Goal: Task Accomplishment & Management: Use online tool/utility

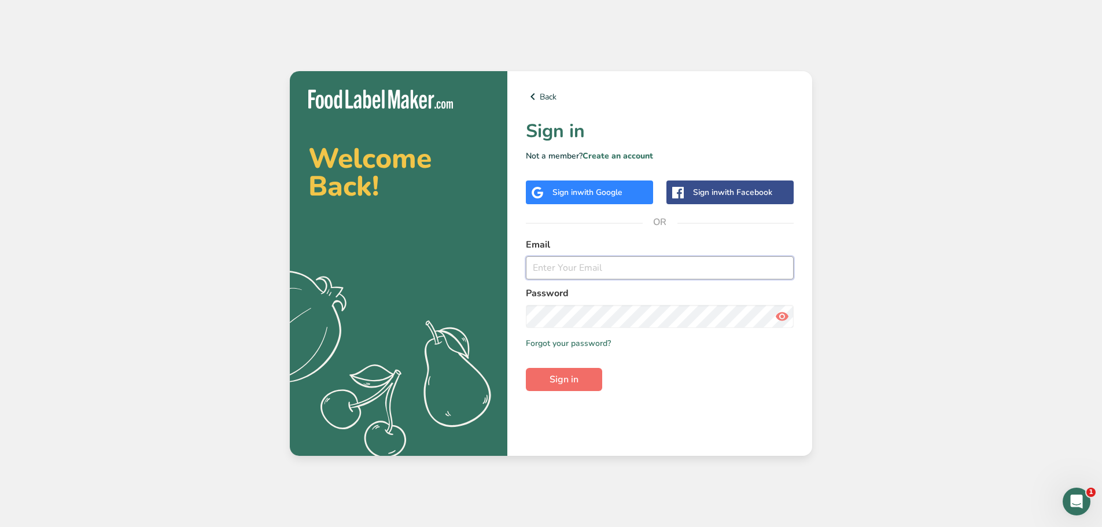
type input "[EMAIL_ADDRESS][DOMAIN_NAME]"
click at [566, 380] on span "Sign in" at bounding box center [564, 380] width 29 height 14
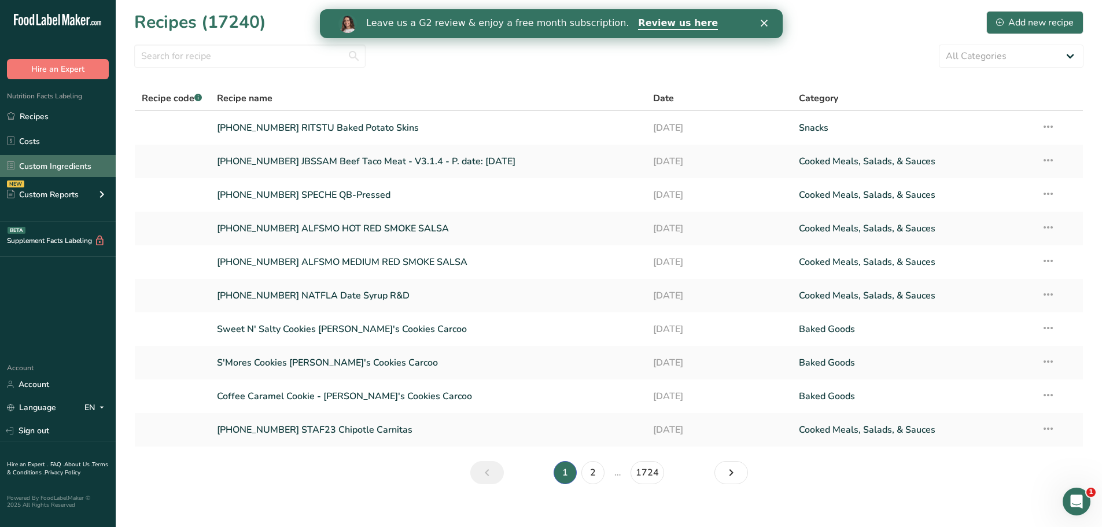
click at [76, 174] on link "Custom Ingredients" at bounding box center [58, 166] width 116 height 22
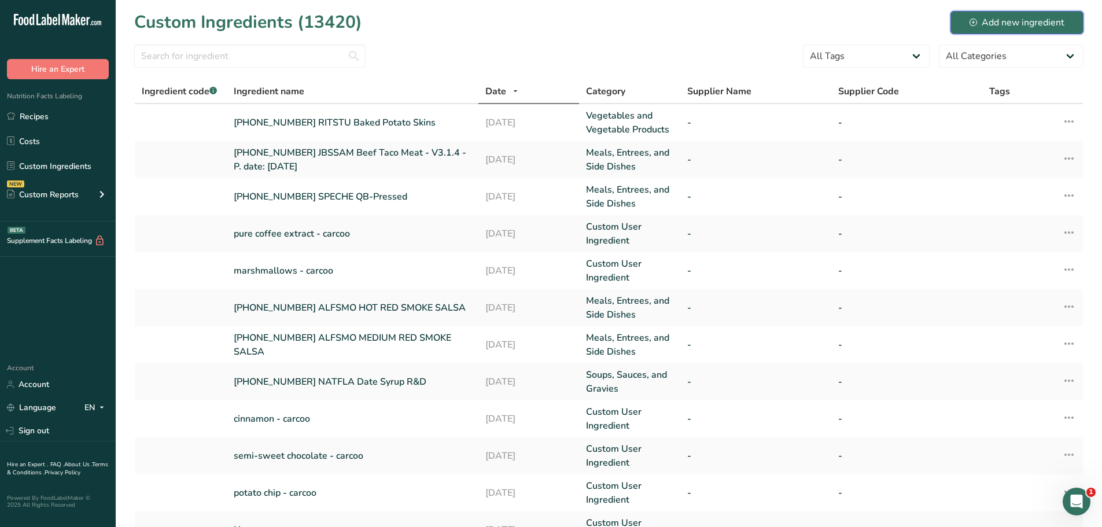
click at [1001, 26] on div "Add new ingredient" at bounding box center [1017, 23] width 95 height 14
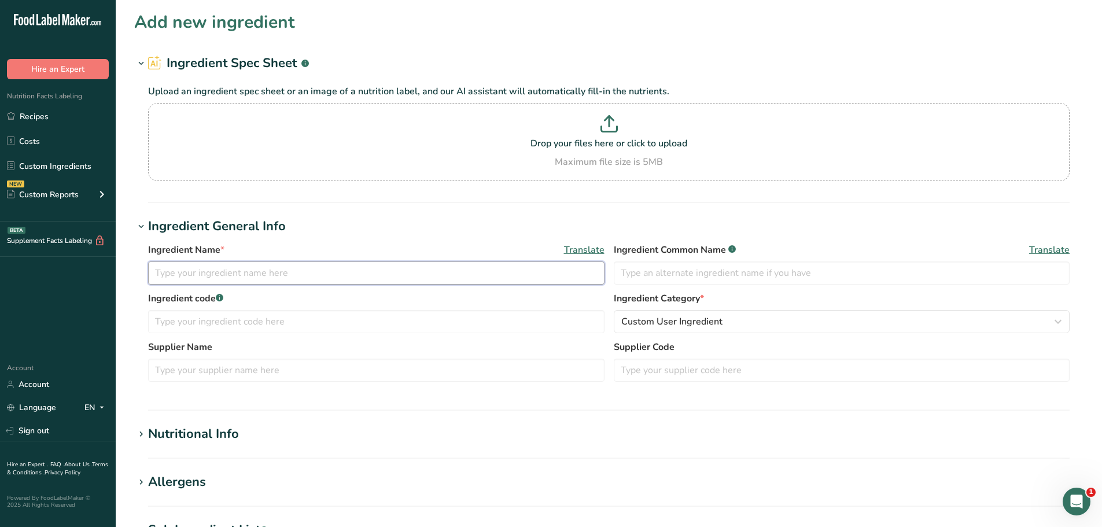
click at [193, 267] on input "text" at bounding box center [376, 272] width 456 height 23
type input "25-428196-001 ACILAW"
click at [342, 279] on input "25-428196-001 ACILAW" at bounding box center [376, 272] width 456 height 23
paste input "MARUEM GINGER SHOT Fruit and ginger juice mix"
type input "[PHONE_NUMBER] ACILAW MARUEM GINGER SHOT Fruit and ginger juice mix"
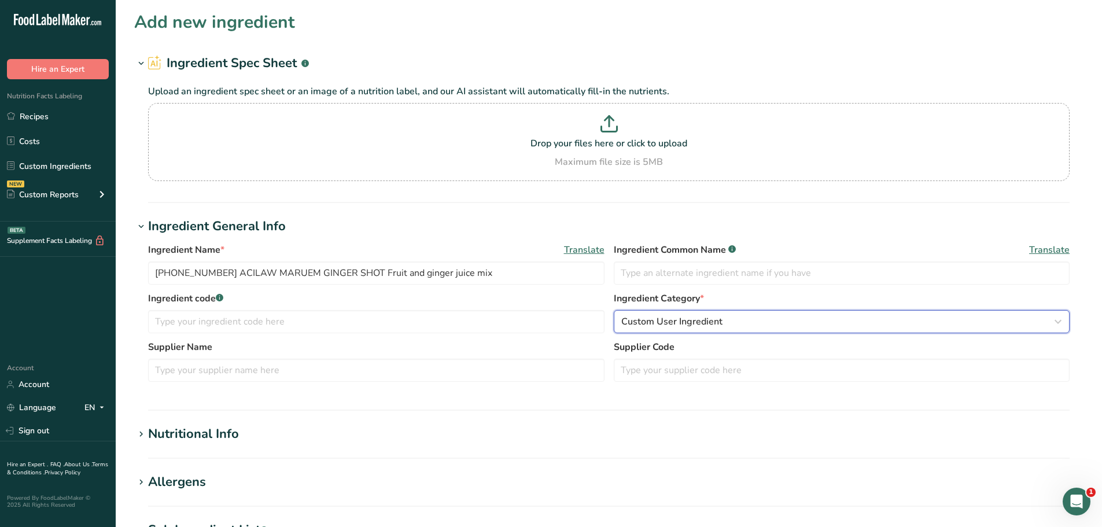
click at [701, 322] on span "Custom User Ingredient" at bounding box center [671, 322] width 101 height 14
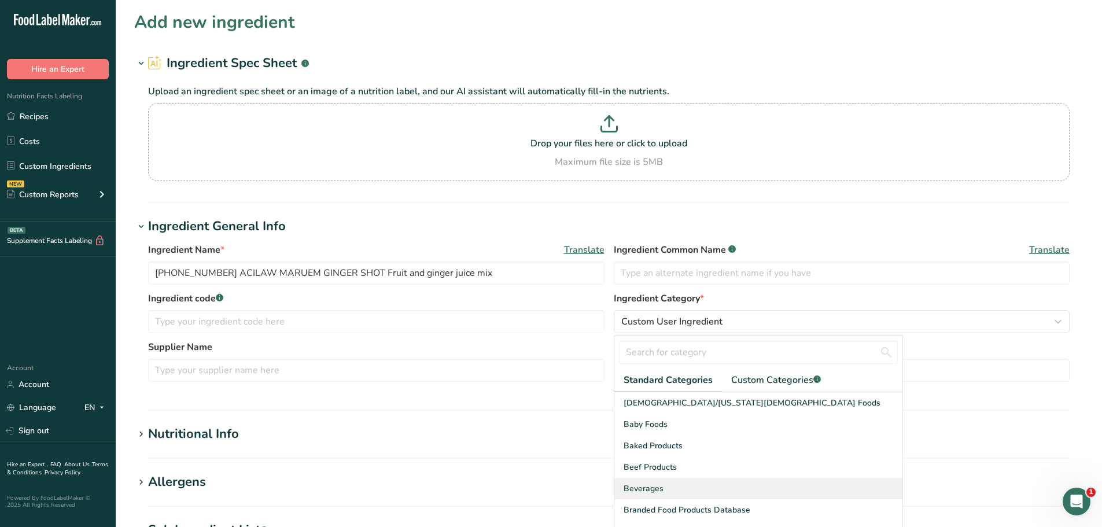
click at [660, 486] on span "Beverages" at bounding box center [644, 488] width 40 height 12
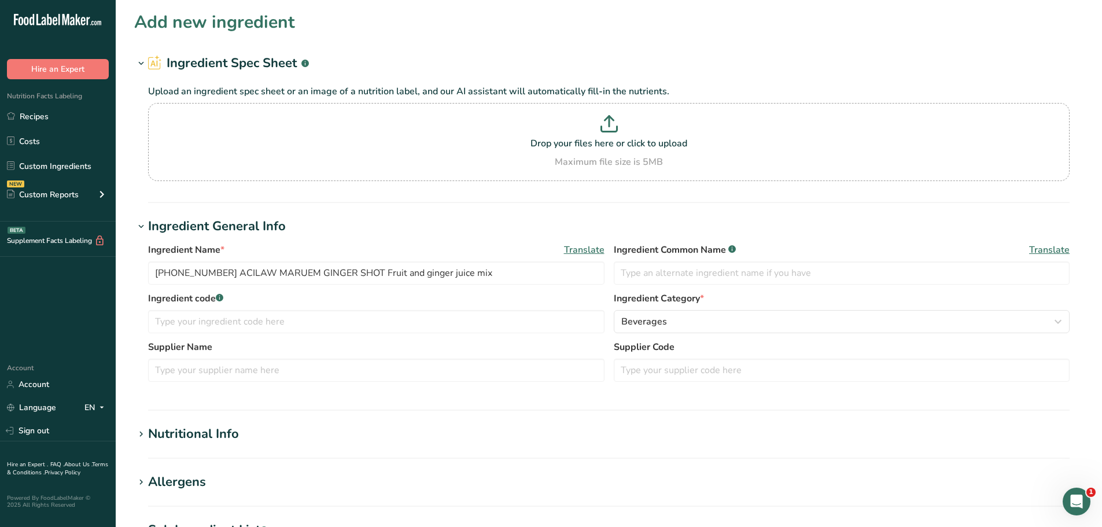
click at [169, 440] on div "Nutritional Info" at bounding box center [193, 434] width 91 height 19
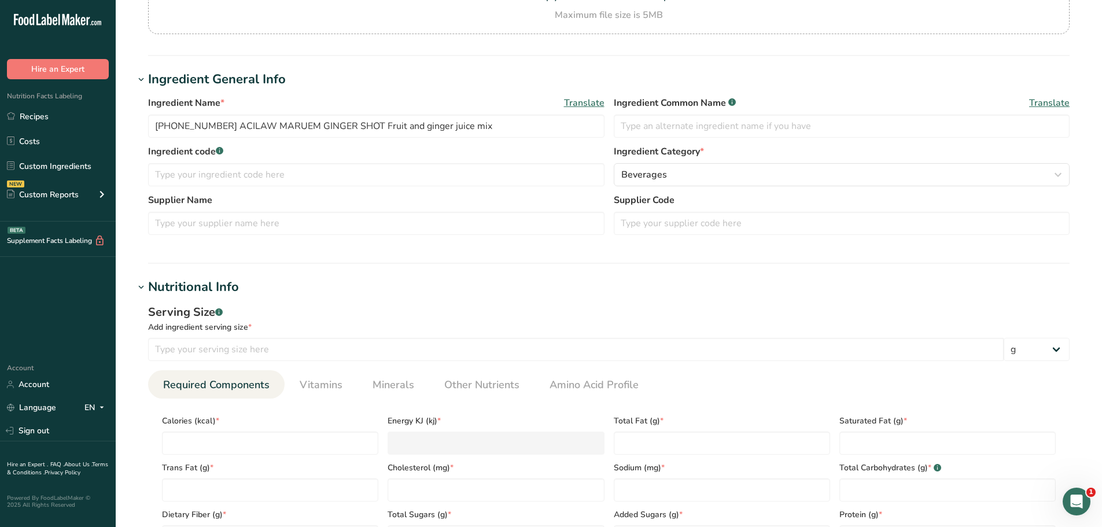
scroll to position [174, 0]
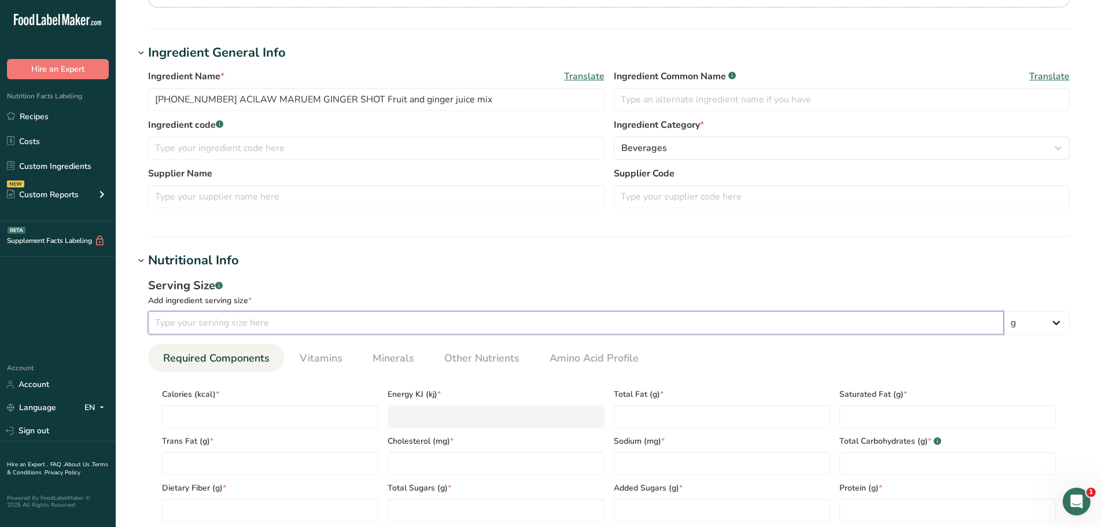
click at [246, 322] on input "number" at bounding box center [576, 322] width 856 height 23
type input "100"
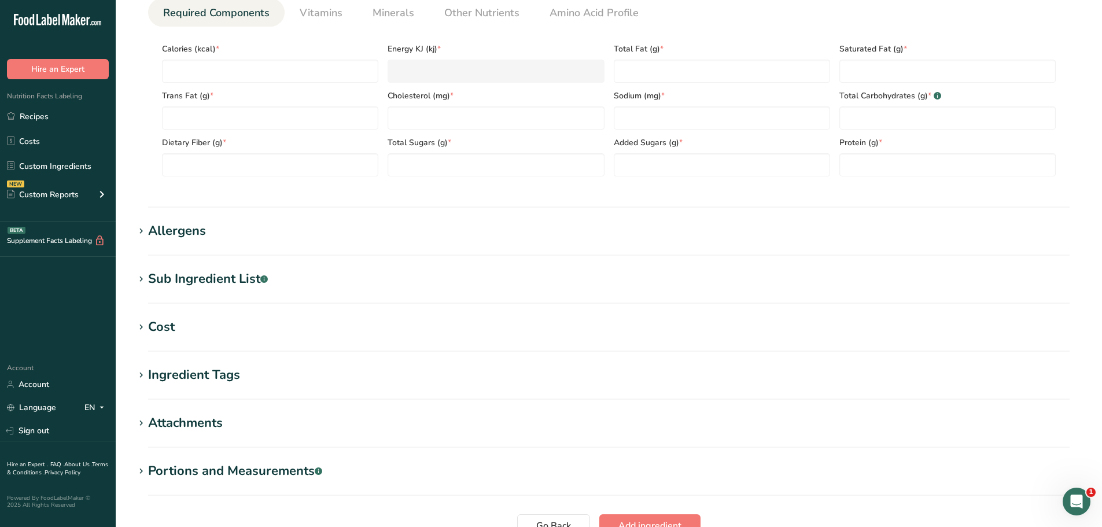
scroll to position [521, 0]
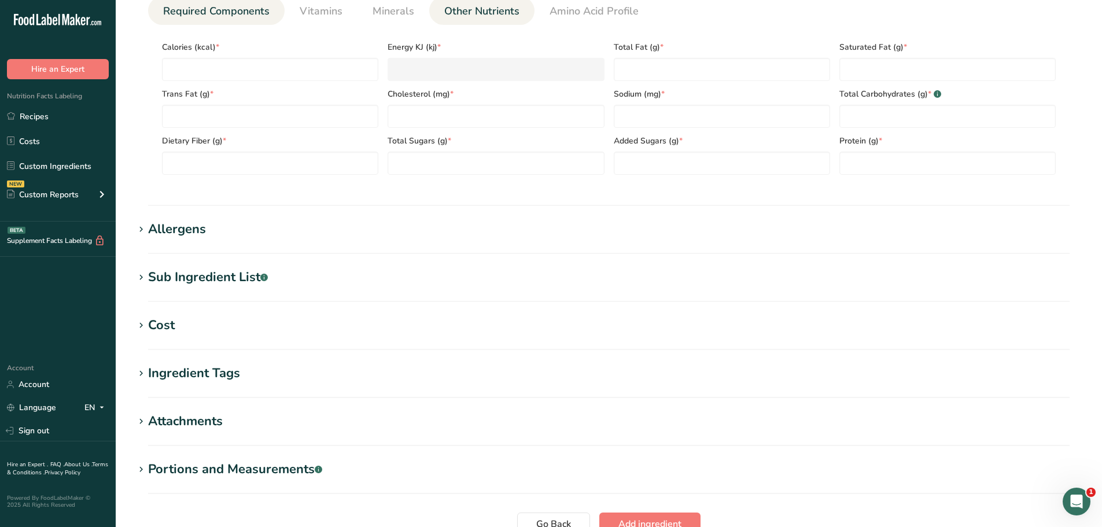
click at [482, 19] on span "Other Nutrients" at bounding box center [481, 11] width 75 height 16
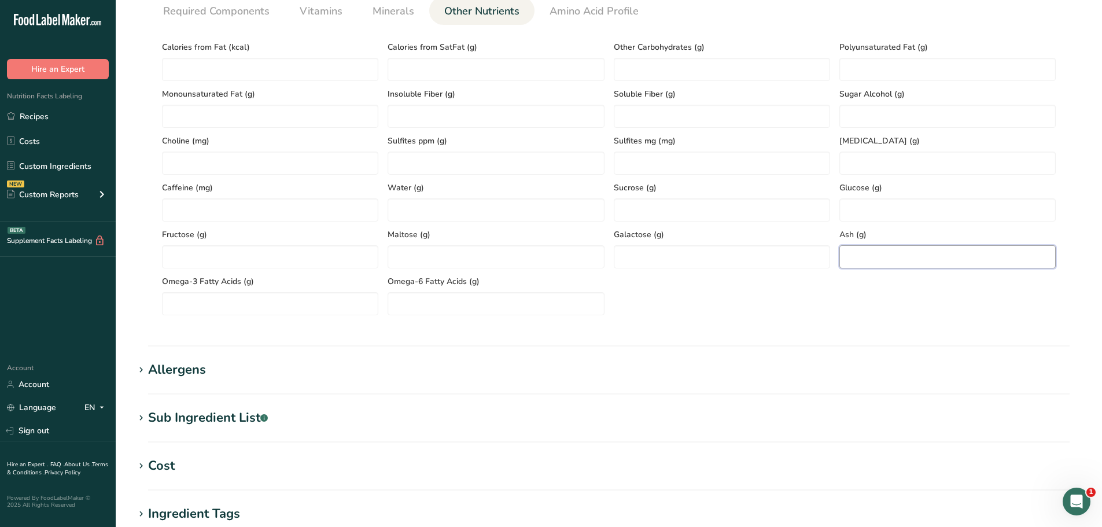
click at [887, 258] on input "number" at bounding box center [947, 256] width 216 height 23
paste input "0.38"
type input "0.38"
click at [250, 14] on span "Required Components" at bounding box center [216, 11] width 106 height 16
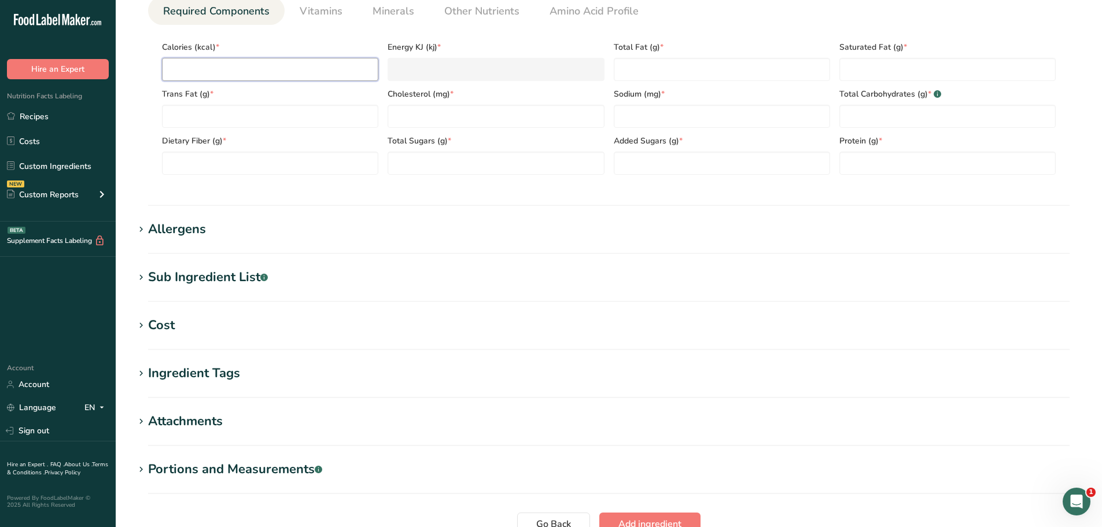
click at [209, 72] on input "number" at bounding box center [270, 69] width 216 height 23
paste input "58.26"
type input "58.26"
type KJ "243.8"
type input "58.26"
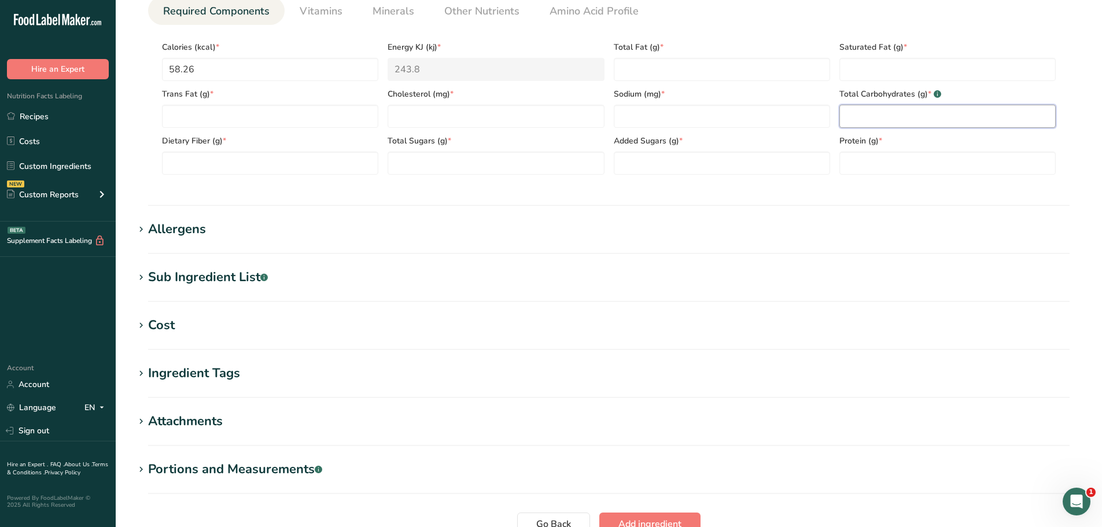
drag, startPoint x: 888, startPoint y: 109, endPoint x: 887, endPoint y: 115, distance: 5.9
click at [887, 114] on Carbohydrates "number" at bounding box center [947, 116] width 216 height 23
paste Carbohydrates "13.99"
type Carbohydrates "13.99"
click at [410, 113] on input "number" at bounding box center [496, 116] width 216 height 23
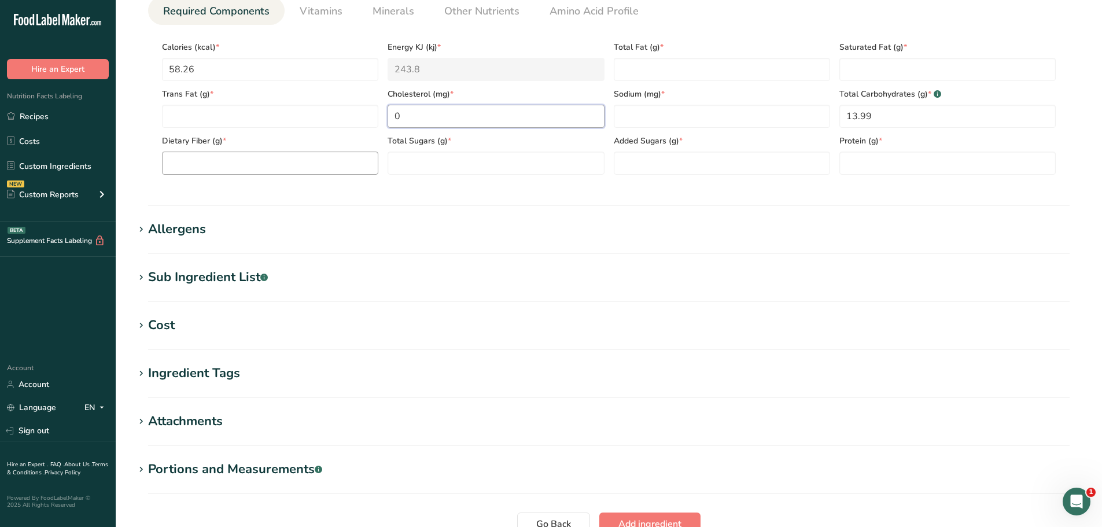
type input "0"
click at [296, 160] on Fiber "number" at bounding box center [270, 163] width 216 height 23
type Fiber "0"
click at [477, 12] on span "Other Nutrients" at bounding box center [481, 11] width 75 height 16
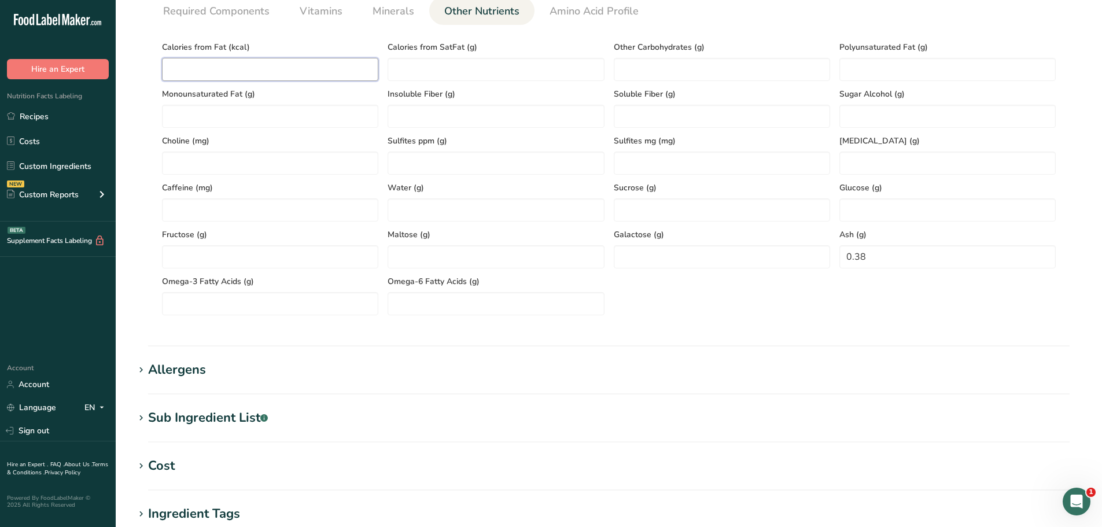
click at [255, 68] on Fat "number" at bounding box center [270, 69] width 216 height 23
type Fat "0"
click at [245, 10] on span "Required Components" at bounding box center [216, 11] width 106 height 16
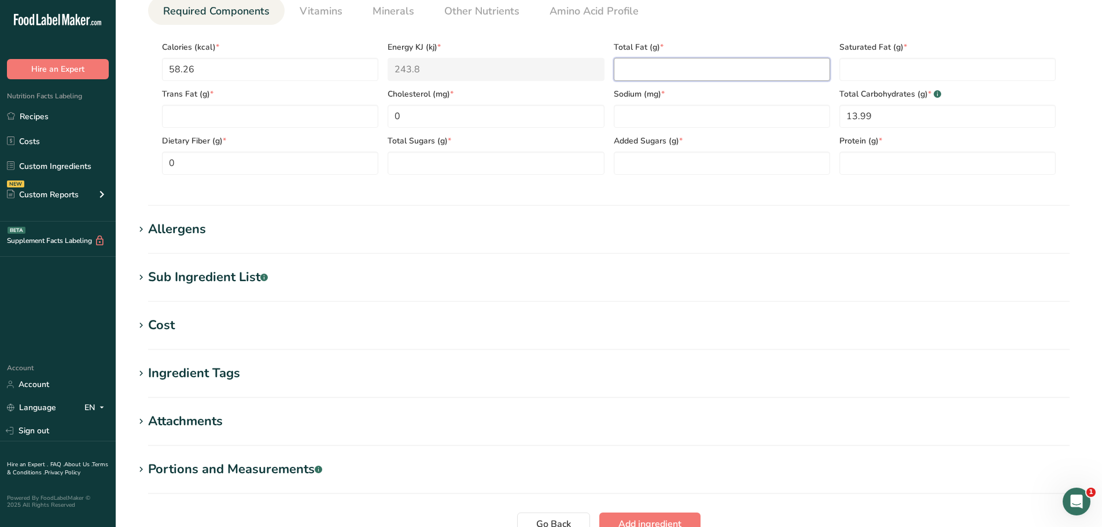
click at [657, 77] on Fat "number" at bounding box center [722, 69] width 216 height 23
type Fat "0"
click at [412, 14] on link "Minerals" at bounding box center [393, 12] width 51 height 30
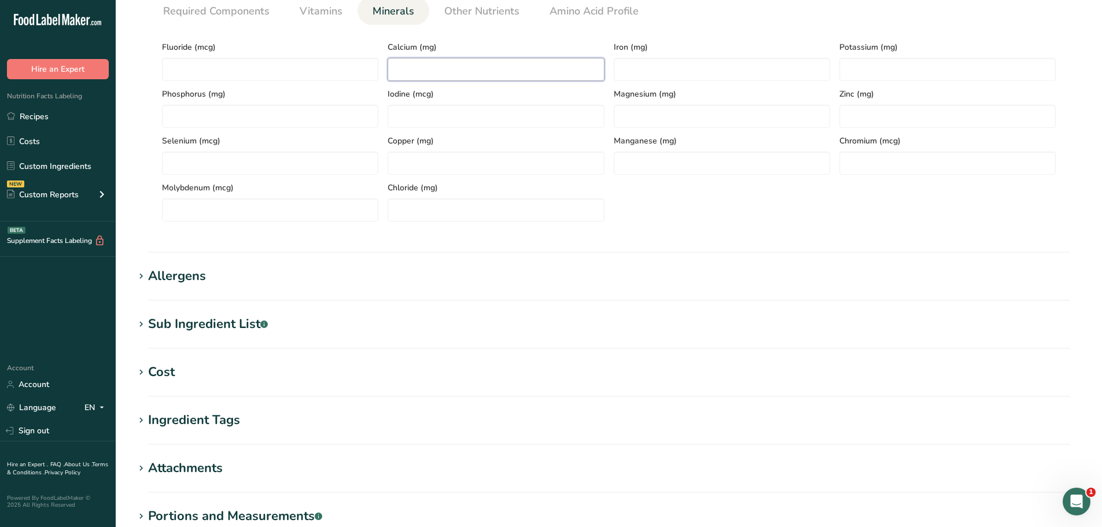
click at [413, 78] on input "number" at bounding box center [496, 69] width 216 height 23
type input "0"
click at [676, 75] on input "number" at bounding box center [722, 69] width 216 height 23
type input "0"
click at [860, 72] on input "number" at bounding box center [947, 69] width 216 height 23
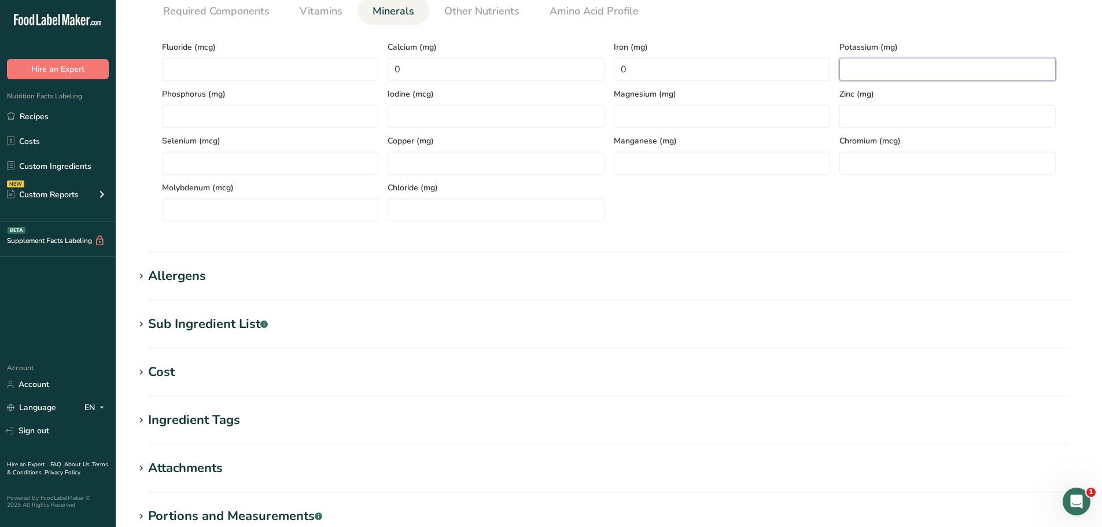
paste input "173.74"
type input "173.74"
click at [205, 11] on span "Required Components" at bounding box center [216, 11] width 106 height 16
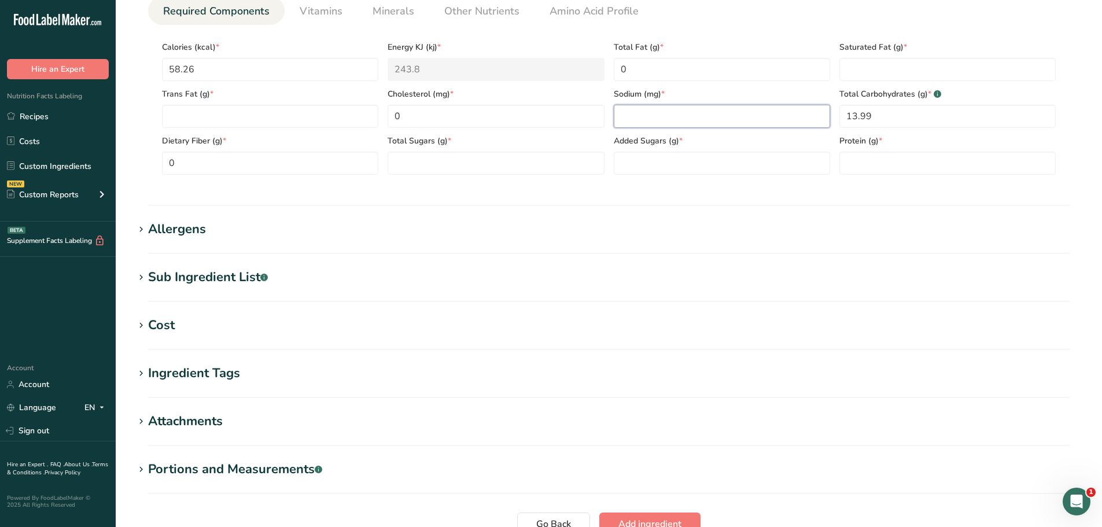
click at [630, 109] on input "number" at bounding box center [722, 116] width 216 height 23
paste input "2.78"
type input "2.78"
click at [465, 13] on span "Other Nutrients" at bounding box center [481, 11] width 75 height 16
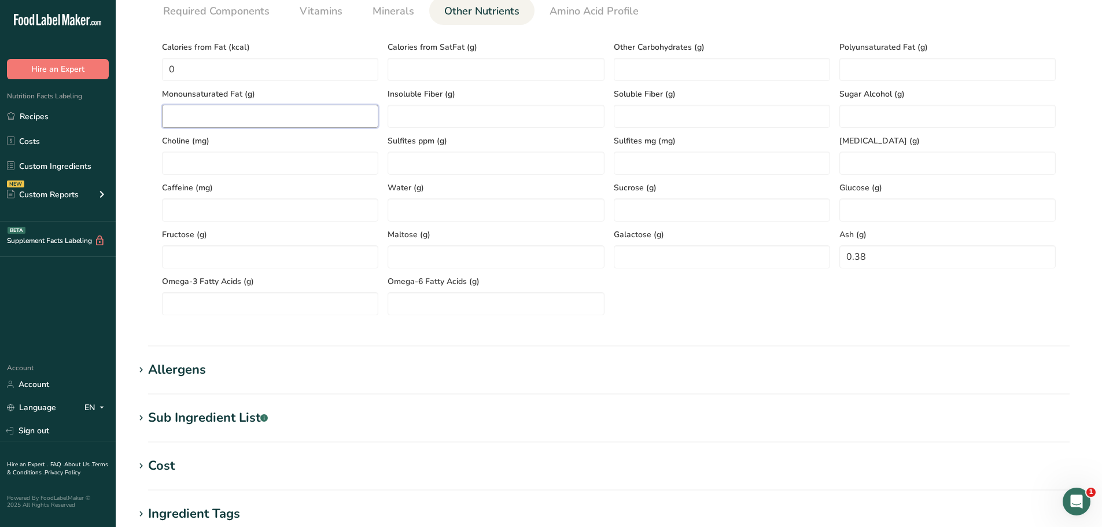
click at [268, 117] on Fat "number" at bounding box center [270, 116] width 216 height 23
type Fat "0"
click at [891, 68] on Fat "number" at bounding box center [947, 69] width 216 height 23
type Fat "0"
click at [215, 21] on link "Required Components" at bounding box center [217, 12] width 116 height 30
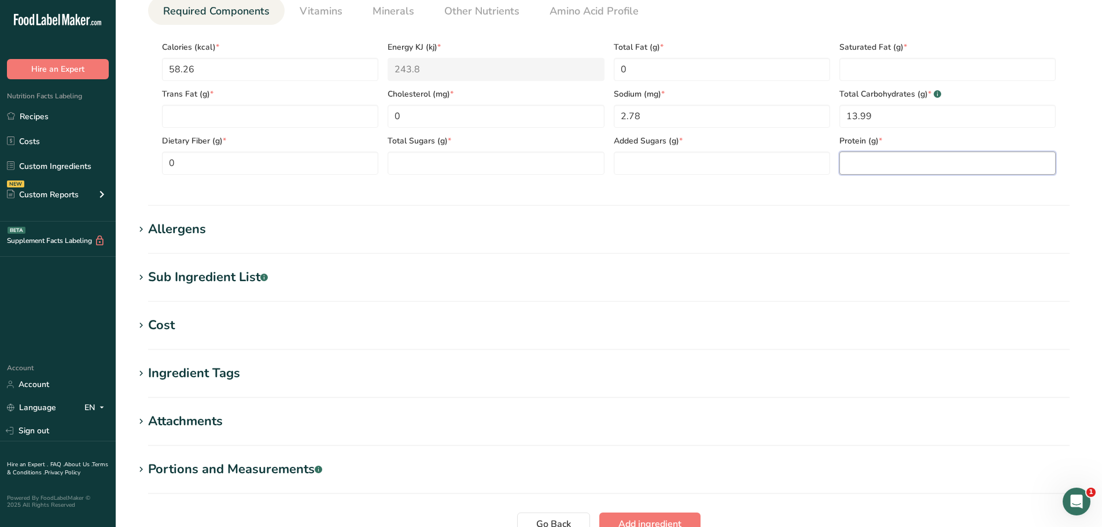
click at [859, 167] on input "number" at bounding box center [947, 163] width 216 height 23
paste input "0.58"
type input "0.58"
click at [874, 61] on Fat "number" at bounding box center [947, 69] width 216 height 23
type Fat "0"
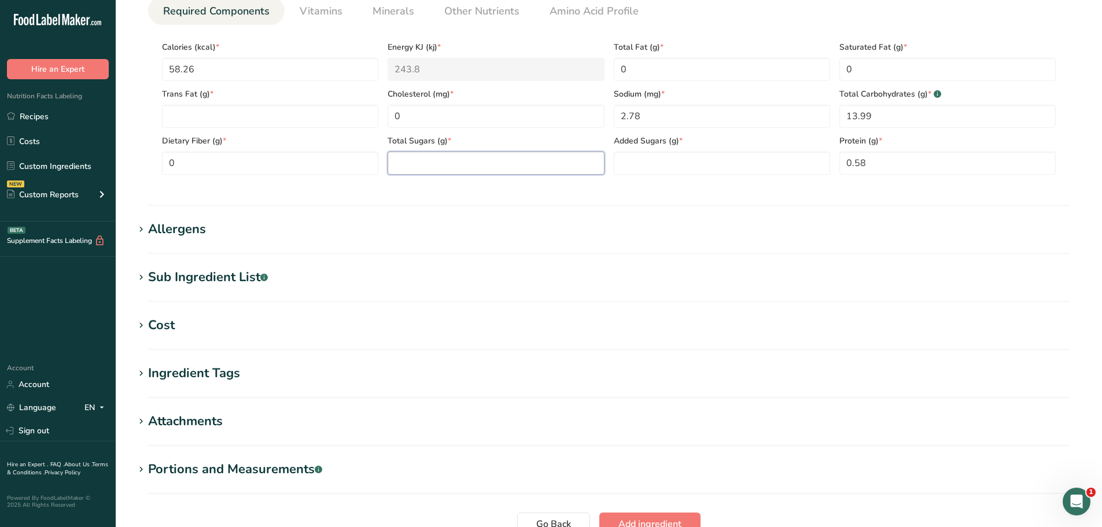
click at [406, 156] on Sugars "number" at bounding box center [496, 163] width 216 height 23
paste Sugars "11.74"
type Sugars "11.74"
click at [712, 164] on Sugars "number" at bounding box center [722, 163] width 216 height 23
type Sugars "0"
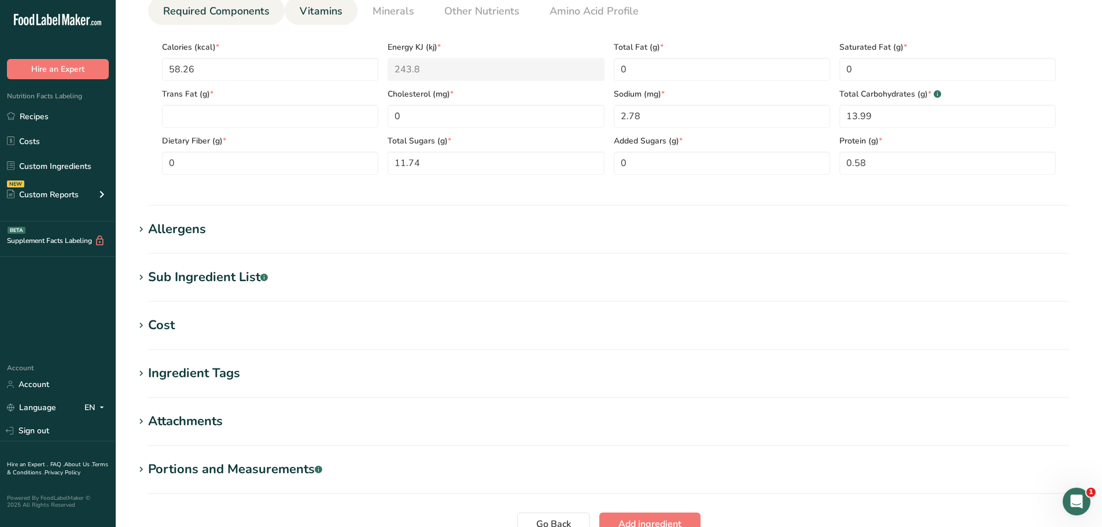
click at [333, 14] on span "Vitamins" at bounding box center [321, 11] width 43 height 16
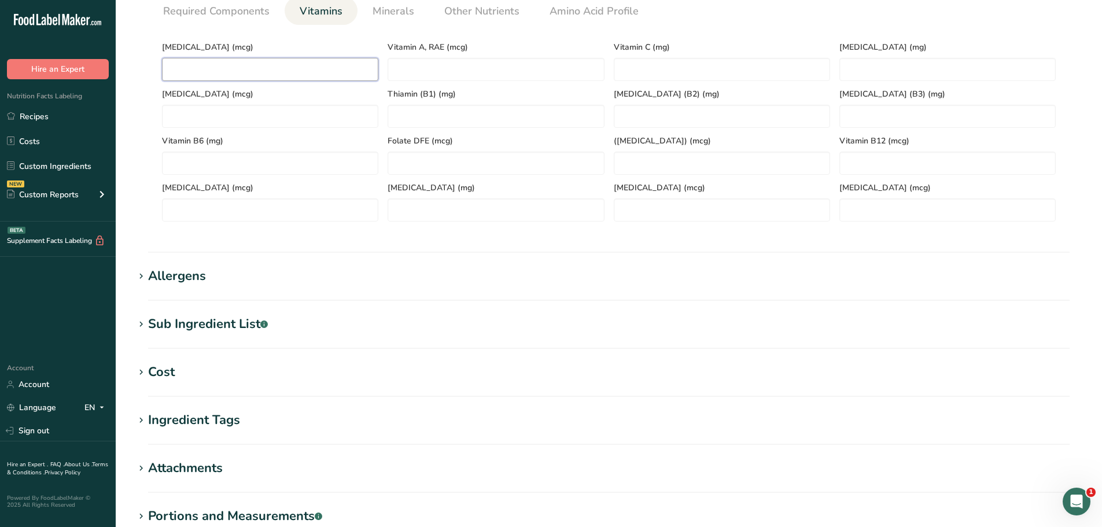
click at [255, 70] on D "number" at bounding box center [270, 69] width 216 height 23
type D "0"
click at [191, 9] on span "Required Components" at bounding box center [216, 11] width 106 height 16
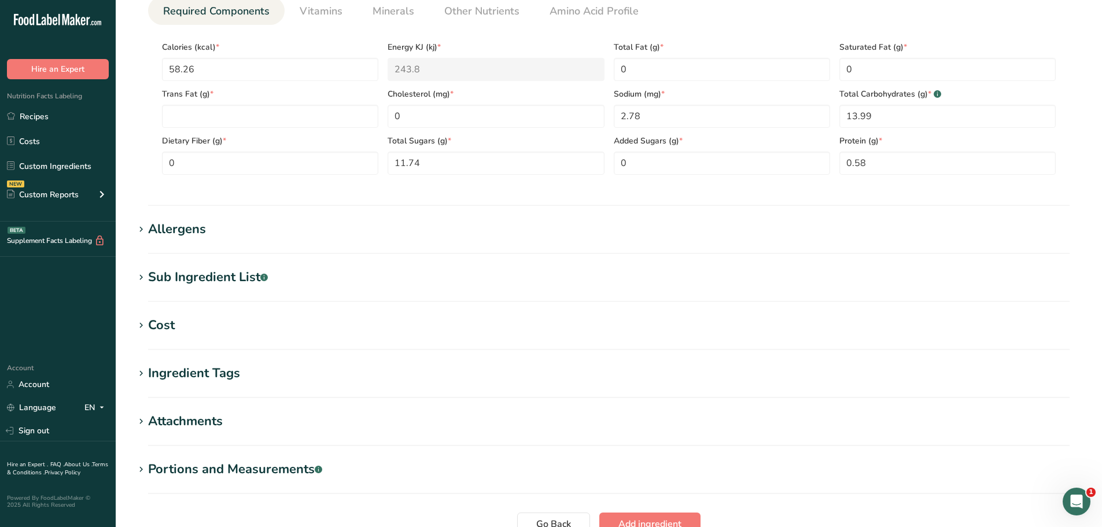
click at [197, 104] on div "Trans Fat (g) *" at bounding box center [270, 104] width 226 height 47
click at [189, 120] on Fat "number" at bounding box center [270, 116] width 216 height 23
type Fat "0"
click at [303, 200] on section "Nutritional Info Serving Size .a-a{fill:#347362;}.b-a{fill:#fff;} Add ingredien…" at bounding box center [608, 55] width 949 height 302
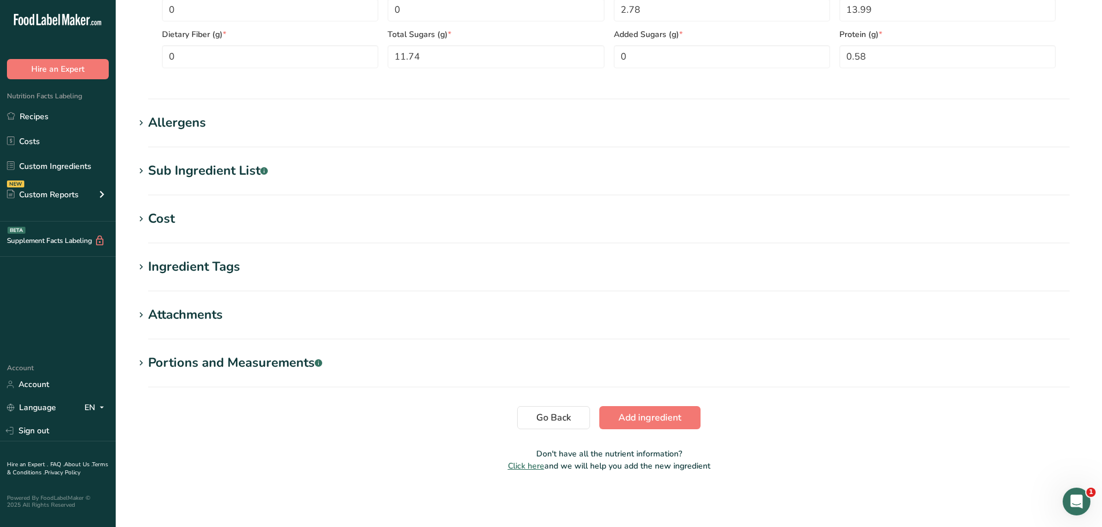
scroll to position [628, 0]
click at [650, 416] on span "Add ingredient" at bounding box center [649, 417] width 63 height 14
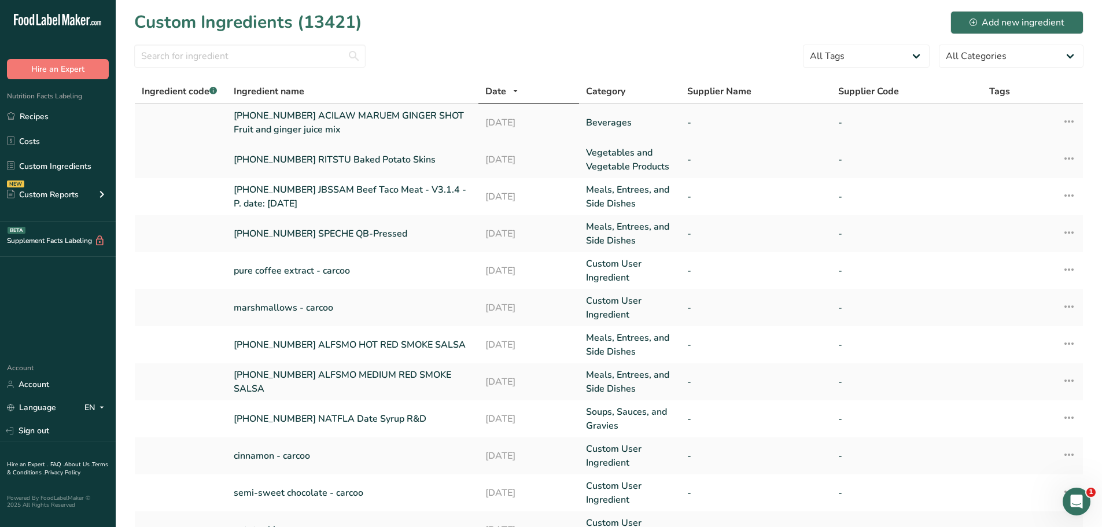
click at [288, 117] on link "[PHONE_NUMBER] ACILAW MARUEM GINGER SHOT Fruit and ginger juice mix" at bounding box center [353, 123] width 238 height 28
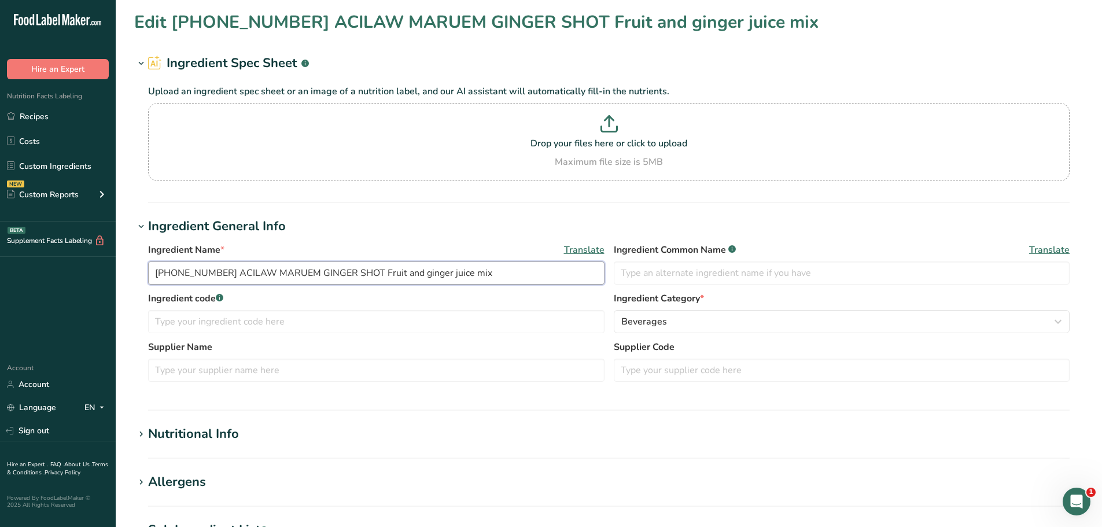
drag, startPoint x: 481, startPoint y: 271, endPoint x: 149, endPoint y: 272, distance: 332.1
click at [149, 272] on input "[PHONE_NUMBER] ACILAW MARUEM GINGER SHOT Fruit and ginger juice mix" at bounding box center [376, 272] width 456 height 23
click at [52, 122] on link "Recipes" at bounding box center [58, 116] width 116 height 22
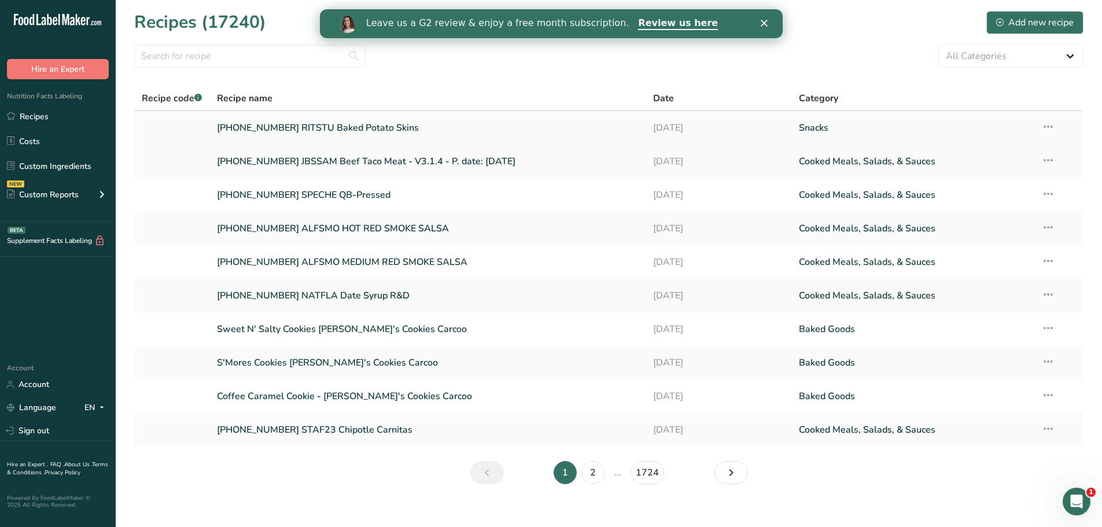
click at [309, 129] on link "[PHONE_NUMBER] RITSTU Baked Potato Skins" at bounding box center [428, 128] width 423 height 24
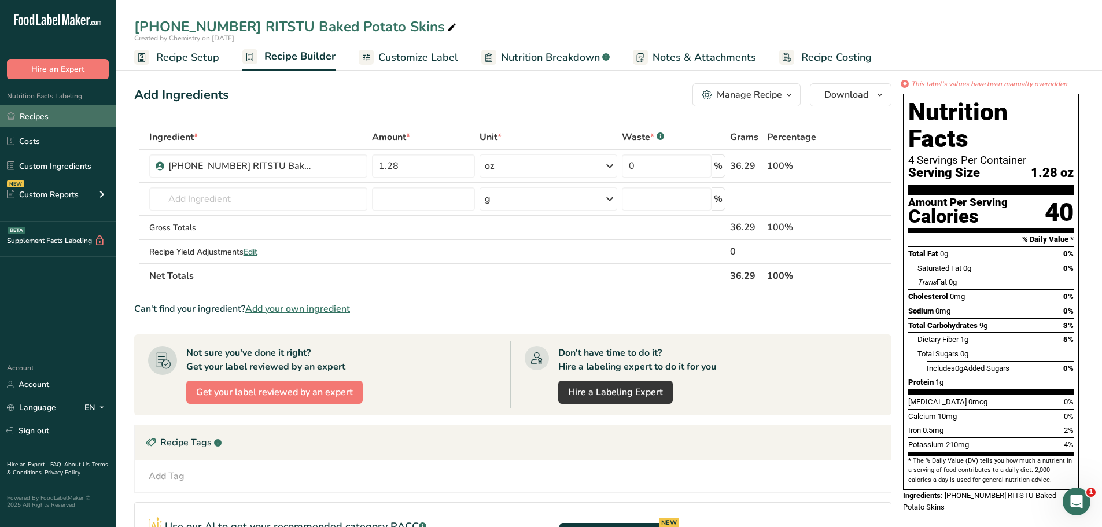
click at [44, 121] on link "Recipes" at bounding box center [58, 116] width 116 height 22
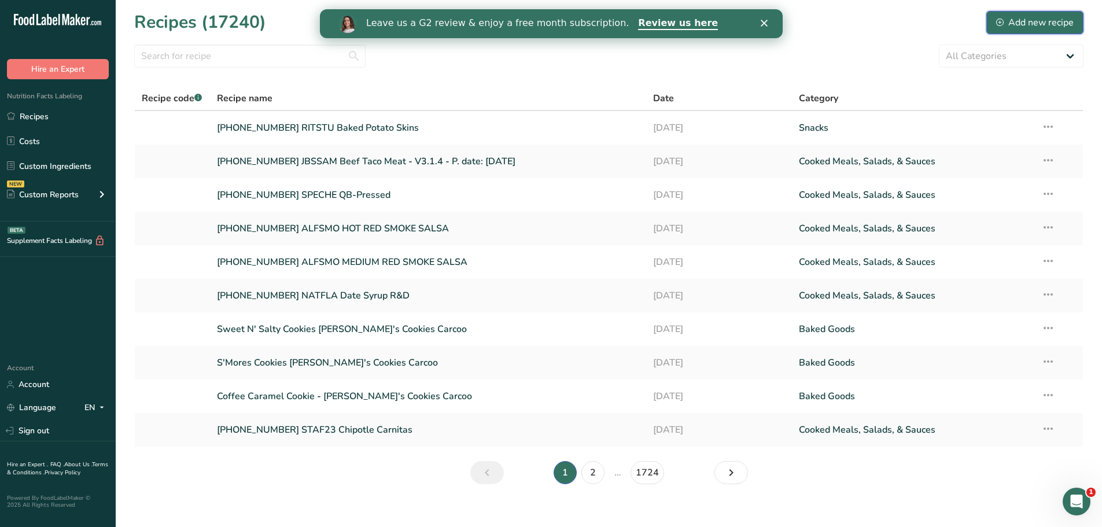
click at [1025, 23] on div "Add new recipe" at bounding box center [1035, 23] width 78 height 14
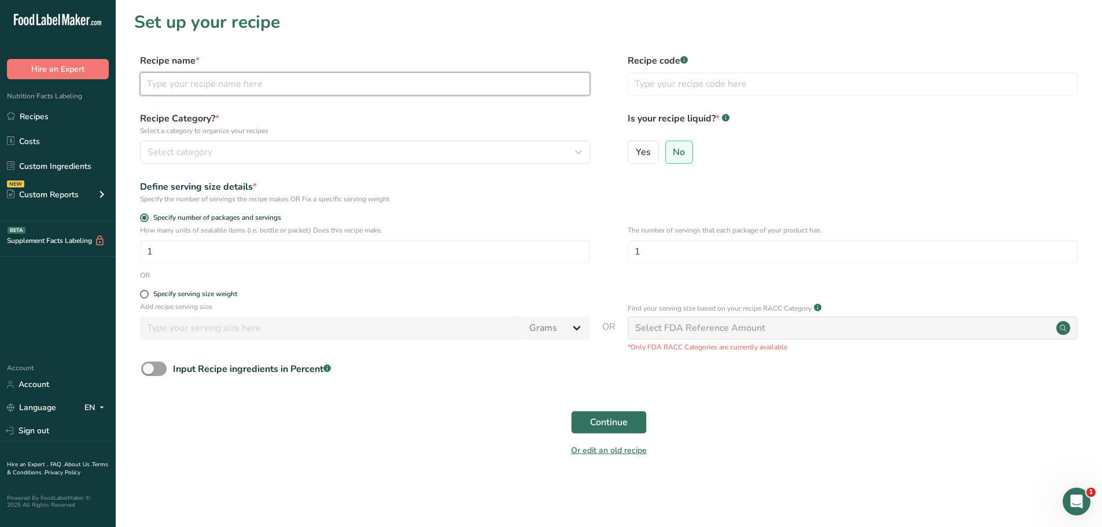
click at [292, 83] on input "text" at bounding box center [365, 83] width 450 height 23
paste input "[PHONE_NUMBER] ACILAW MARUEM GINGER SHOT Fruit and ginger juice mix"
type input "[PHONE_NUMBER] ACILAW MARUEM GINGER SHOT Fruit and ginger juice mix"
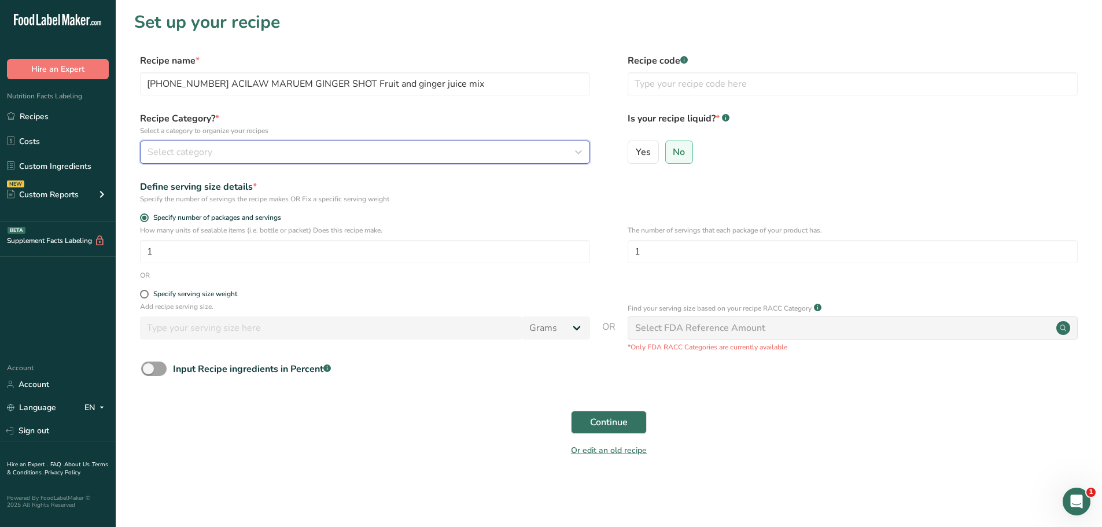
click at [270, 153] on div "Select category" at bounding box center [362, 152] width 428 height 14
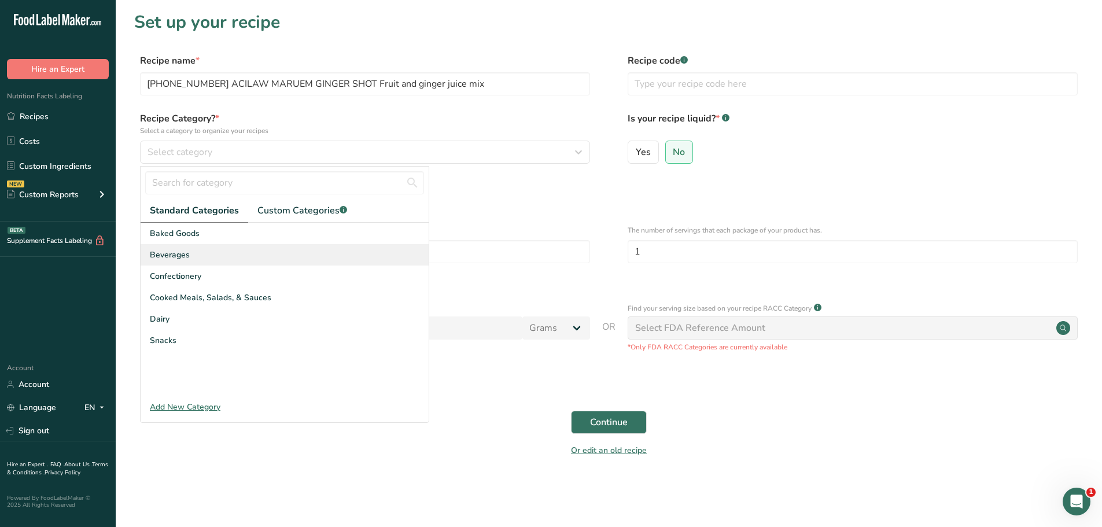
click at [202, 257] on div "Beverages" at bounding box center [285, 254] width 288 height 21
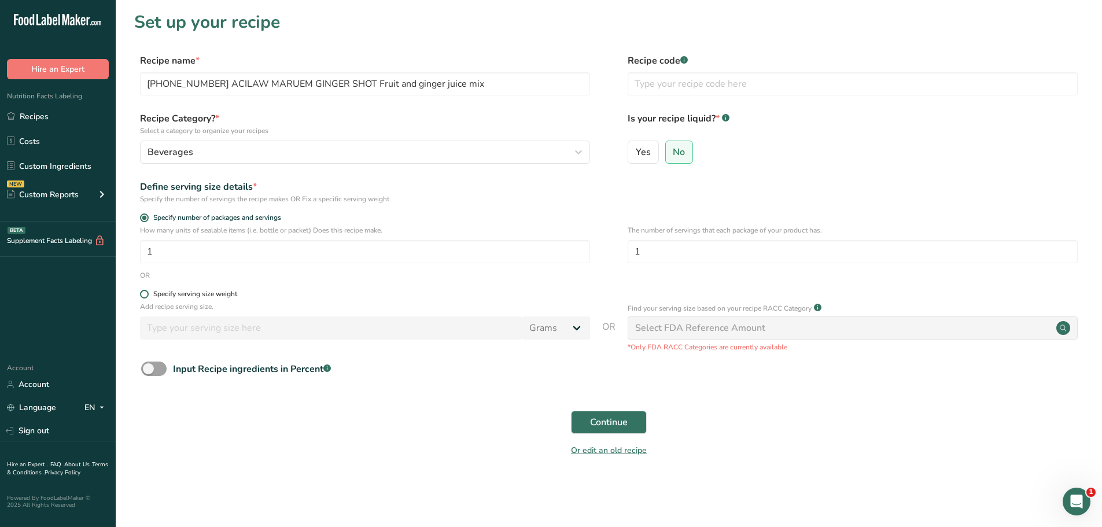
click at [146, 293] on span at bounding box center [144, 294] width 9 height 9
click at [146, 293] on input "Specify serving size weight" at bounding box center [144, 294] width 8 height 8
radio input "true"
radio input "false"
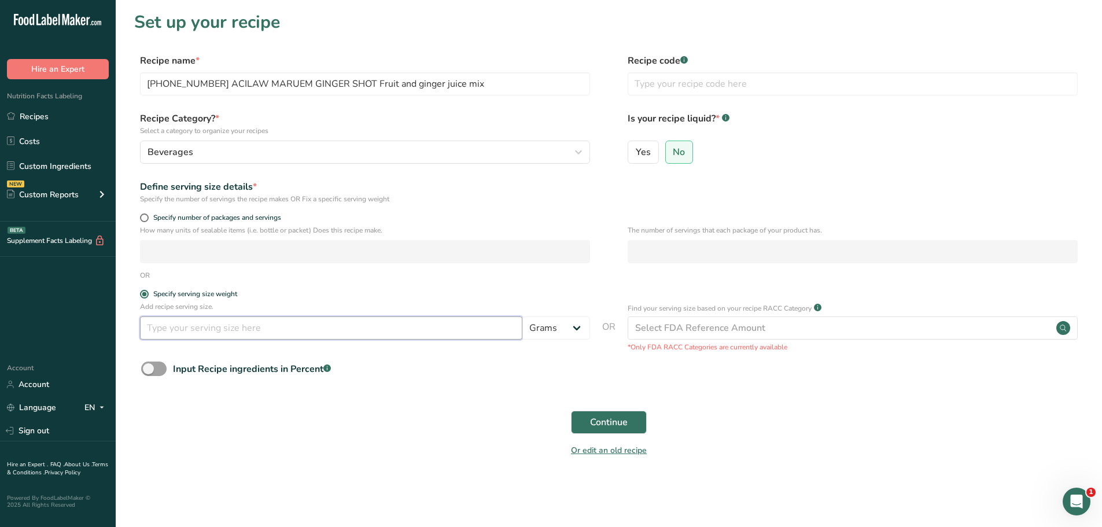
click at [188, 325] on input "number" at bounding box center [331, 327] width 382 height 23
type input "100"
click at [592, 416] on span "Continue" at bounding box center [609, 422] width 38 height 14
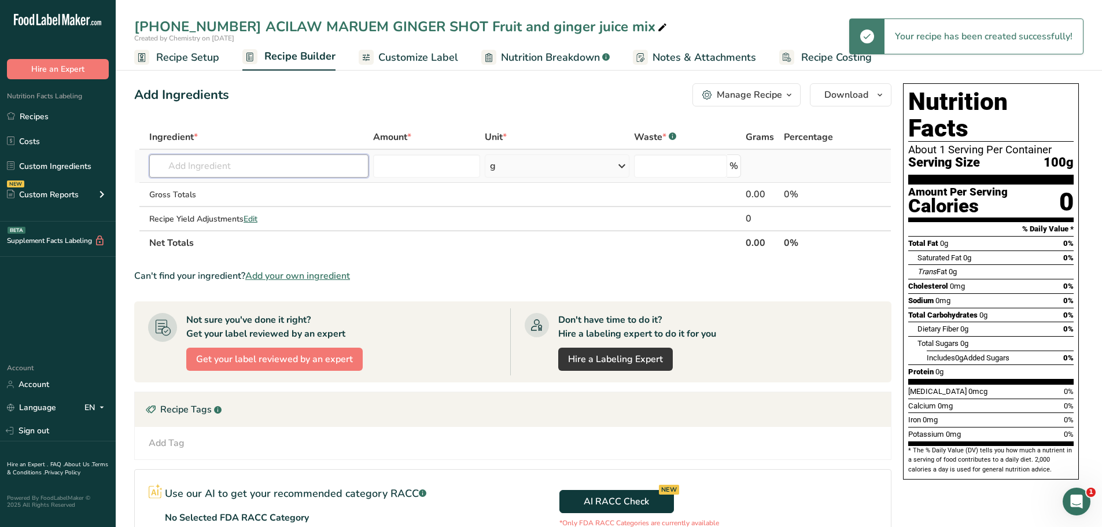
click at [219, 167] on input "text" at bounding box center [258, 165] width 219 height 23
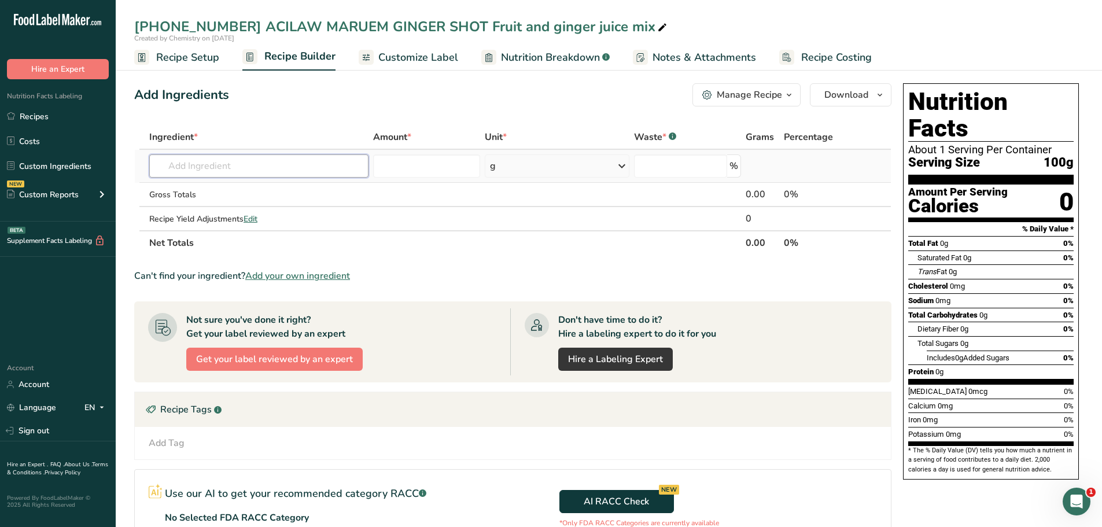
paste input "[PHONE_NUMBER] ACILAW MARUEM GINGER SHOT Fruit and ginger juice mix"
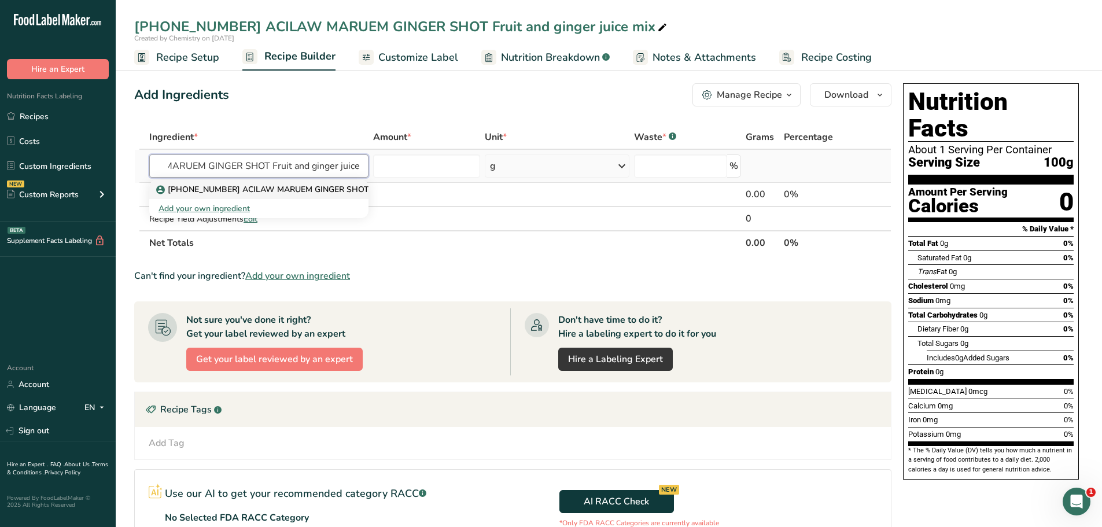
type input "[PHONE_NUMBER] ACILAW MARUEM GINGER SHOT Fruit and ginger juice mix"
click at [244, 189] on p "[PHONE_NUMBER] ACILAW MARUEM GINGER SHOT Fruit and ginger juice mix" at bounding box center [311, 189] width 305 height 12
type input "[PHONE_NUMBER] ACILAW MARUEM GINGER SHOT Fruit and ginger juice mix"
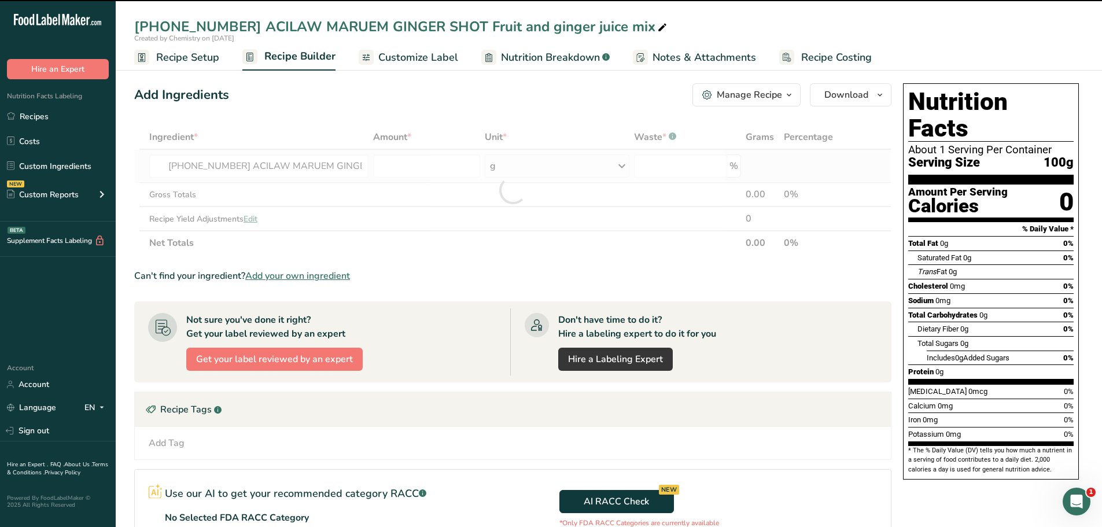
type input "0"
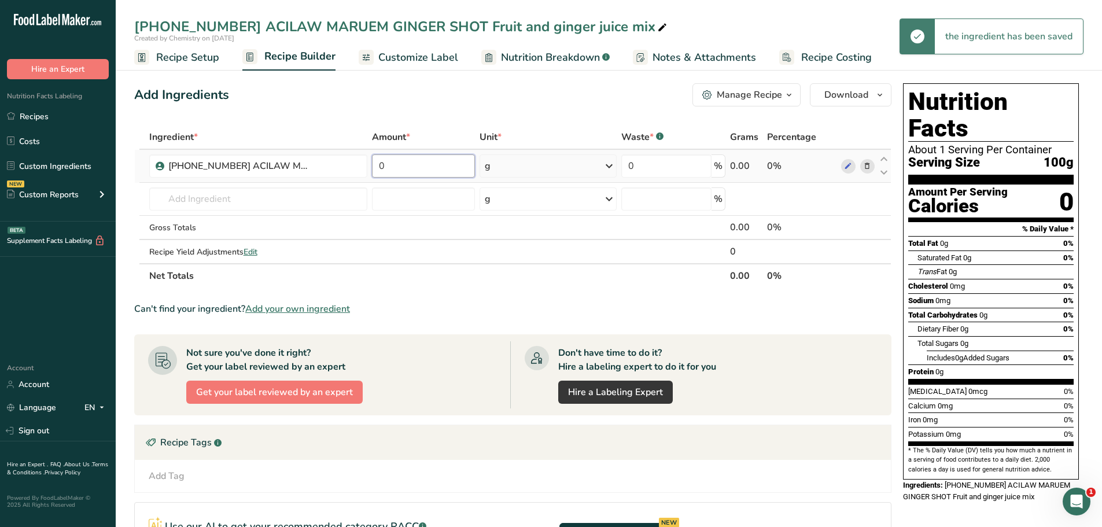
click at [425, 160] on input "0" at bounding box center [424, 165] width 104 height 23
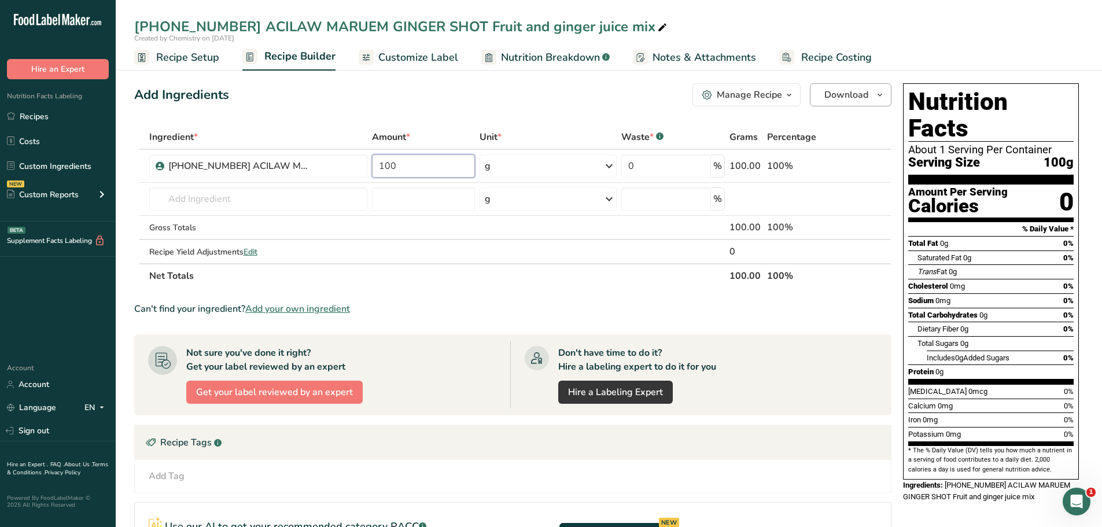
type input "100"
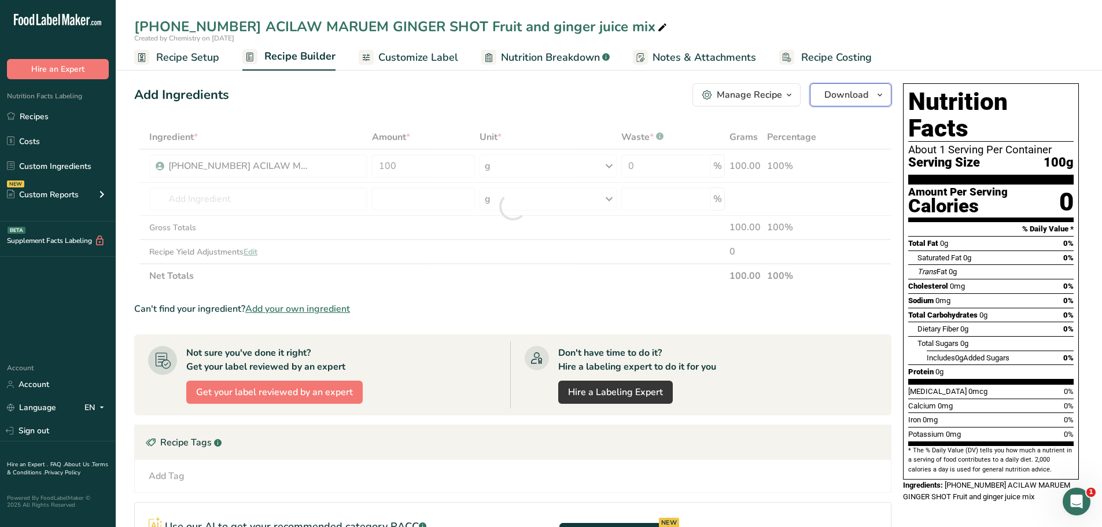
click at [881, 97] on icon "button" at bounding box center [879, 95] width 9 height 14
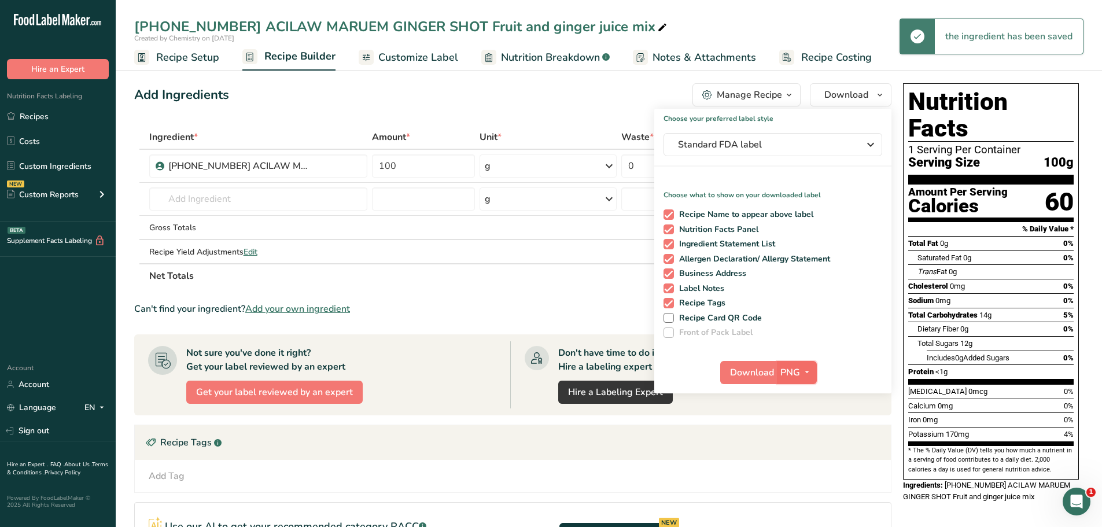
click at [807, 371] on icon "button" at bounding box center [806, 372] width 9 height 14
click at [806, 455] on link "PDF" at bounding box center [798, 453] width 37 height 19
click at [781, 374] on span "PDF" at bounding box center [790, 373] width 18 height 14
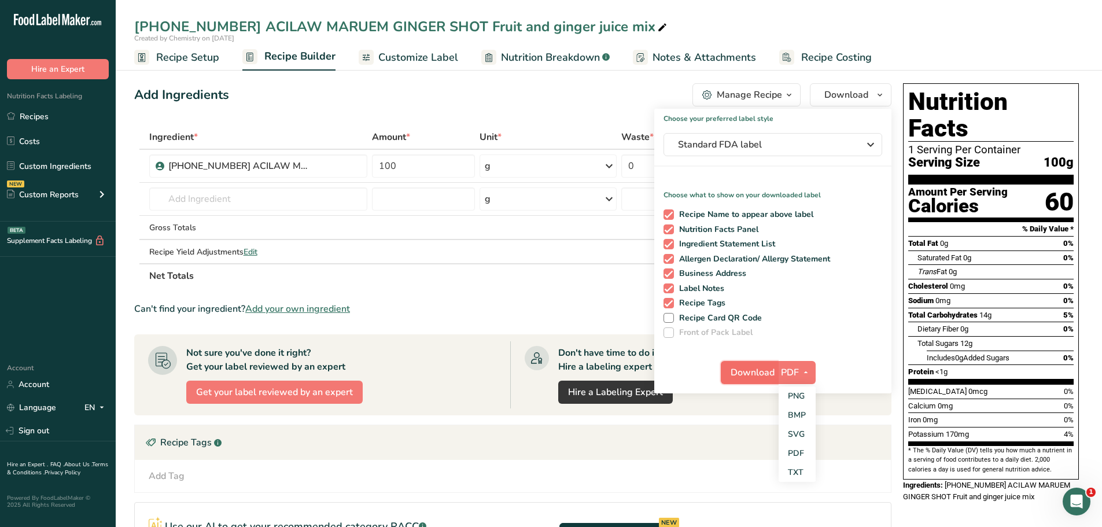
click at [752, 370] on span "Download" at bounding box center [753, 373] width 44 height 14
click at [176, 61] on span "Recipe Setup" at bounding box center [187, 58] width 63 height 16
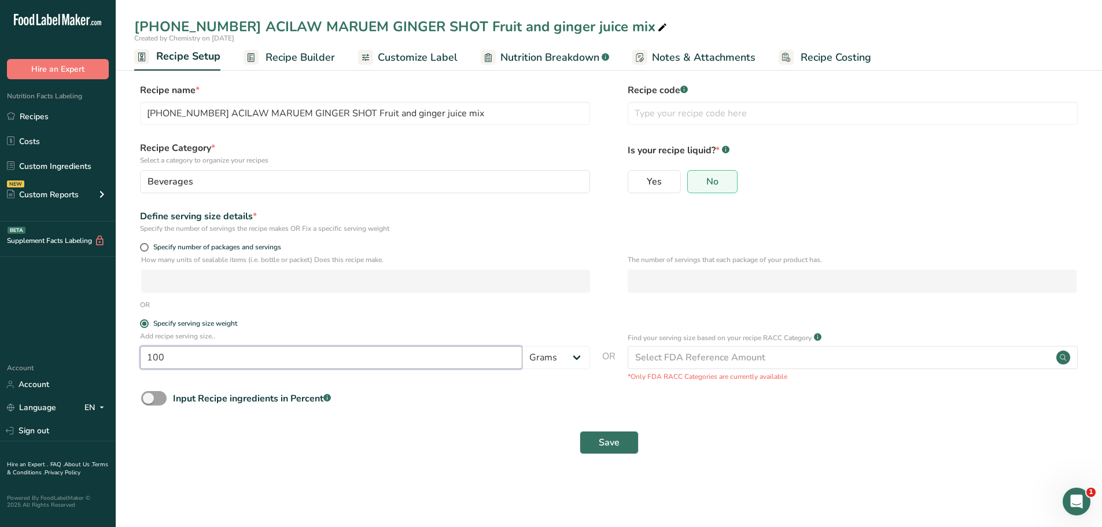
drag, startPoint x: 24, startPoint y: 346, endPoint x: -74, endPoint y: 340, distance: 98.5
click at [0, 340] on html ".a-20{fill:#fff;} Hire an Expert Nutrition Facts Labeling Recipes Costs Custom …" at bounding box center [551, 263] width 1102 height 527
type input "50"
click at [604, 437] on span "Save" at bounding box center [609, 443] width 21 height 14
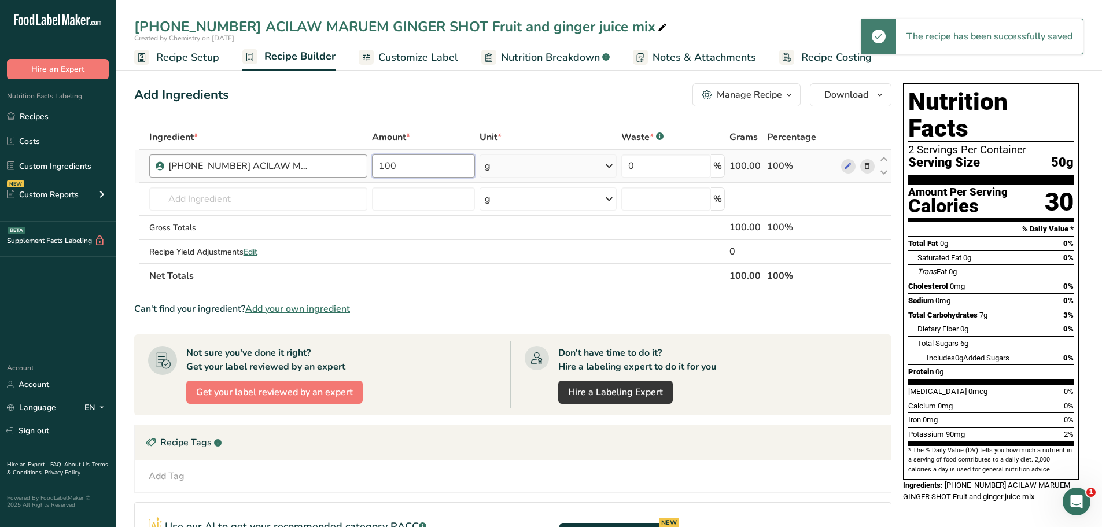
drag, startPoint x: 417, startPoint y: 167, endPoint x: 243, endPoint y: 160, distance: 174.3
click at [257, 160] on tr "25-428196-001 ACILAW MARUEM GINGER SHOT Fruit and ginger juice mix 100 g Weight…" at bounding box center [513, 166] width 756 height 33
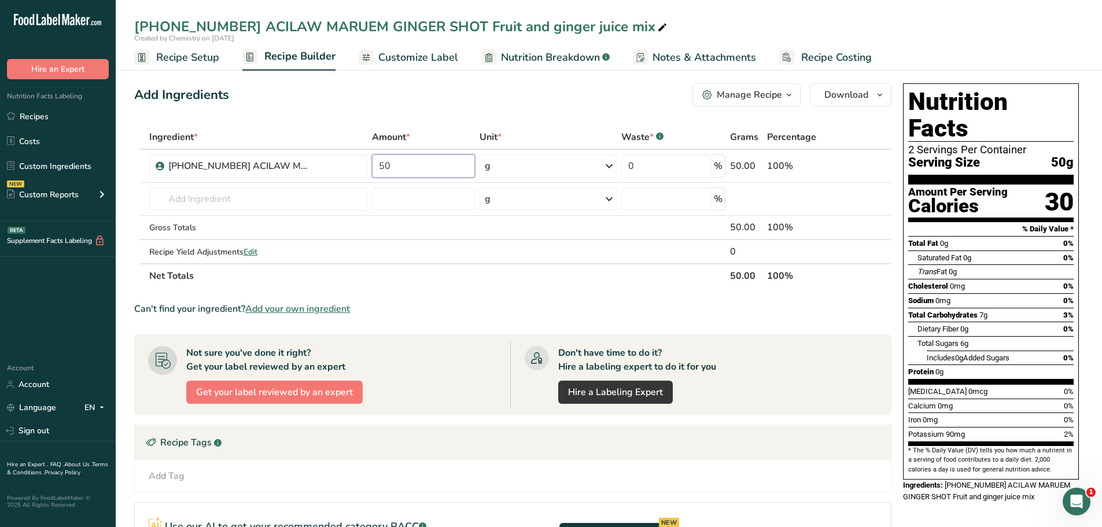
type input "50"
click at [396, 59] on span "Customize Label" at bounding box center [418, 58] width 80 height 16
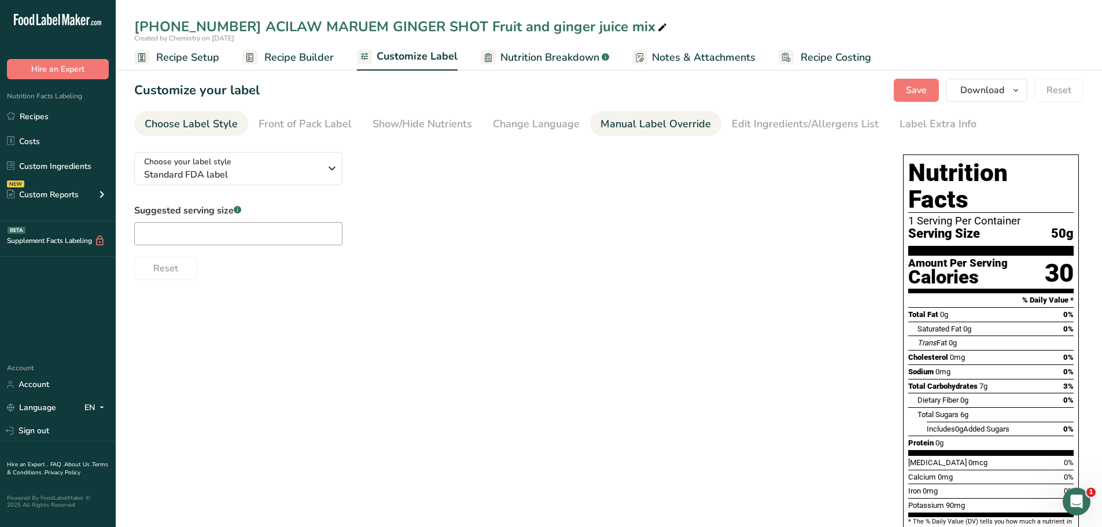
click at [617, 119] on div "Manual Label Override" at bounding box center [656, 124] width 110 height 16
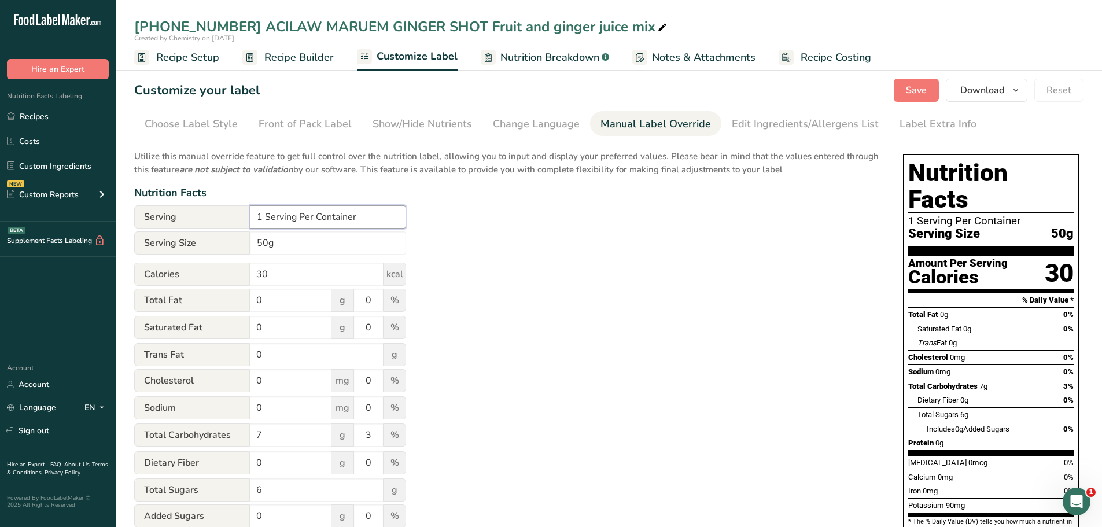
click at [356, 216] on input "1 Serving Per Container" at bounding box center [328, 216] width 156 height 23
type input "1 Serving Per Packet"
click at [919, 89] on span "Save" at bounding box center [916, 90] width 21 height 14
click at [1015, 91] on icon "button" at bounding box center [1015, 90] width 9 height 14
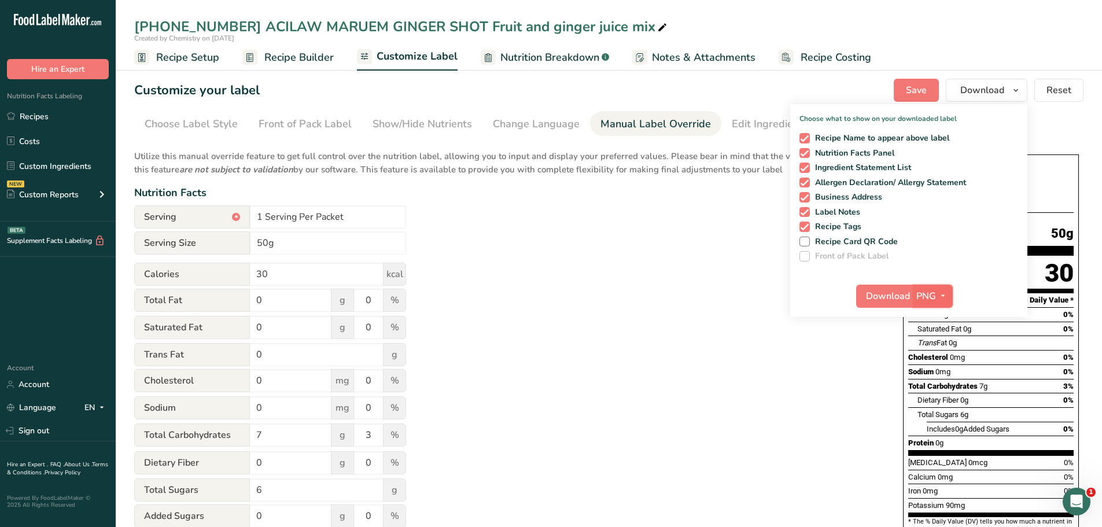
click at [941, 296] on icon "button" at bounding box center [942, 296] width 9 height 14
click at [935, 379] on link "PDF" at bounding box center [934, 376] width 37 height 19
click at [891, 292] on span "Download" at bounding box center [889, 296] width 44 height 14
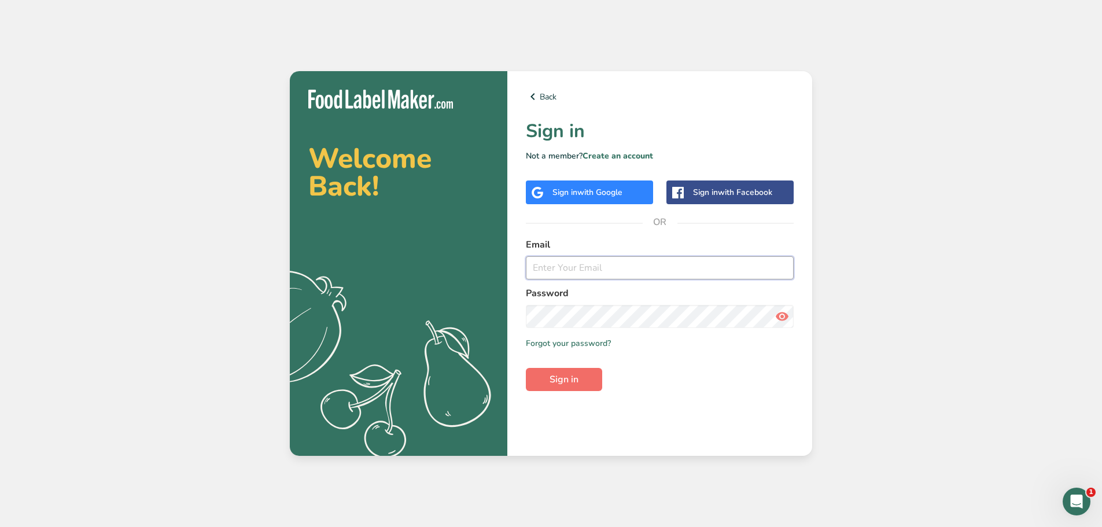
type input "[EMAIL_ADDRESS][DOMAIN_NAME]"
click at [562, 386] on span "Sign in" at bounding box center [564, 380] width 29 height 14
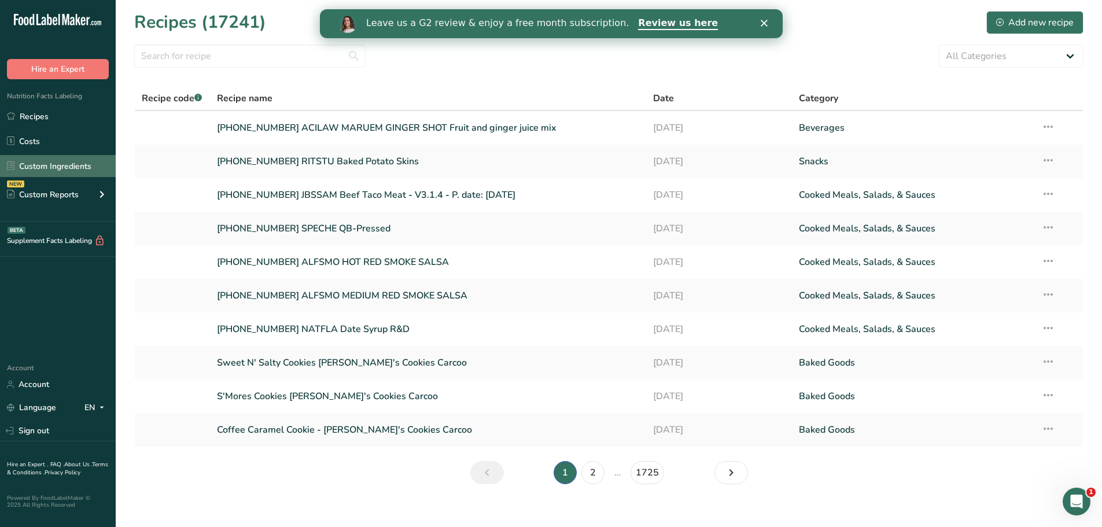
click at [91, 175] on link "Custom Ingredients" at bounding box center [58, 166] width 116 height 22
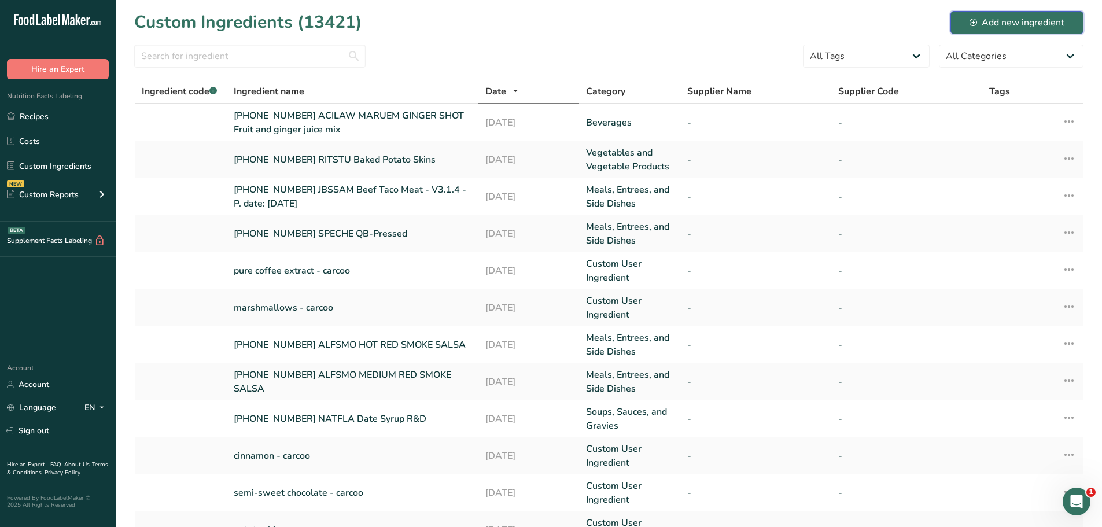
click at [993, 20] on div "Add new ingredient" at bounding box center [1017, 23] width 95 height 14
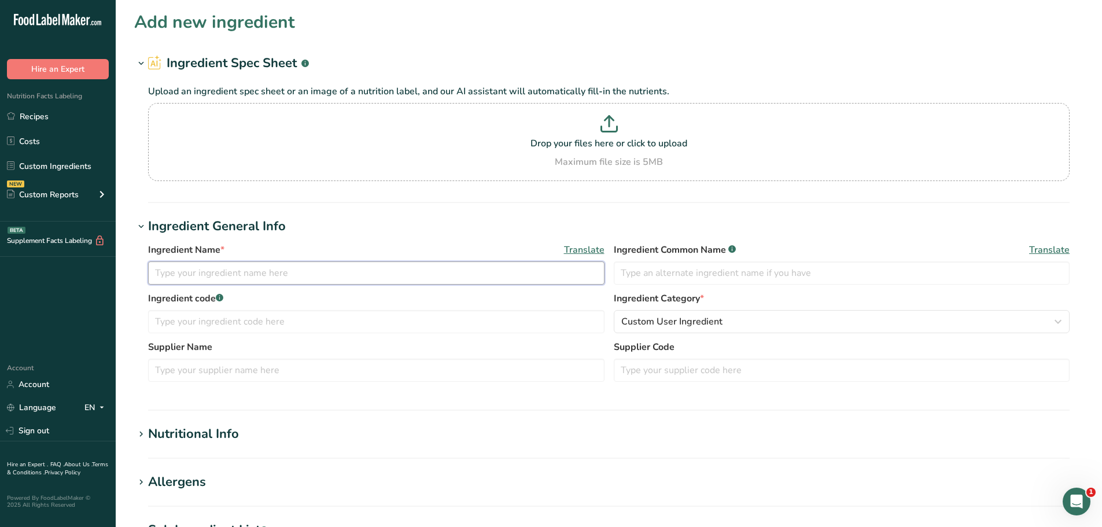
click at [284, 272] on input "text" at bounding box center [376, 272] width 456 height 23
click at [293, 277] on input "[PHONE_NUMBER] BADHAM" at bounding box center [376, 272] width 456 height 23
paste input "Bean and Cheese Burrito"
type input "[PHONE_NUMBER] BADHAM Bean and Cheese Burrito"
click at [704, 311] on button "Custom User Ingredient" at bounding box center [842, 321] width 456 height 23
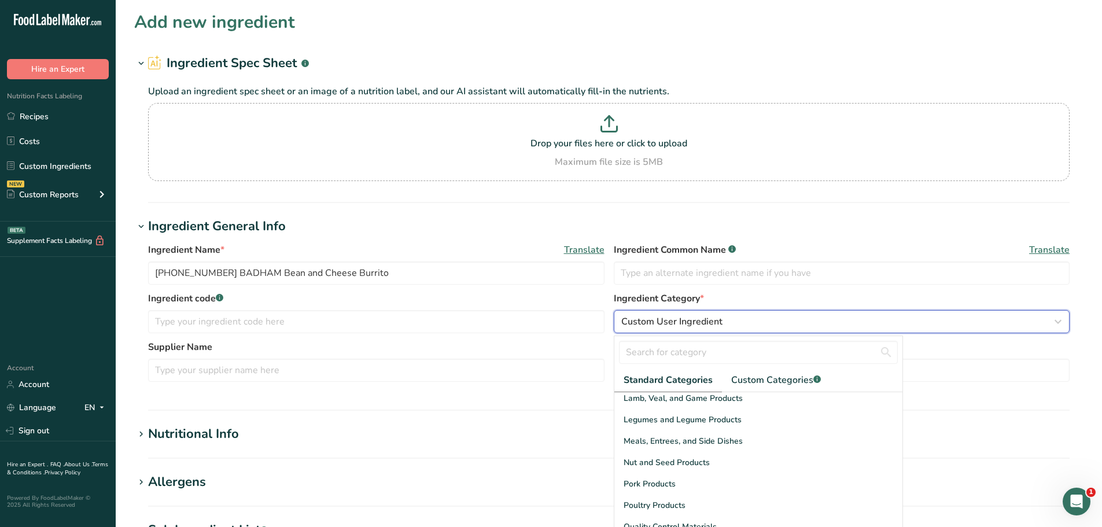
scroll to position [347, 0]
click at [644, 414] on span "Meals, Entrees, and Side Dishes" at bounding box center [683, 420] width 119 height 12
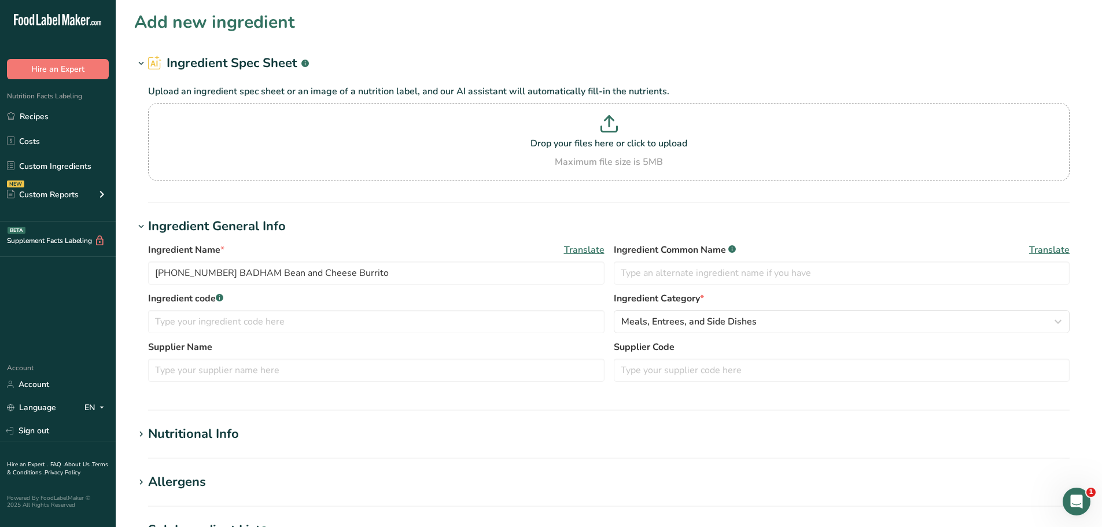
click at [194, 437] on div "Nutritional Info" at bounding box center [193, 434] width 91 height 19
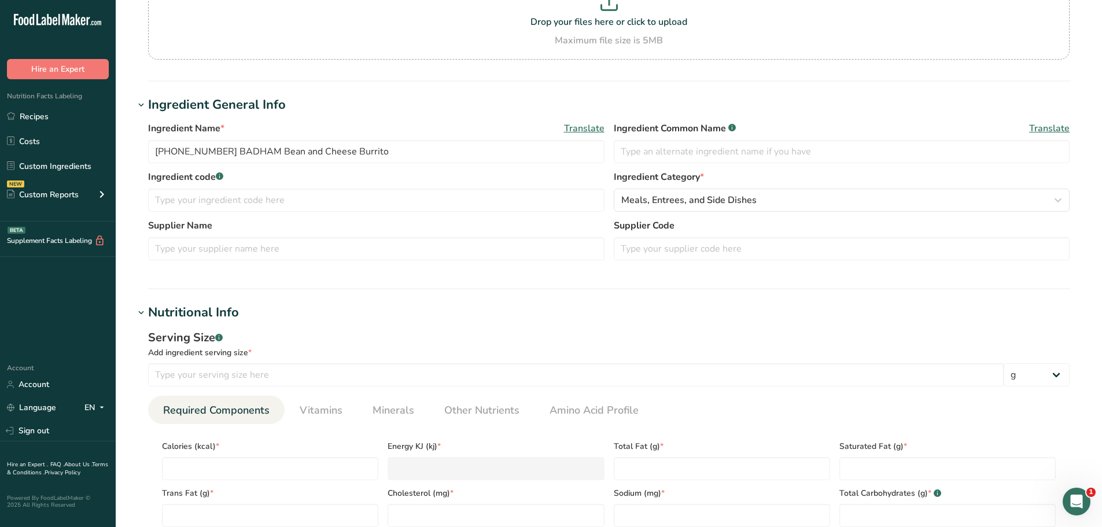
scroll to position [174, 0]
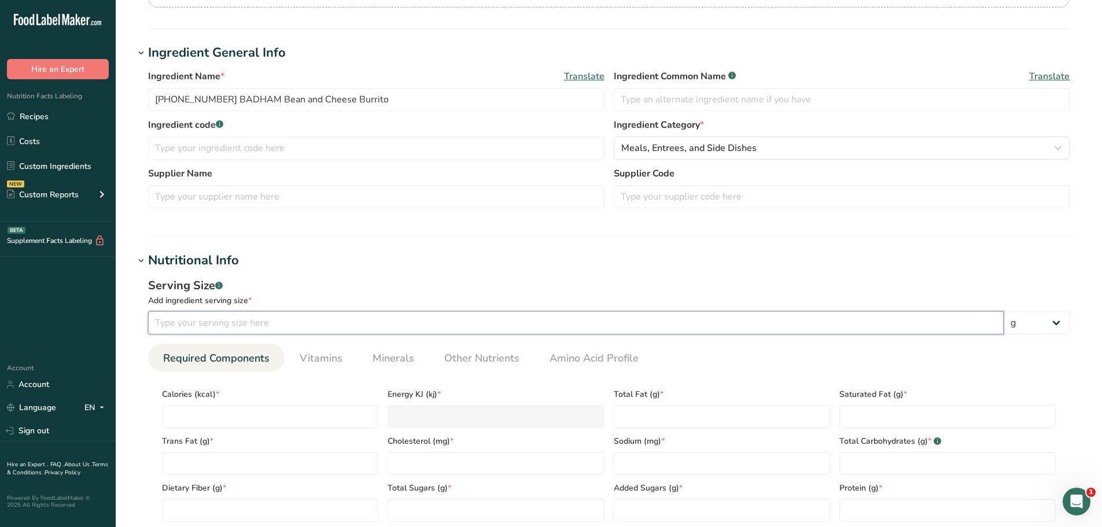
click at [247, 318] on input "number" at bounding box center [576, 322] width 856 height 23
type input "100"
click at [371, 347] on link "Minerals" at bounding box center [393, 359] width 51 height 30
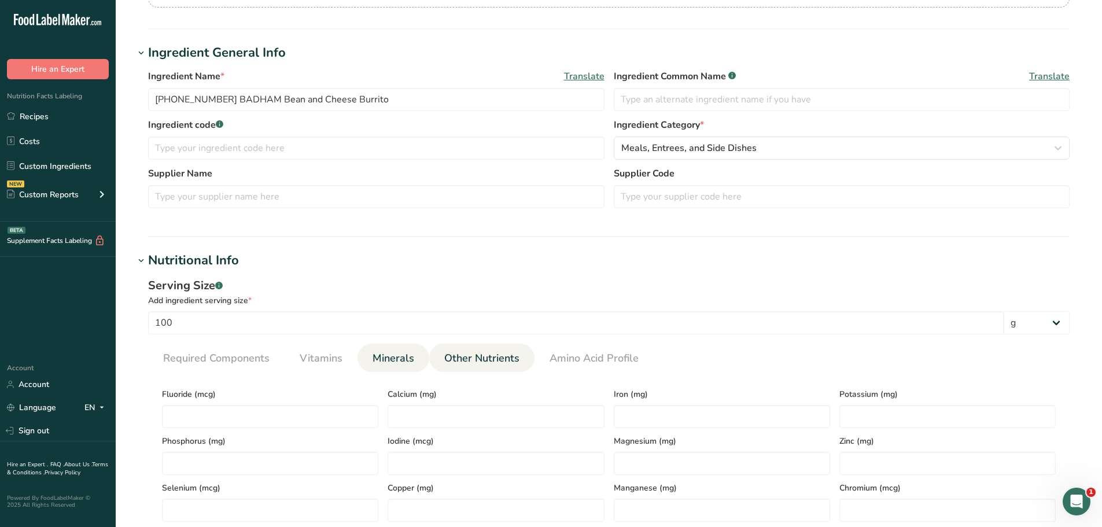
click at [474, 349] on link "Other Nutrients" at bounding box center [482, 359] width 84 height 30
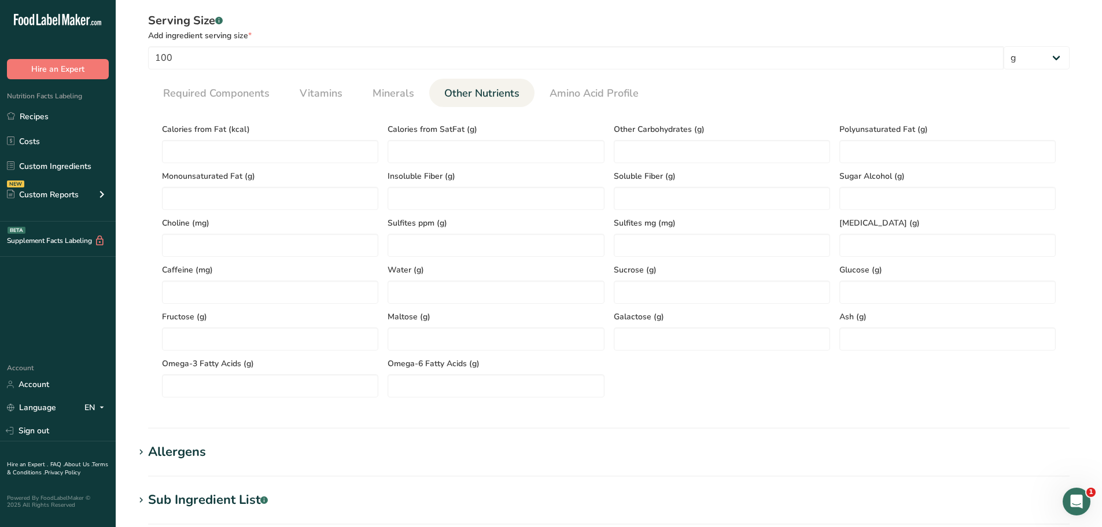
scroll to position [405, 0]
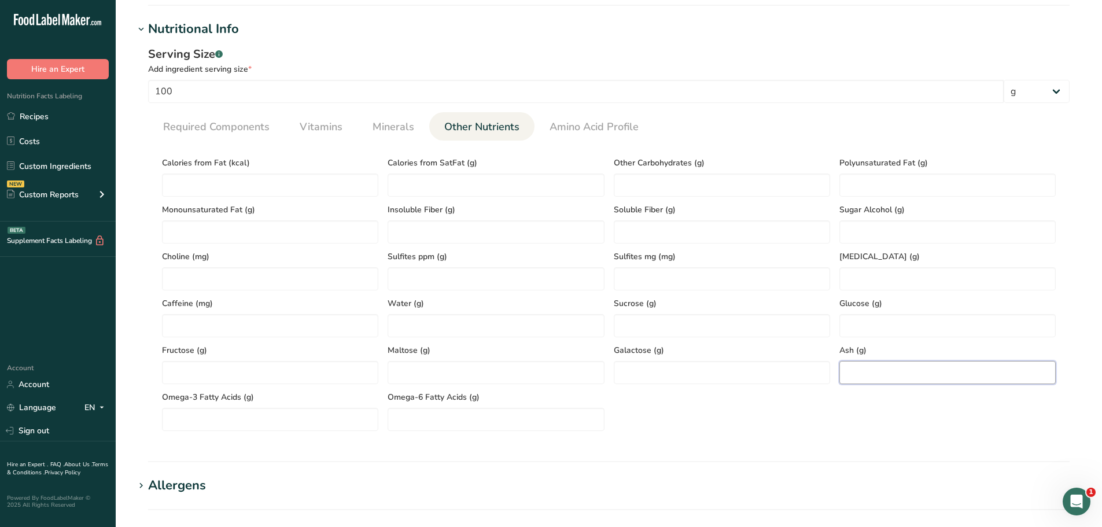
click at [857, 370] on input "number" at bounding box center [947, 372] width 216 height 23
paste input "2.1"
type input "2.1"
click at [220, 121] on span "Required Components" at bounding box center [216, 127] width 106 height 16
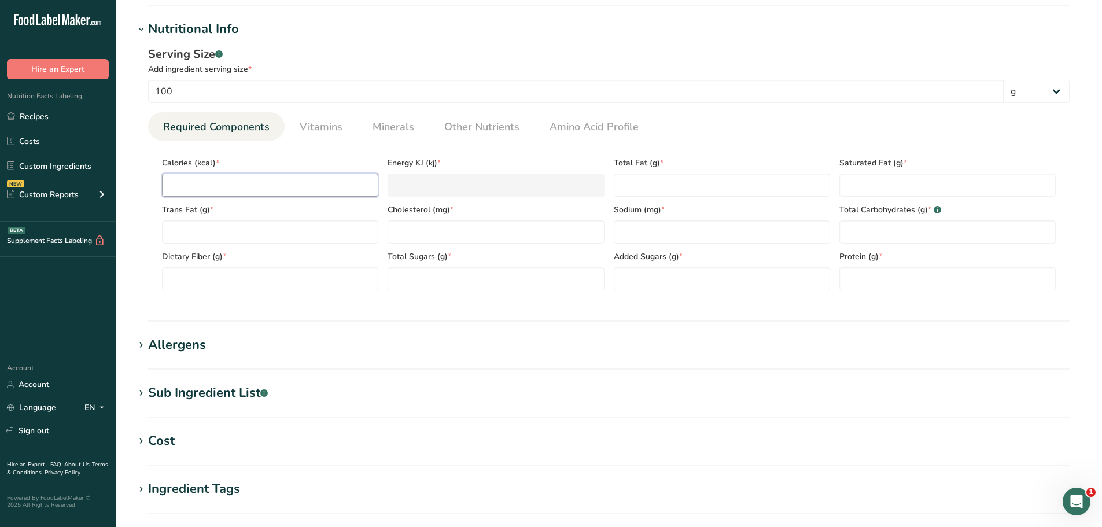
click at [173, 190] on input "number" at bounding box center [270, 185] width 216 height 23
paste input "205.13"
type input "205.13"
type KJ "858.3"
type input "205.13"
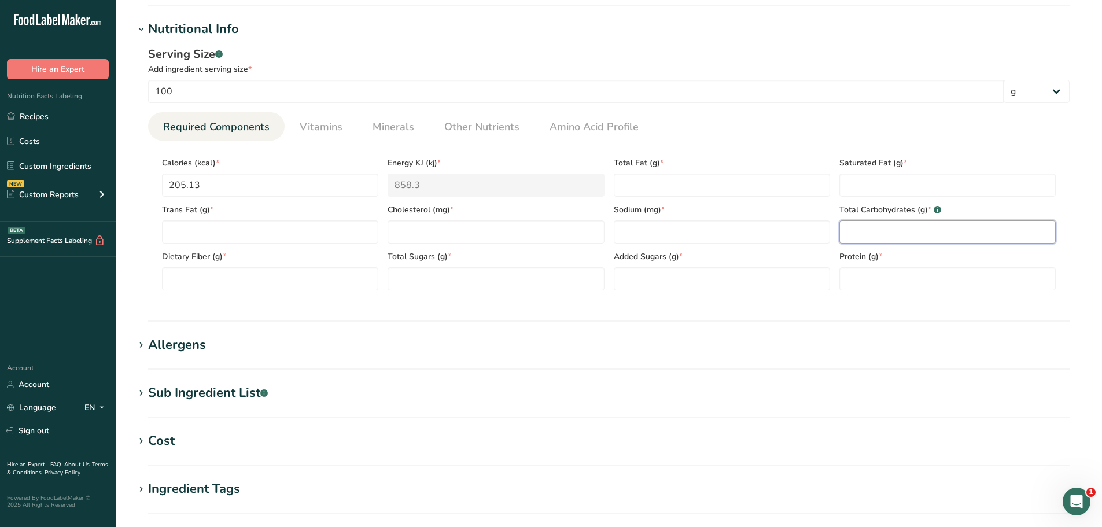
click at [868, 231] on Carbohydrates "number" at bounding box center [947, 231] width 216 height 23
paste Carbohydrates "26.4"
type Carbohydrates "26.4"
click at [450, 226] on input "number" at bounding box center [496, 231] width 216 height 23
paste input "14.66"
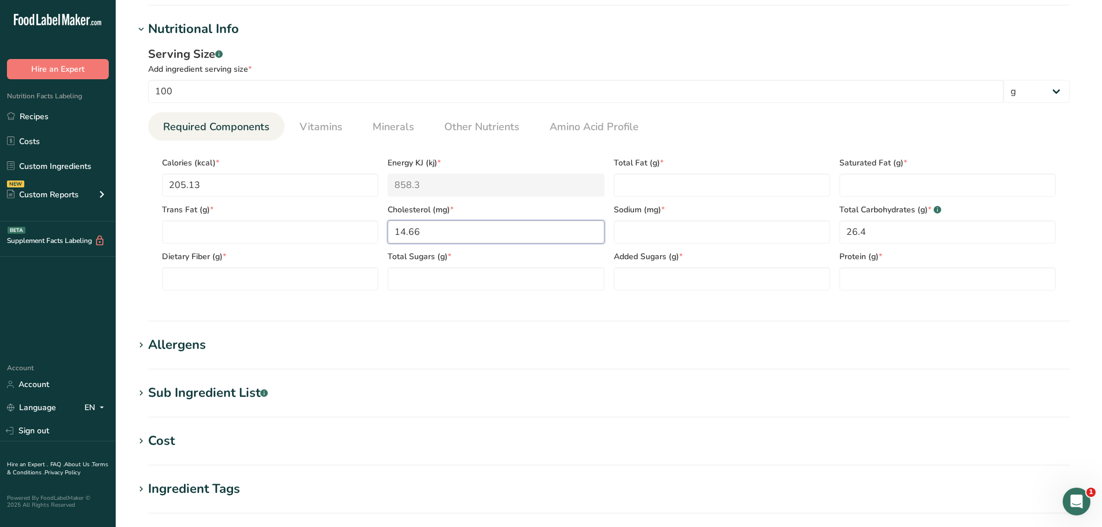
type input "14.66"
click at [239, 267] on Fiber "number" at bounding box center [270, 278] width 216 height 23
paste Fiber "6.14"
type Fiber "6.14"
click at [473, 136] on link "Other Nutrients" at bounding box center [482, 127] width 84 height 30
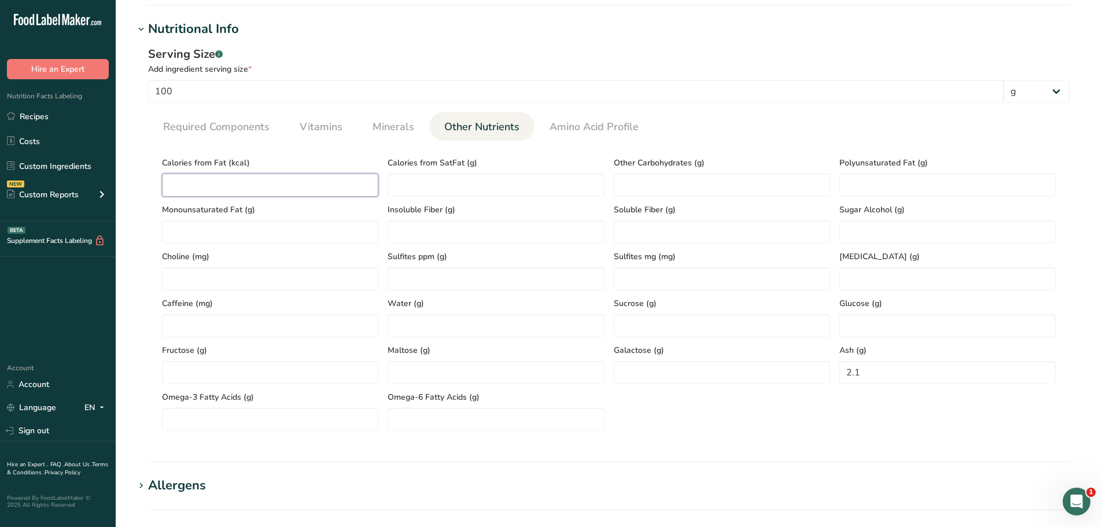
click at [263, 189] on Fat "number" at bounding box center [270, 185] width 216 height 23
paste Fat "65.25"
type Fat "65.25"
click at [176, 130] on span "Required Components" at bounding box center [216, 127] width 106 height 16
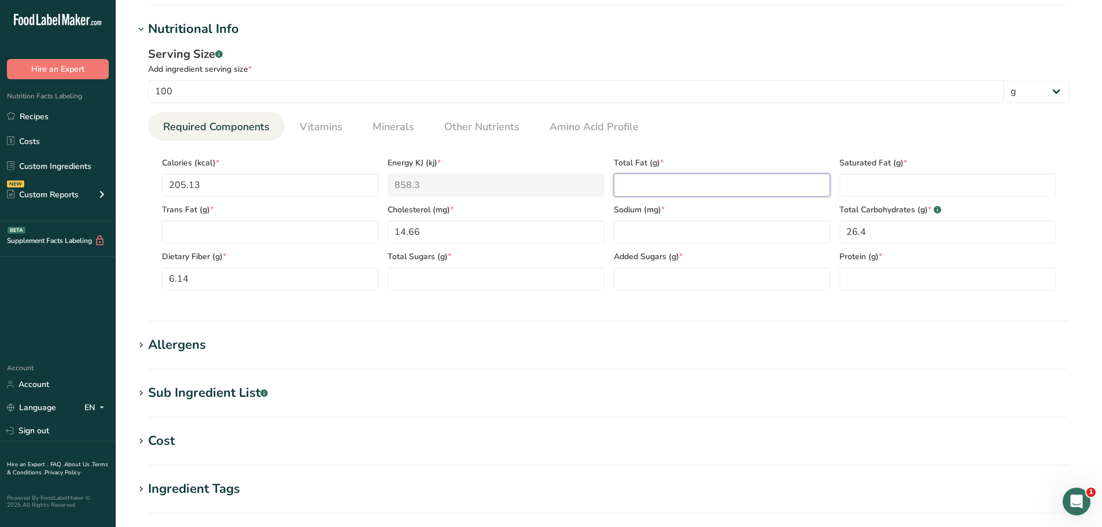
click at [704, 187] on Fat "number" at bounding box center [722, 185] width 216 height 23
paste Fat "7.25"
type Fat "7.25"
click at [381, 127] on span "Minerals" at bounding box center [394, 127] width 42 height 16
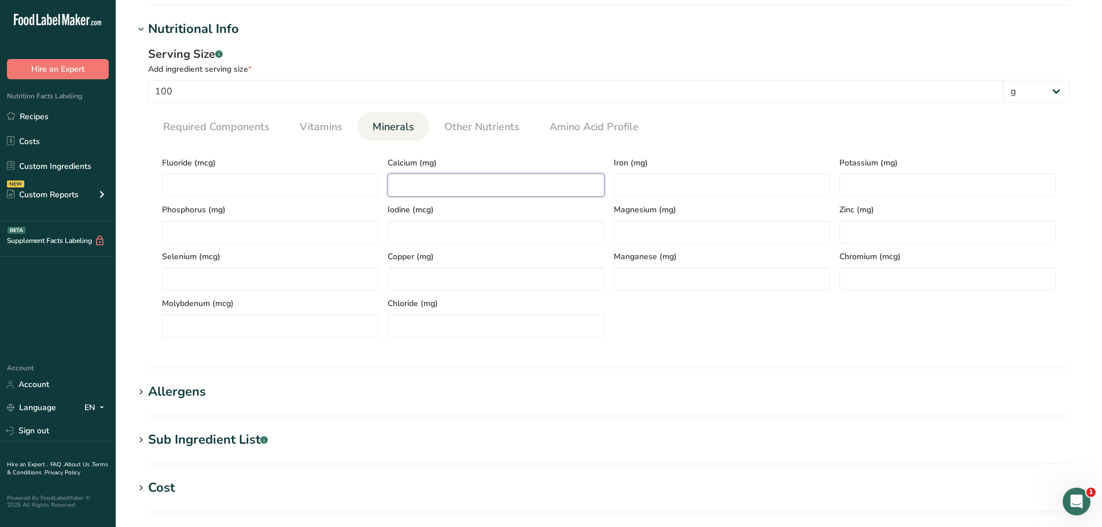
click at [421, 179] on input "number" at bounding box center [496, 185] width 216 height 23
paste input "118.06"
type input "118.06"
click at [686, 189] on input "number" at bounding box center [722, 185] width 216 height 23
paste input "1.49"
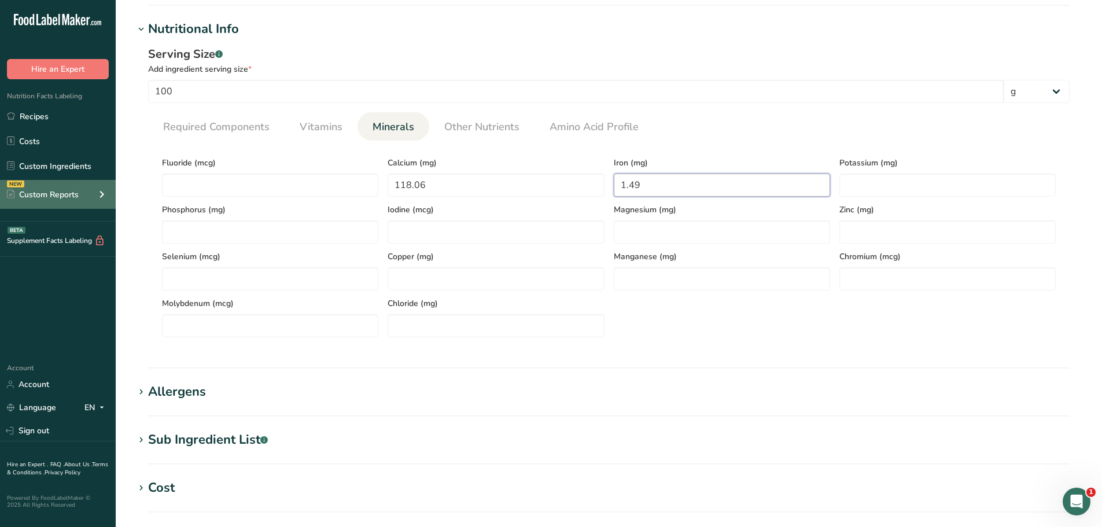
type input "1.49"
click at [898, 187] on input "number" at bounding box center [947, 185] width 216 height 23
paste input "216.74"
type input "216.74"
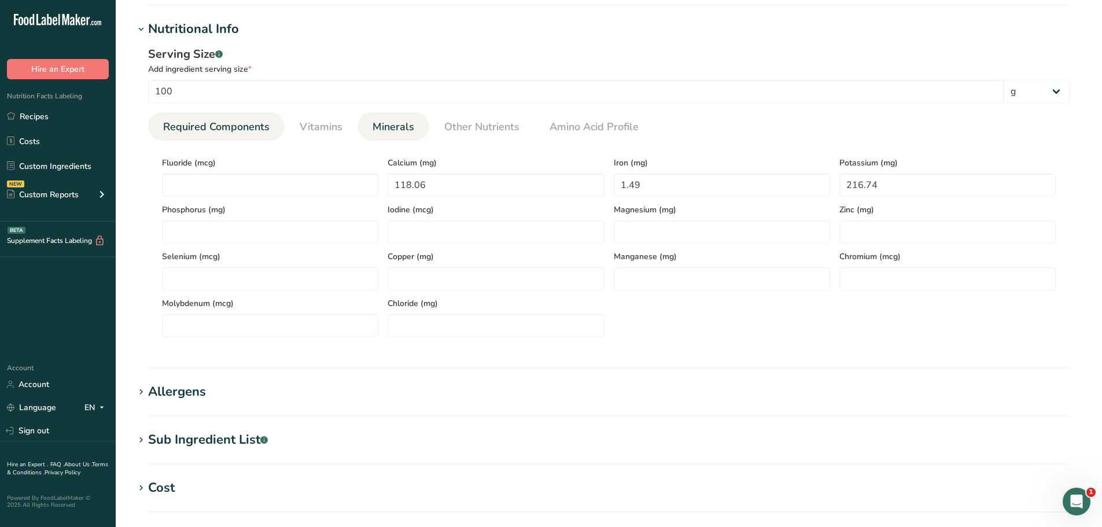
click at [231, 126] on span "Required Components" at bounding box center [216, 127] width 106 height 16
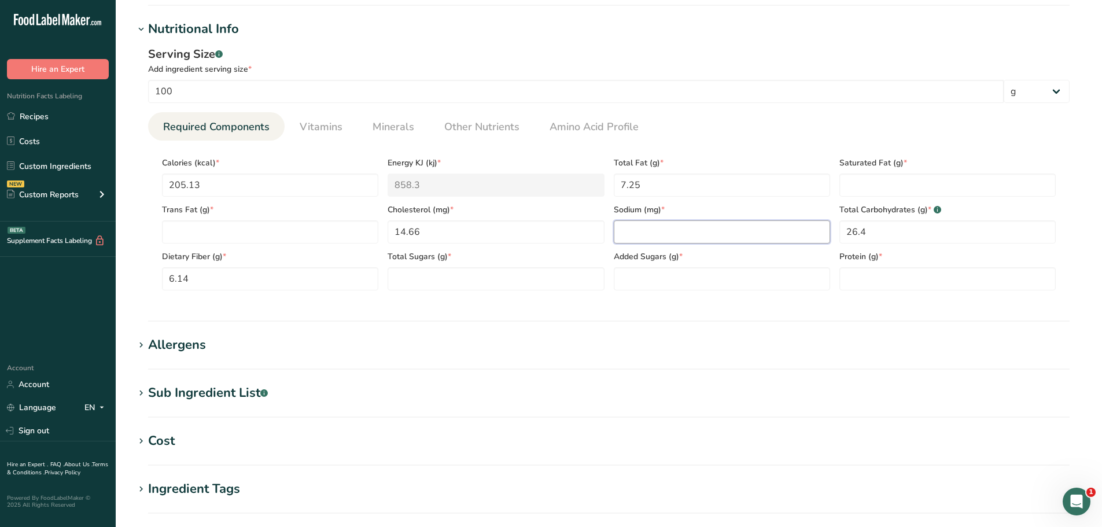
click at [651, 224] on input "number" at bounding box center [722, 231] width 216 height 23
paste input "489.51"
type input "489.51"
drag, startPoint x: 470, startPoint y: 135, endPoint x: 444, endPoint y: 133, distance: 25.5
click at [470, 135] on link "Other Nutrients" at bounding box center [482, 127] width 84 height 30
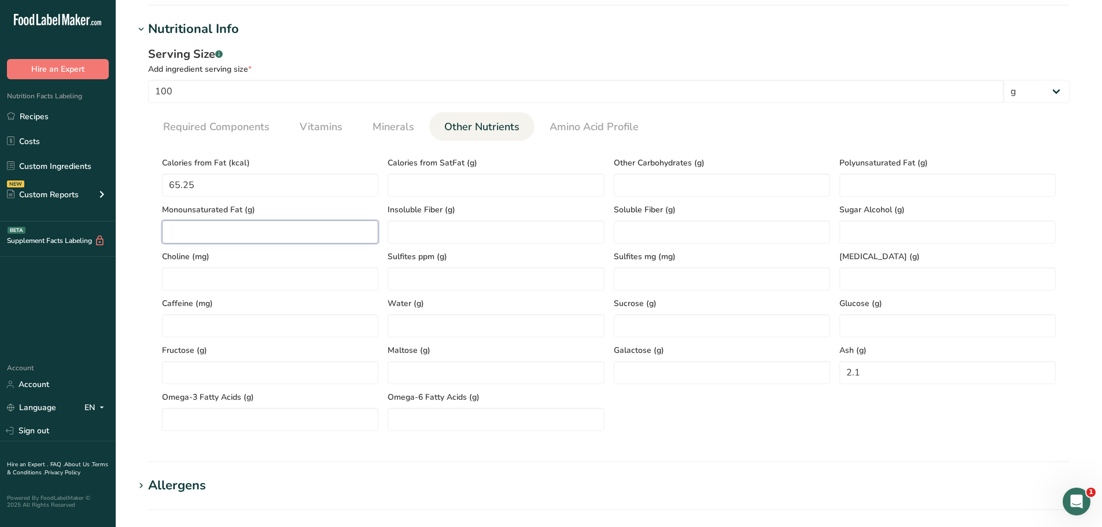
click at [242, 236] on Fat "number" at bounding box center [270, 231] width 216 height 23
paste Fat "2.23"
type Fat "2.23"
click at [905, 183] on Fat "number" at bounding box center [947, 185] width 216 height 23
paste Fat "0.9"
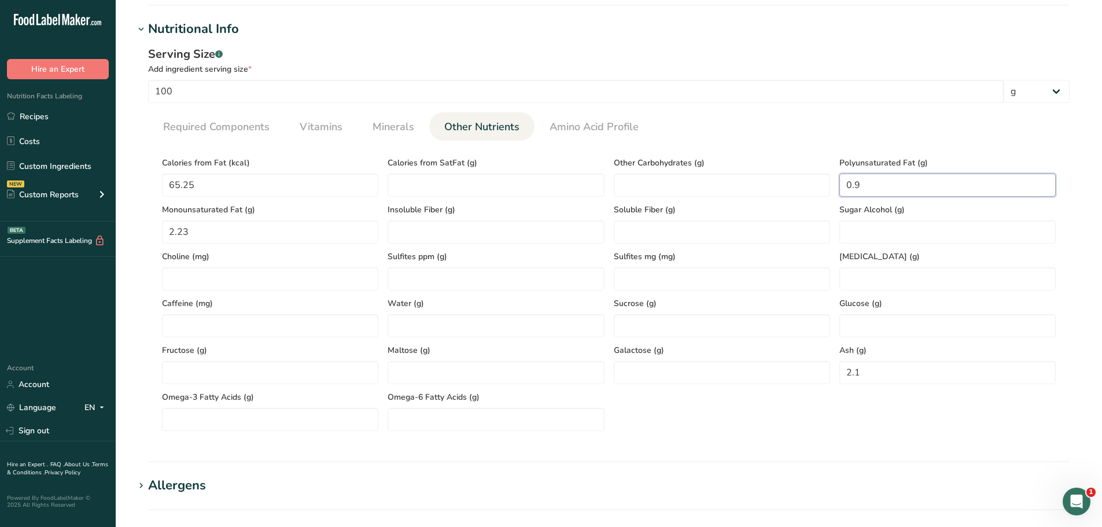
type Fat "0.9"
click at [218, 128] on span "Required Components" at bounding box center [216, 127] width 106 height 16
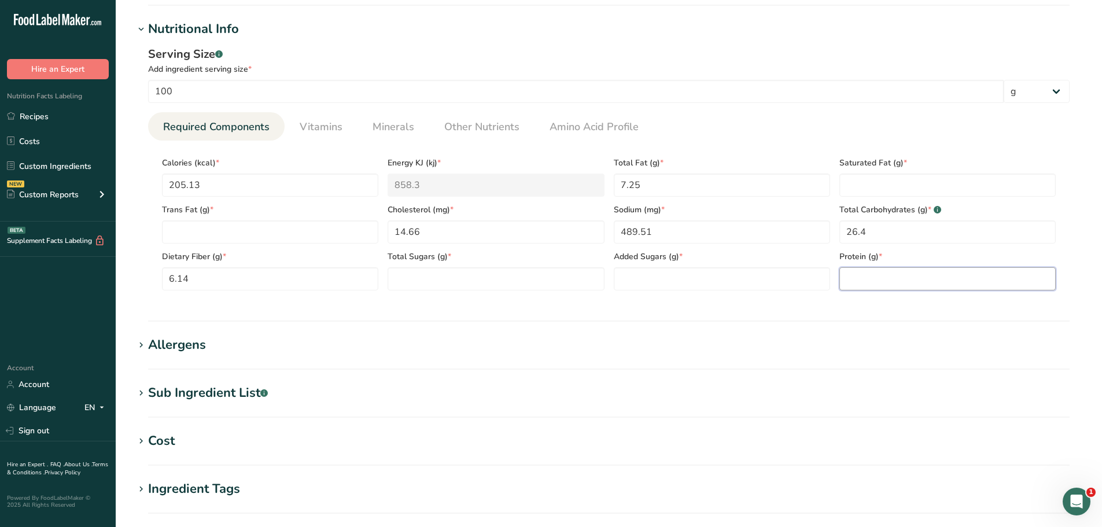
click at [881, 279] on input "number" at bounding box center [947, 278] width 216 height 23
paste input "8.57"
type input "8.57"
click at [941, 193] on Fat "number" at bounding box center [947, 185] width 216 height 23
paste Fat "4.12"
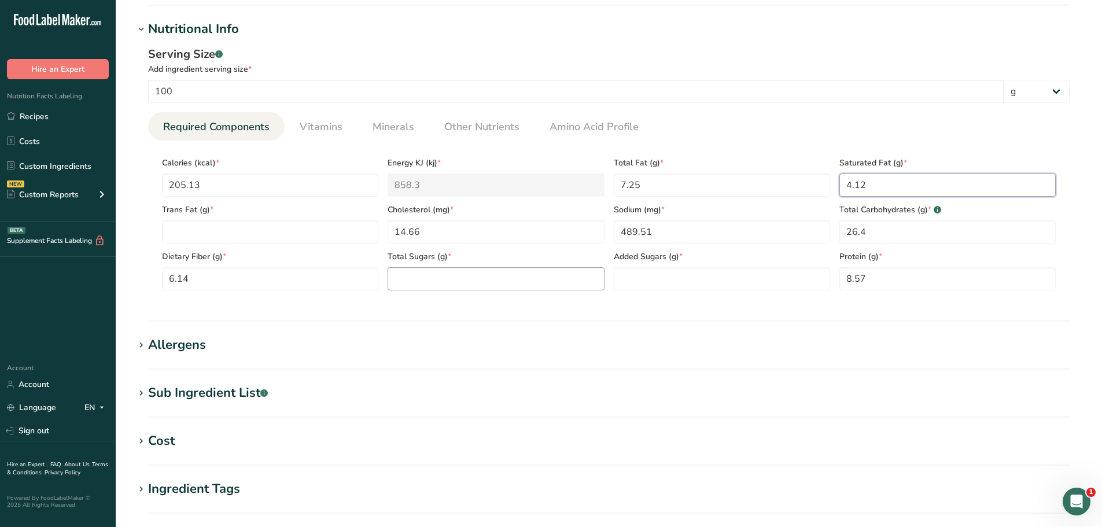
type Fat "4.12"
click at [419, 278] on Sugars "number" at bounding box center [496, 278] width 216 height 23
type Sugars "0"
click at [657, 261] on span "Added Sugars (g) *" at bounding box center [722, 256] width 216 height 12
click at [659, 277] on Sugars "number" at bounding box center [722, 278] width 216 height 23
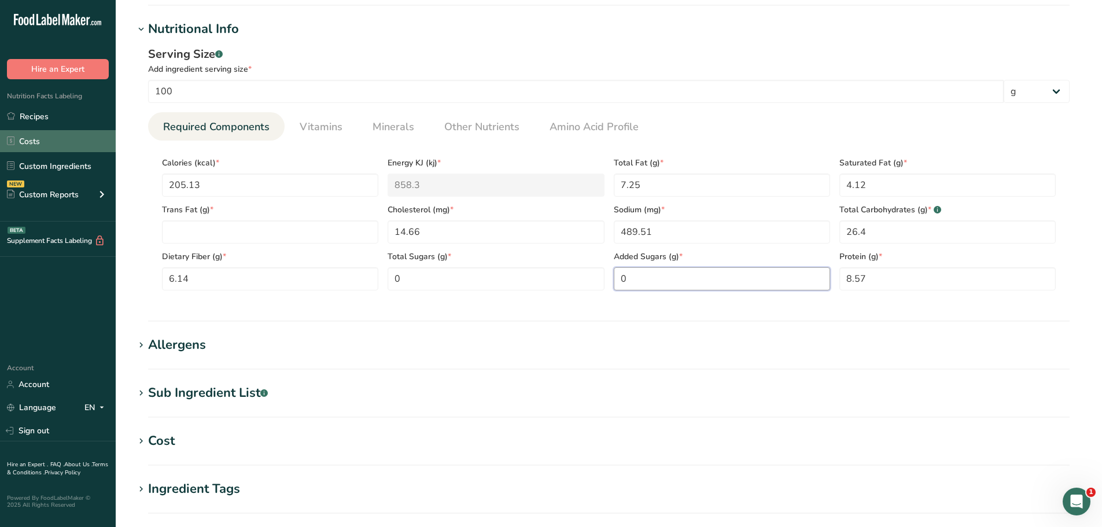
type Sugars "0"
click at [314, 126] on span "Vitamins" at bounding box center [321, 127] width 43 height 16
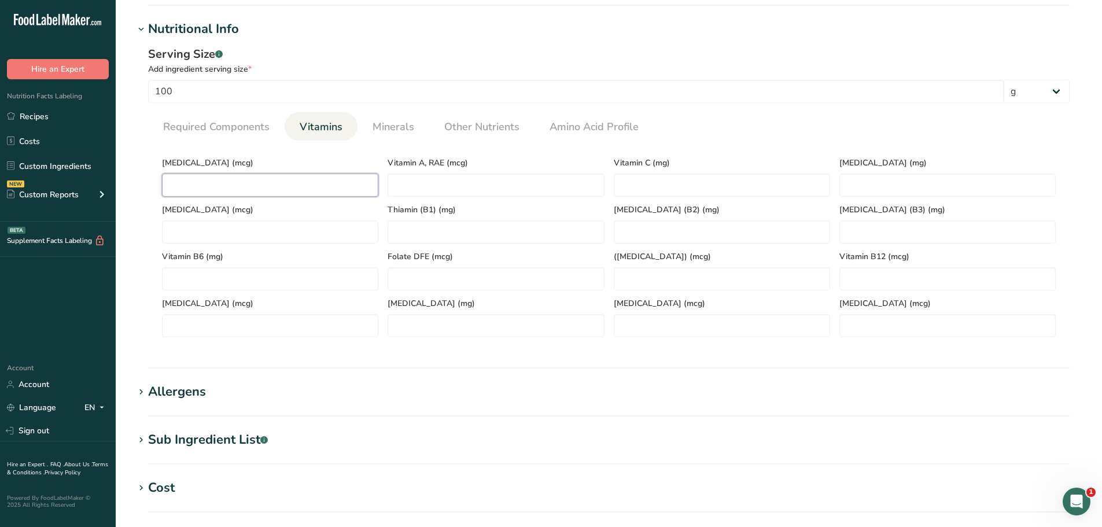
click at [241, 183] on D "number" at bounding box center [270, 185] width 216 height 23
type D "0"
click at [233, 126] on span "Required Components" at bounding box center [216, 127] width 106 height 16
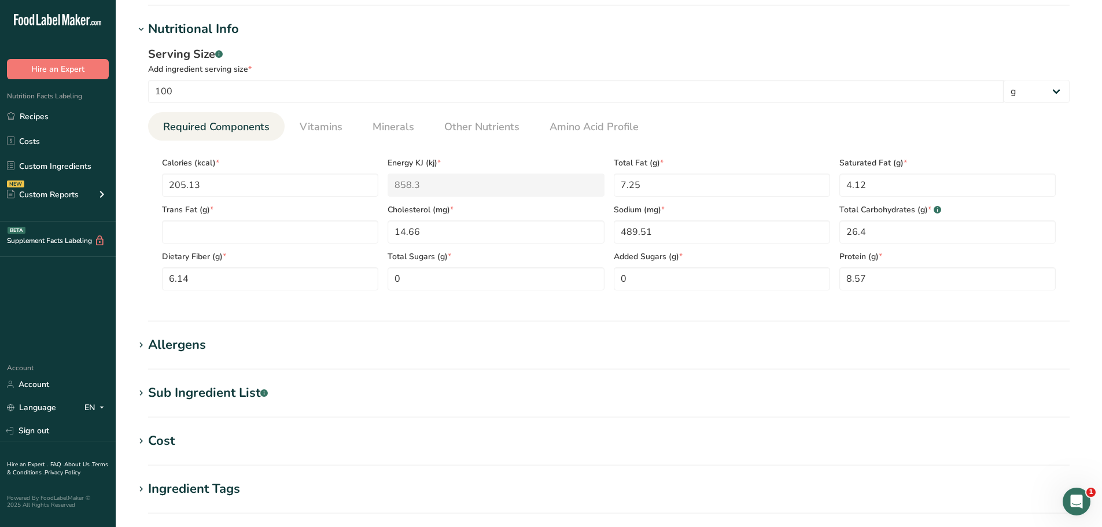
click at [203, 219] on div "Trans Fat (g) *" at bounding box center [270, 220] width 226 height 47
click at [199, 229] on Fat "number" at bounding box center [270, 231] width 216 height 23
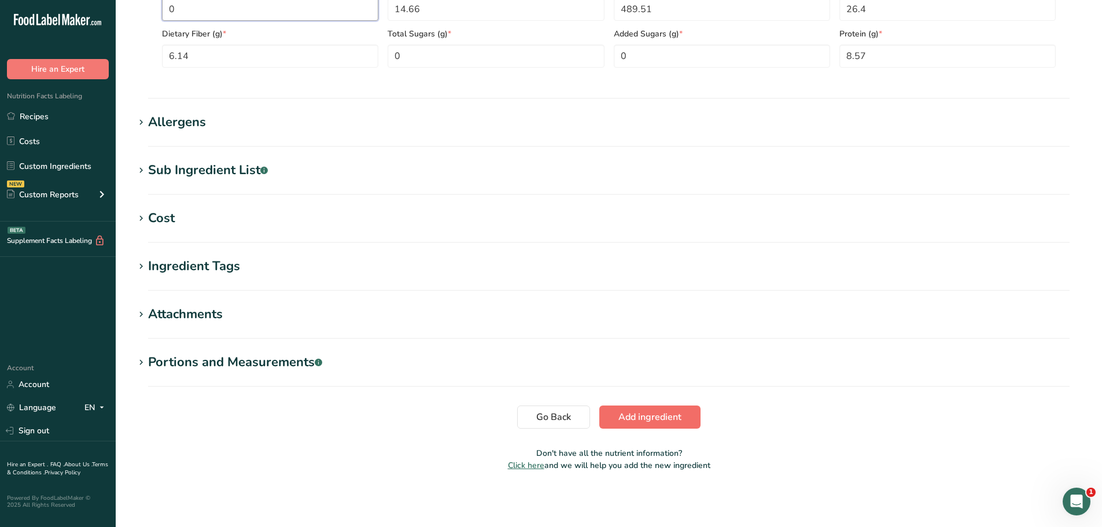
type Fat "0"
click at [649, 420] on span "Add ingredient" at bounding box center [649, 417] width 63 height 14
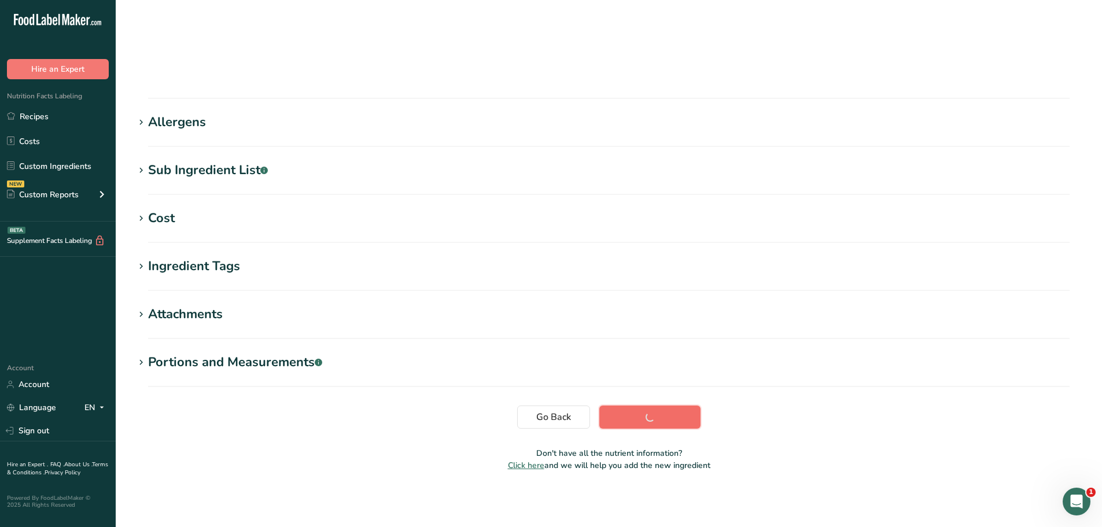
scroll to position [85, 0]
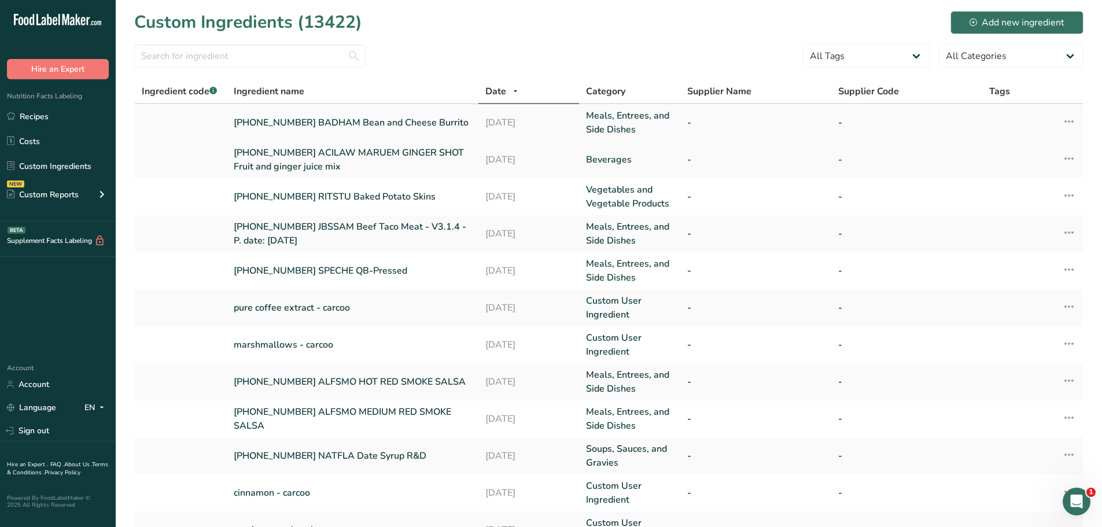
click at [385, 123] on link "[PHONE_NUMBER] BADHAM Bean and Cheese Burrito" at bounding box center [353, 123] width 238 height 14
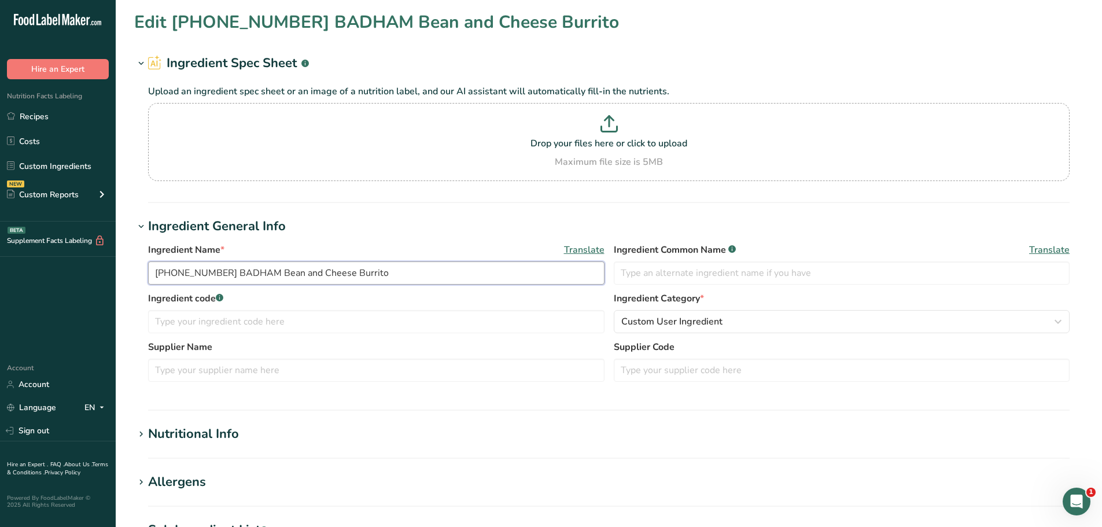
drag, startPoint x: 358, startPoint y: 278, endPoint x: 142, endPoint y: 282, distance: 215.8
click at [142, 283] on div "Ingredient Name * Translate [PHONE_NUMBER] BADHAM Bean and Cheese Burrito Ingre…" at bounding box center [608, 316] width 949 height 160
click at [38, 121] on link "Recipes" at bounding box center [58, 116] width 116 height 22
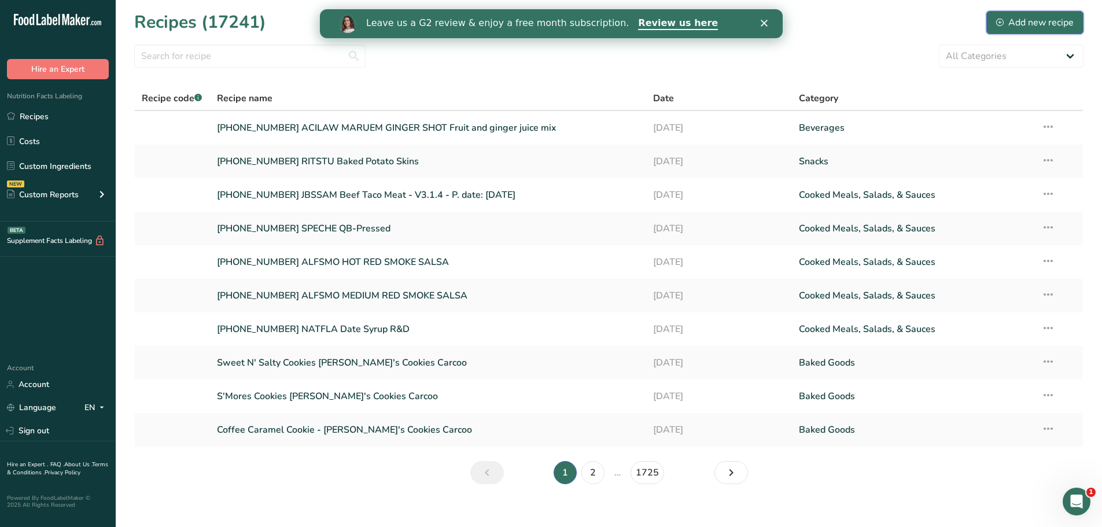
click at [1042, 16] on div "Add new recipe" at bounding box center [1035, 23] width 78 height 14
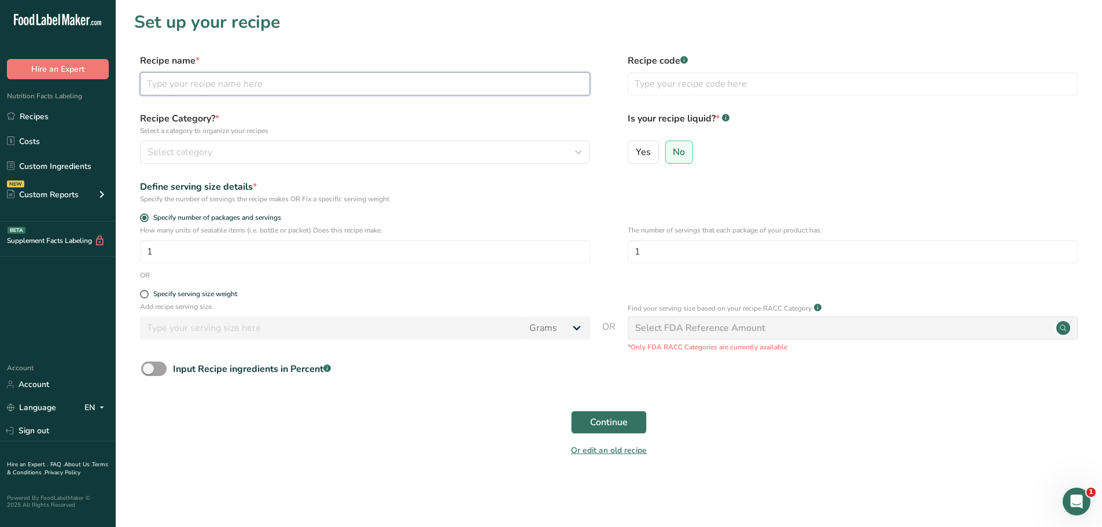
click at [213, 85] on input "text" at bounding box center [365, 83] width 450 height 23
paste input "[PHONE_NUMBER] BADHAM Bean and Cheese Burrito"
type input "[PHONE_NUMBER] BADHAM Bean and Cheese Burrito"
click at [141, 294] on span at bounding box center [144, 294] width 9 height 9
click at [141, 294] on input "Specify serving size weight" at bounding box center [144, 294] width 8 height 8
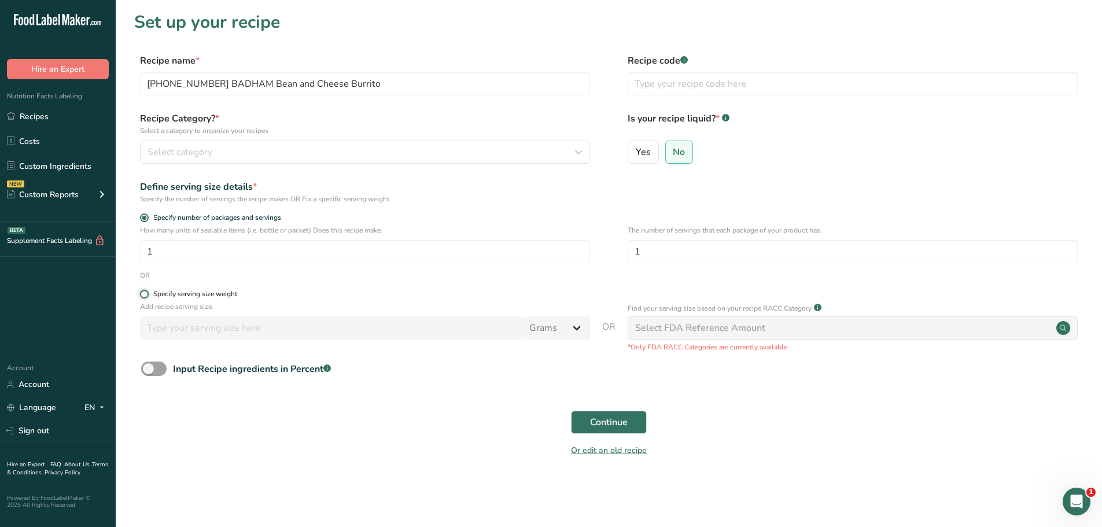
radio input "true"
radio input "false"
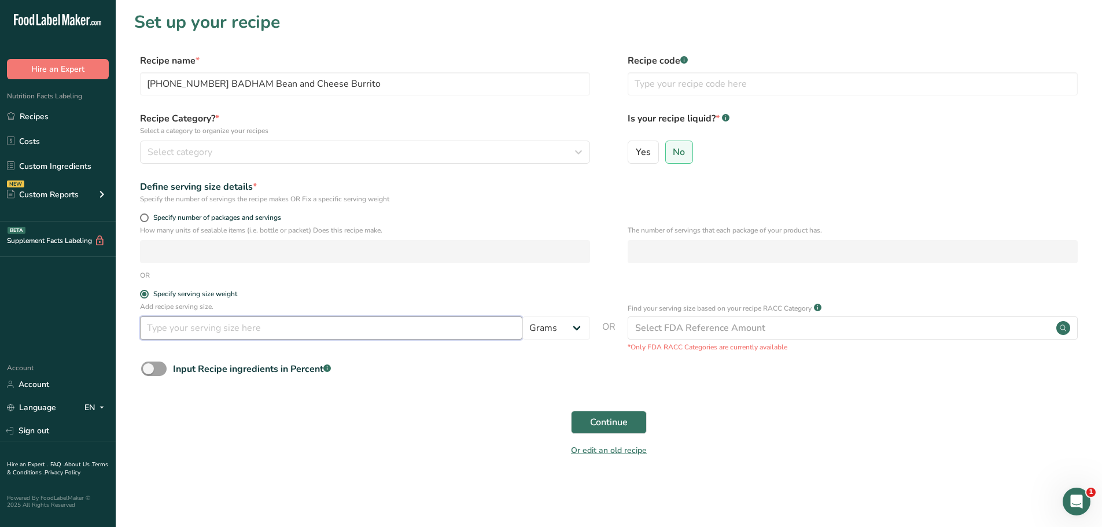
click at [163, 327] on input "number" at bounding box center [331, 327] width 382 height 23
type input "100"
click at [617, 428] on span "Continue" at bounding box center [609, 422] width 38 height 14
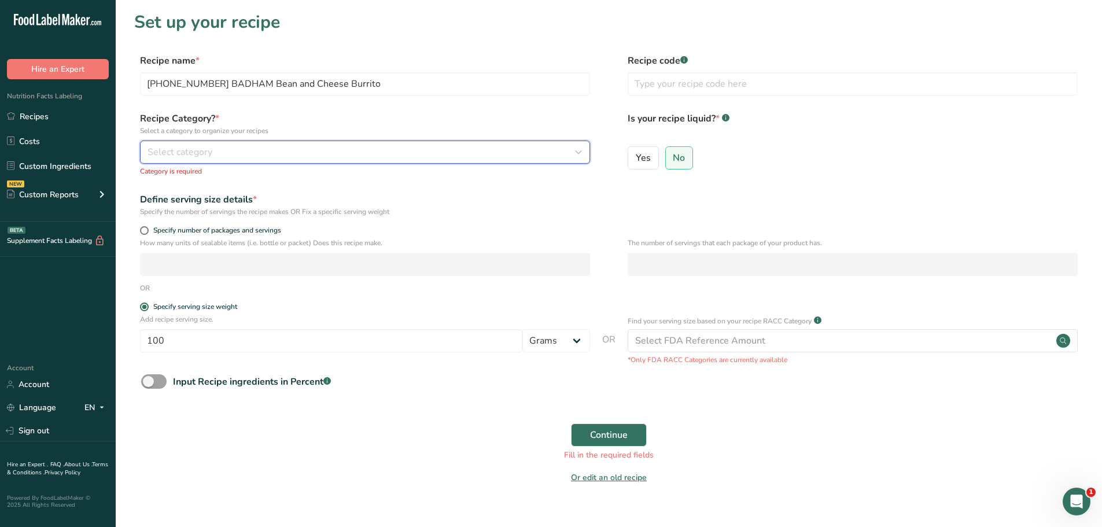
click at [445, 160] on button "Select category" at bounding box center [365, 152] width 450 height 23
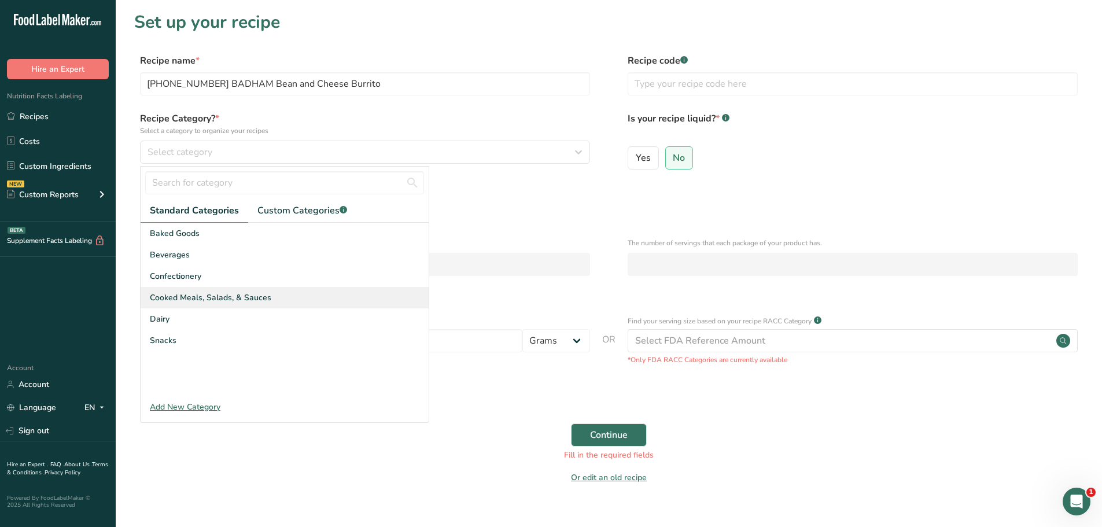
click at [299, 300] on div "Cooked Meals, Salads, & Sauces" at bounding box center [285, 297] width 288 height 21
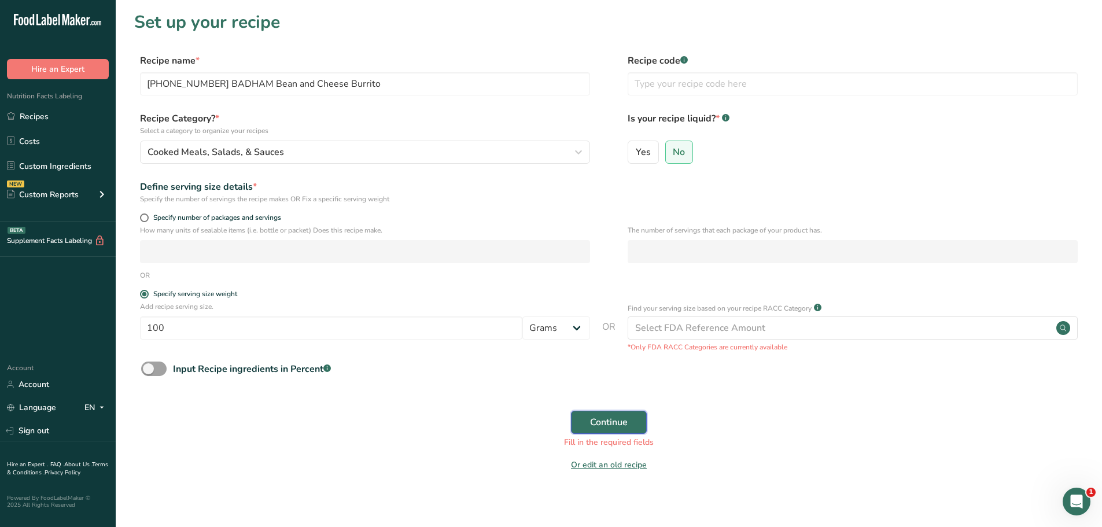
click at [628, 420] on button "Continue" at bounding box center [609, 422] width 76 height 23
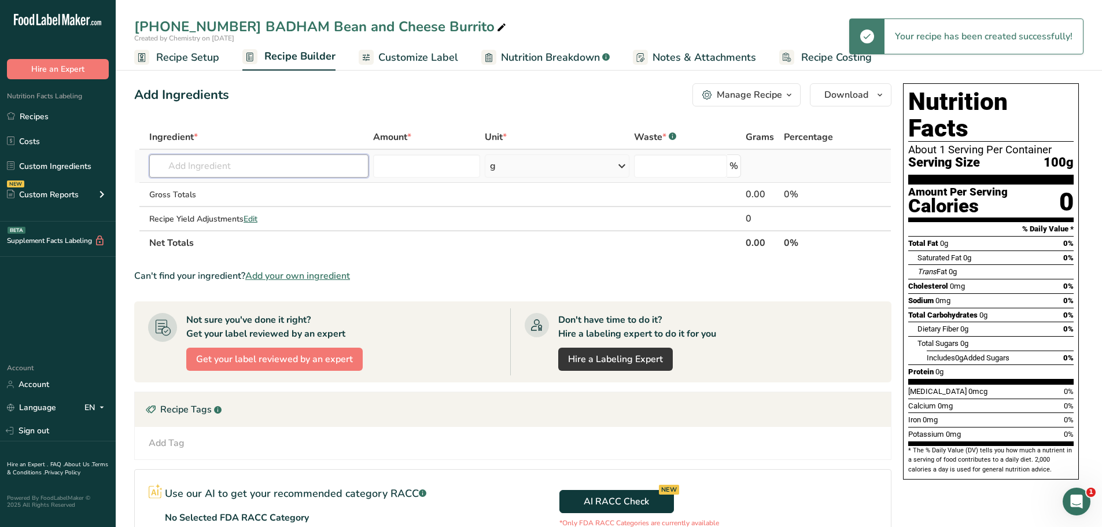
click at [281, 167] on input "text" at bounding box center [258, 165] width 219 height 23
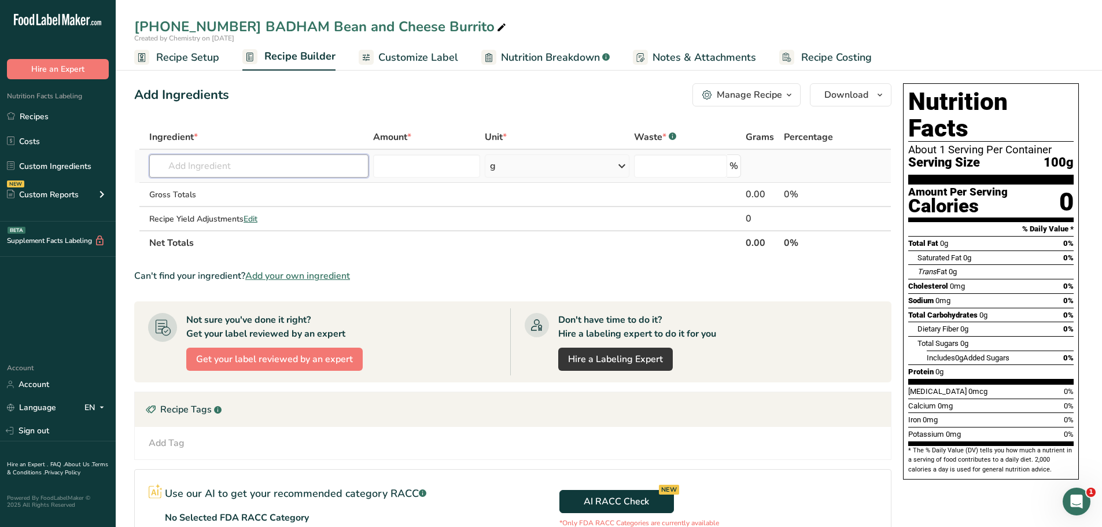
paste input "[PHONE_NUMBER] BADHAM Bean and Cheese Burrito"
type input "[PHONE_NUMBER] BADHAM Bean and Cheese Burrito"
click at [322, 188] on p "[PHONE_NUMBER] BADHAM Bean and Cheese Burrito" at bounding box center [267, 189] width 217 height 12
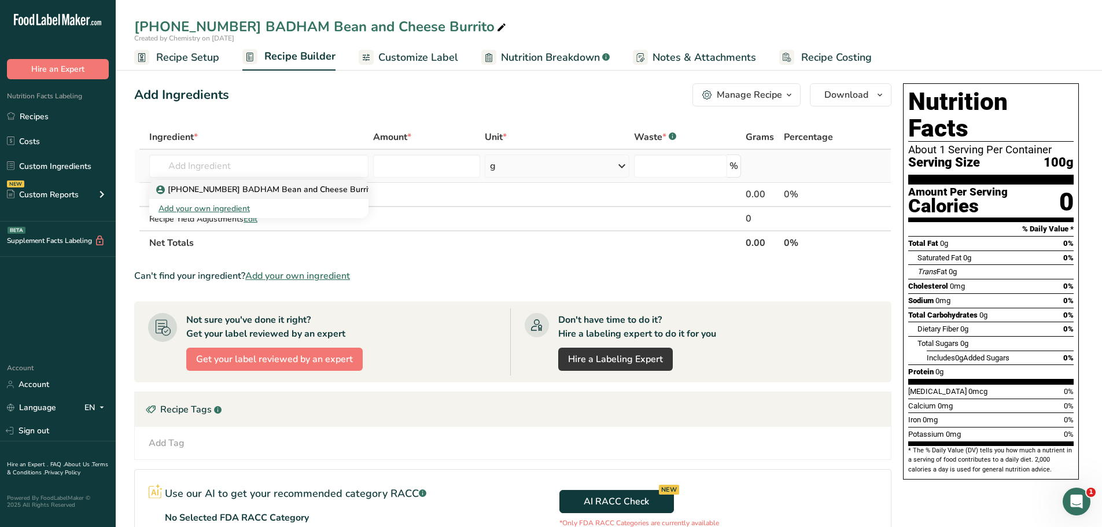
type input "[PHONE_NUMBER] BADHAM Bean and Cheese Burrito"
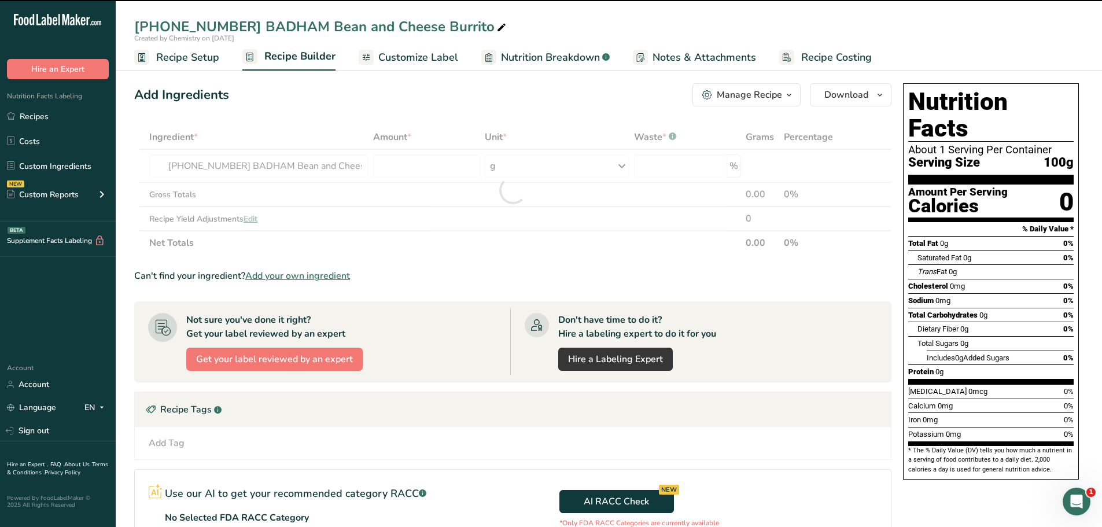
type input "0"
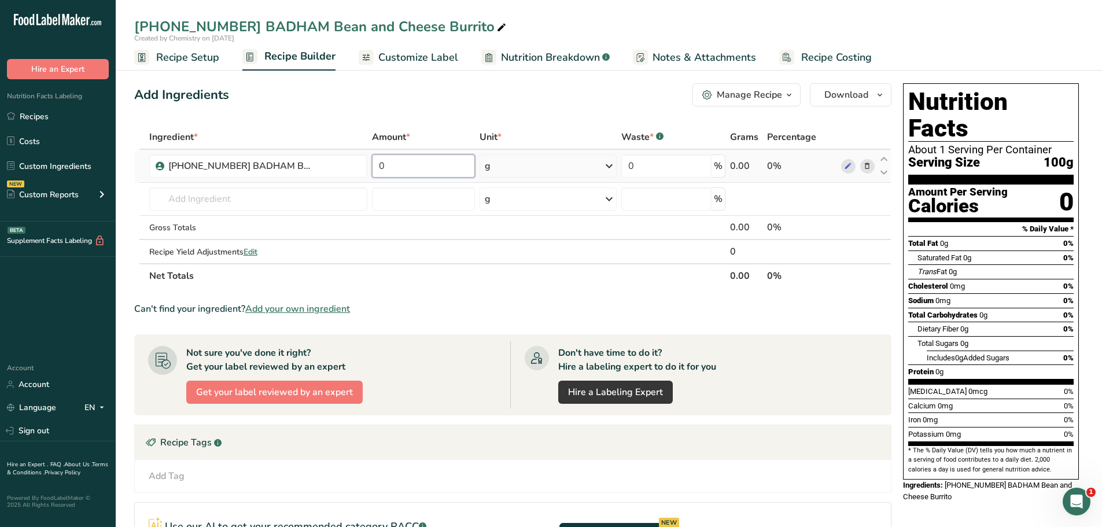
click at [407, 167] on input "0" at bounding box center [424, 165] width 104 height 23
type input "100"
click at [879, 92] on icon "button" at bounding box center [879, 95] width 9 height 14
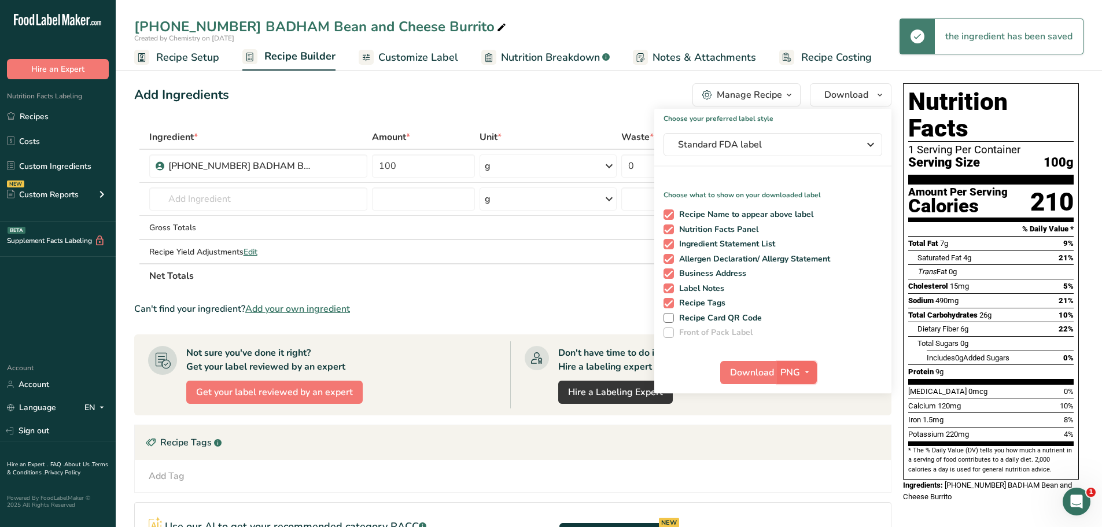
click at [808, 373] on icon "button" at bounding box center [806, 372] width 9 height 14
click at [794, 452] on link "PDF" at bounding box center [798, 453] width 37 height 19
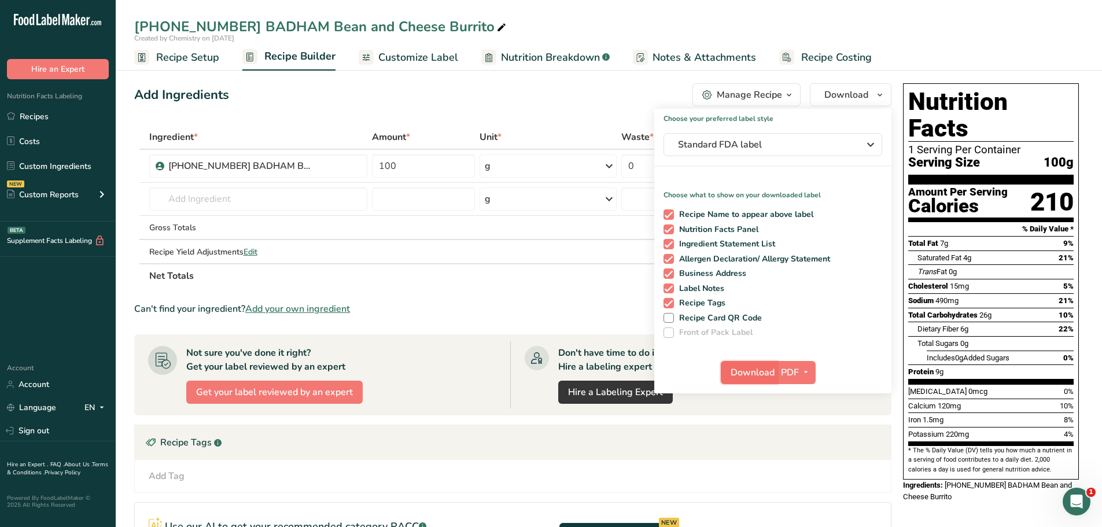
click at [773, 374] on span "Download" at bounding box center [753, 373] width 44 height 14
click at [366, 95] on div "Add Ingredients Manage Recipe Delete Recipe Duplicate Recipe Scale Recipe Save …" at bounding box center [512, 94] width 757 height 23
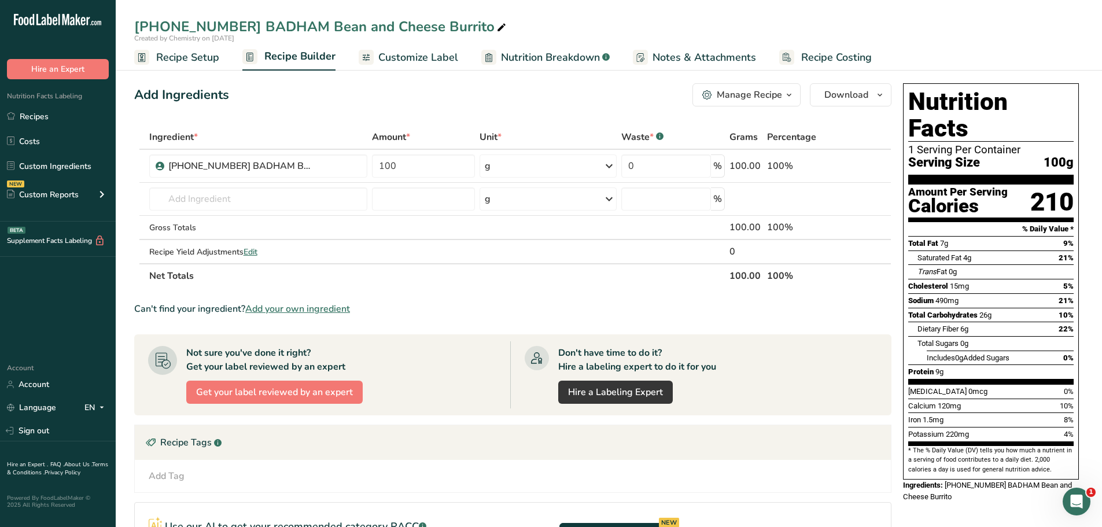
click at [180, 62] on span "Recipe Setup" at bounding box center [187, 58] width 63 height 16
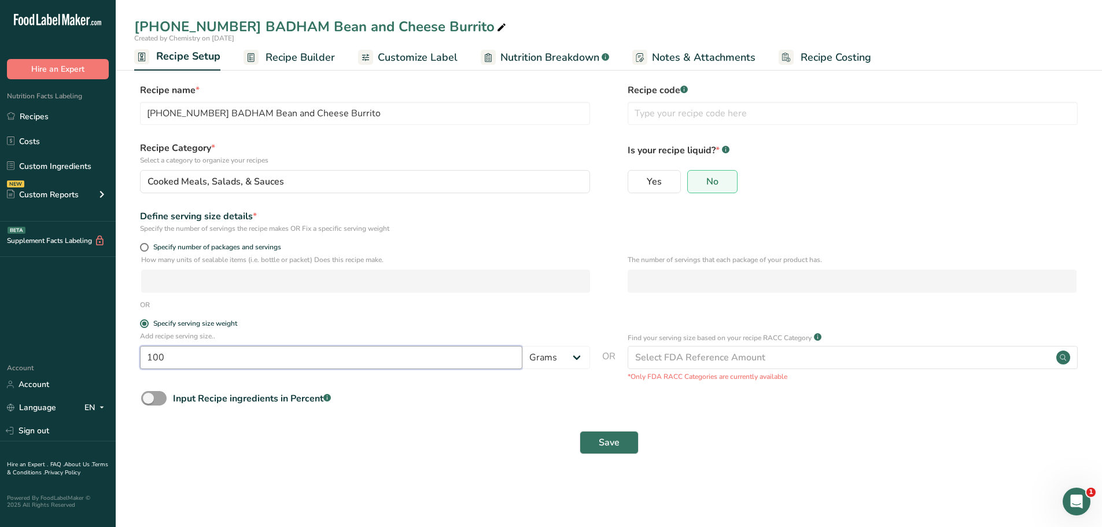
drag, startPoint x: 168, startPoint y: 358, endPoint x: 10, endPoint y: 304, distance: 166.3
click at [17, 306] on div ".a-20{fill:#fff;} Hire an Expert Nutrition Facts Labeling Recipes Costs Custom …" at bounding box center [551, 263] width 1102 height 527
type input "264"
click at [595, 442] on button "Save" at bounding box center [609, 442] width 59 height 23
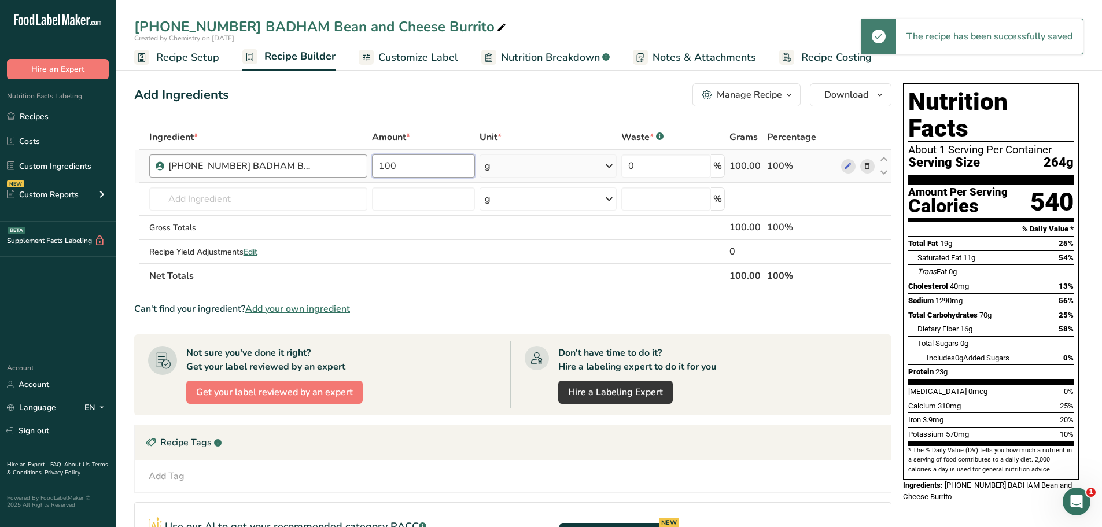
drag, startPoint x: 412, startPoint y: 154, endPoint x: 240, endPoint y: 157, distance: 172.4
click at [315, 172] on tr "[PHONE_NUMBER] BADHAM Bean and Cheese Burrito 100 g Weight Units g kg mg See mo…" at bounding box center [513, 166] width 756 height 33
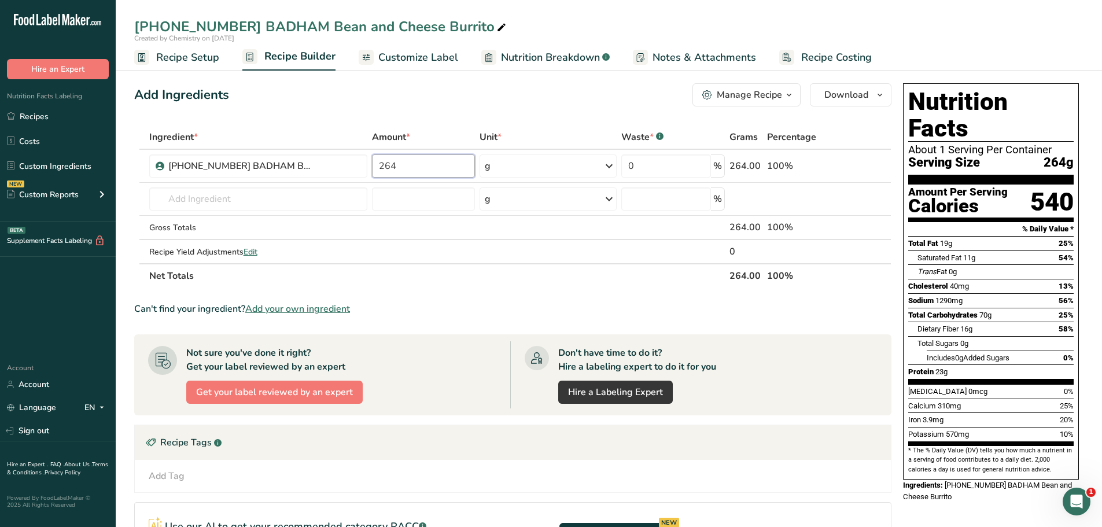
type input "264"
click at [380, 55] on span "Customize Label" at bounding box center [418, 58] width 80 height 16
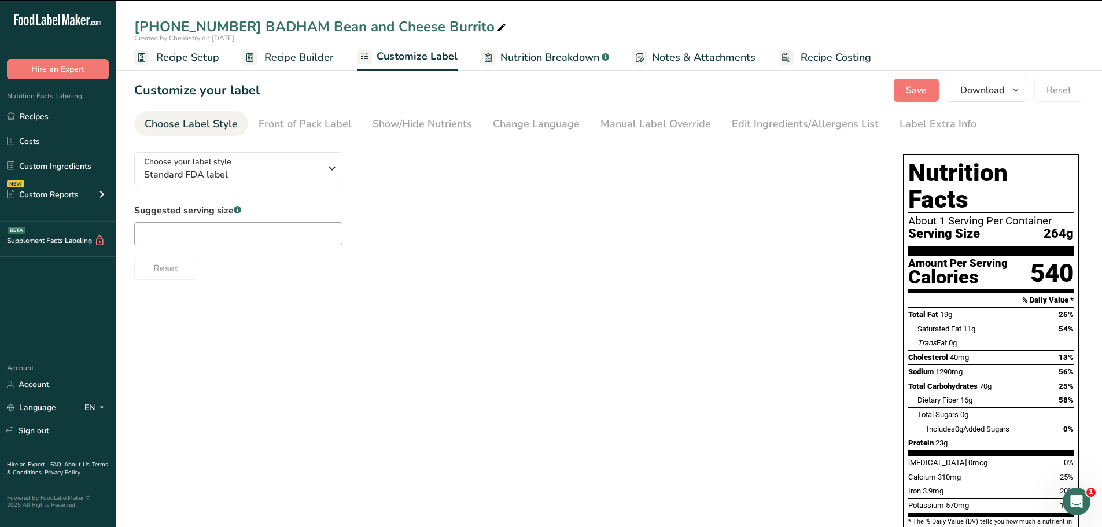
type input "1 Serving Per Container"
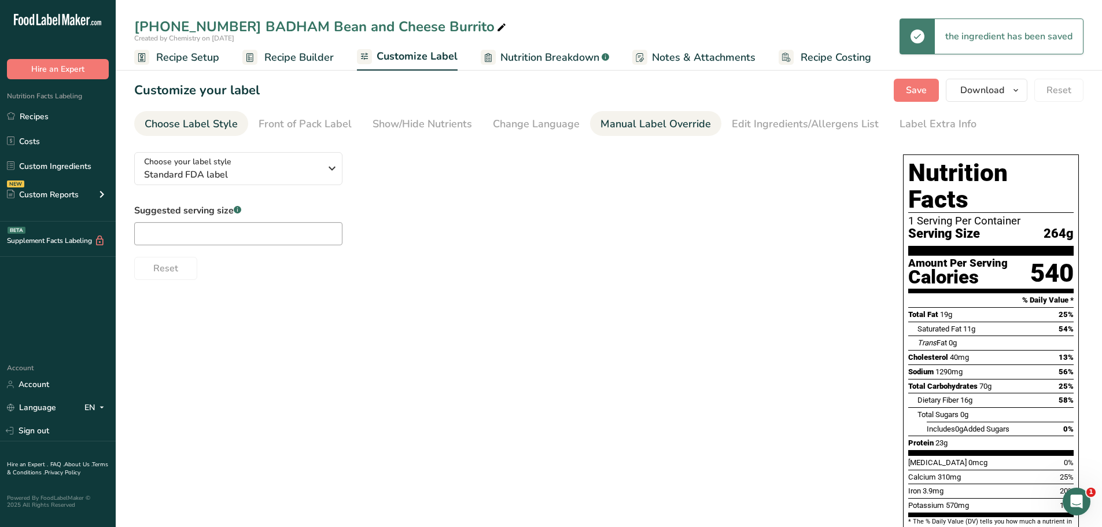
click at [610, 130] on div "Manual Label Override" at bounding box center [656, 124] width 110 height 16
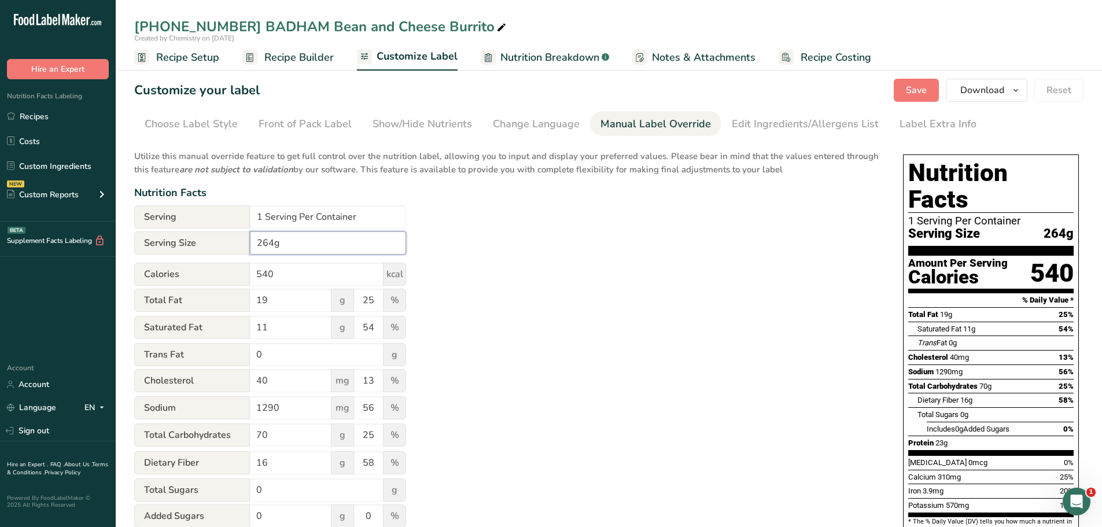
click at [259, 247] on input "264g" at bounding box center [328, 242] width 156 height 23
type input "1 Burrito (264g)"
click at [904, 86] on button "Save" at bounding box center [916, 90] width 45 height 23
click at [1018, 89] on icon "button" at bounding box center [1015, 90] width 9 height 14
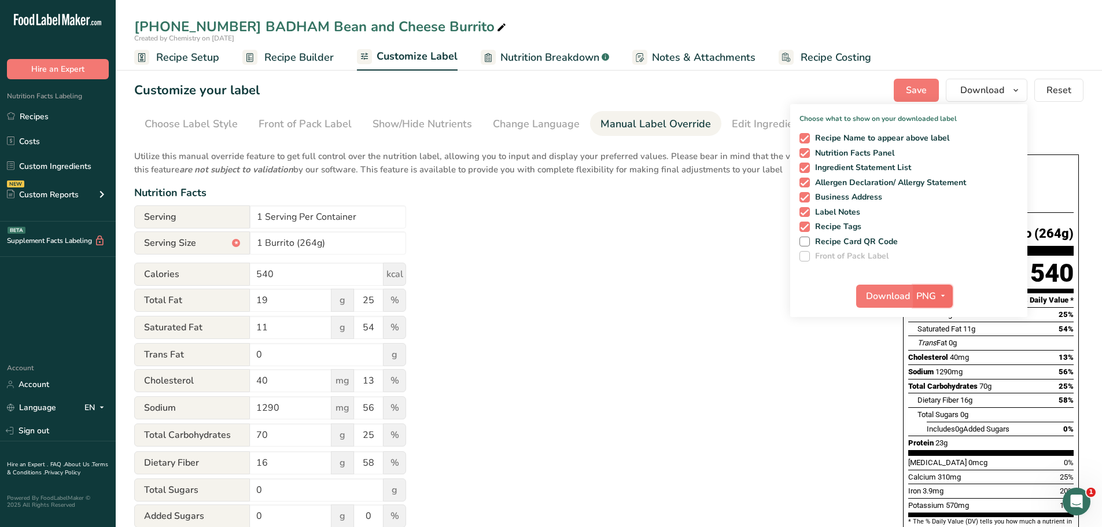
click at [943, 300] on icon "button" at bounding box center [942, 296] width 9 height 14
click at [932, 377] on link "PDF" at bounding box center [934, 376] width 37 height 19
click at [889, 293] on span "Download" at bounding box center [889, 296] width 44 height 14
click at [399, 64] on span "Customize Label" at bounding box center [417, 57] width 81 height 16
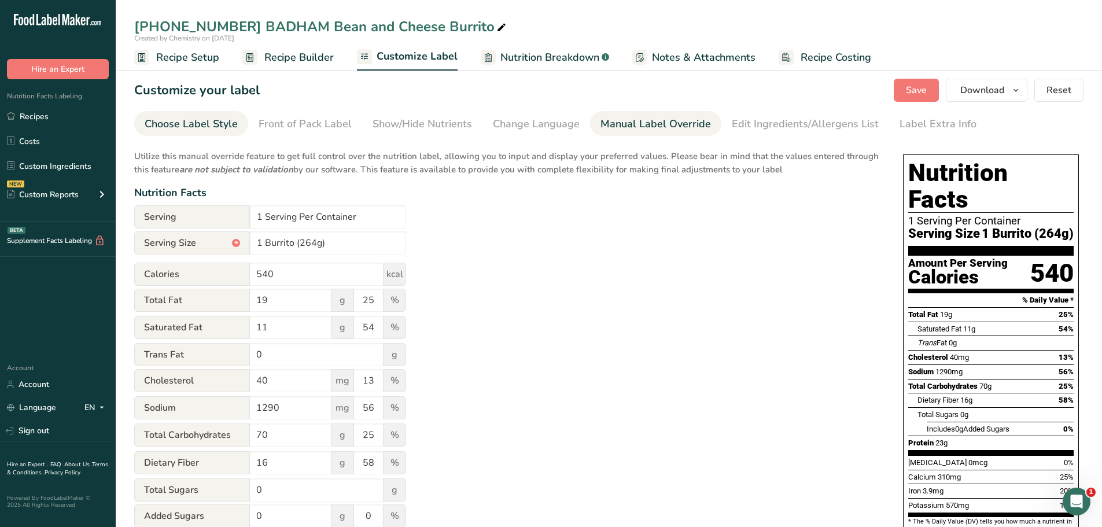
click at [194, 134] on link "Choose Label Style" at bounding box center [191, 124] width 93 height 26
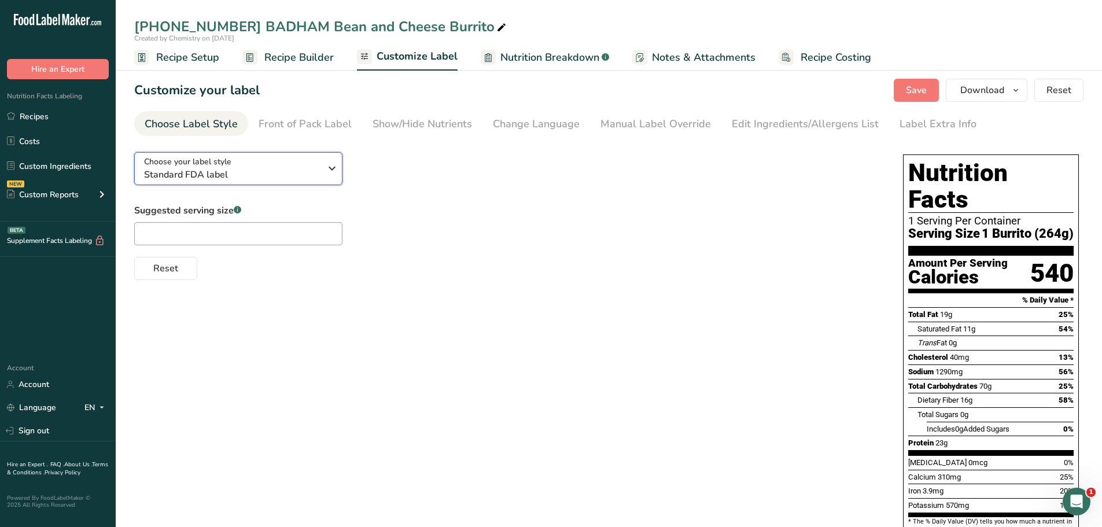
click at [334, 168] on icon "button" at bounding box center [332, 168] width 14 height 21
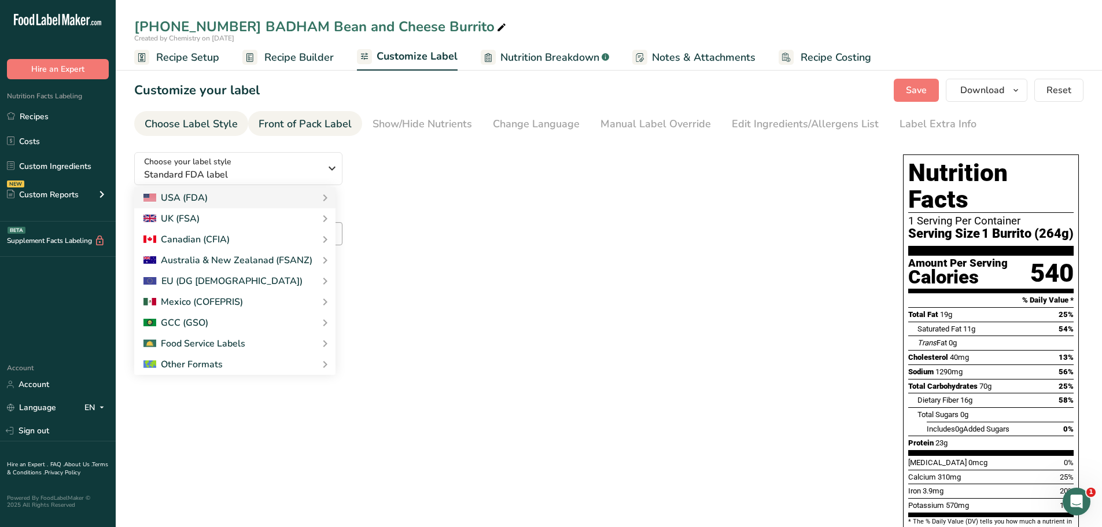
click at [312, 124] on div "Front of Pack Label" at bounding box center [305, 124] width 93 height 16
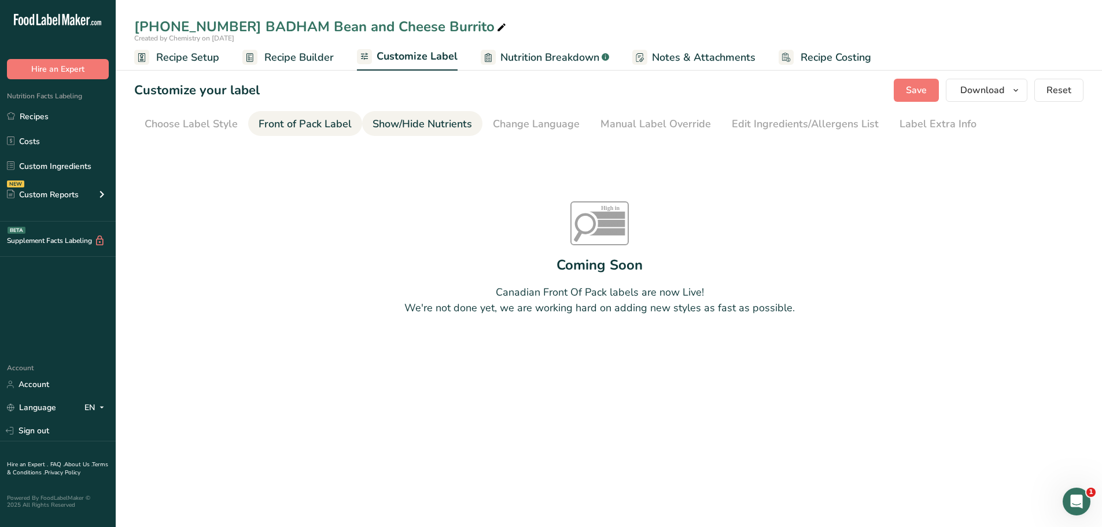
click at [381, 120] on div "Show/Hide Nutrients" at bounding box center [423, 124] width 100 height 16
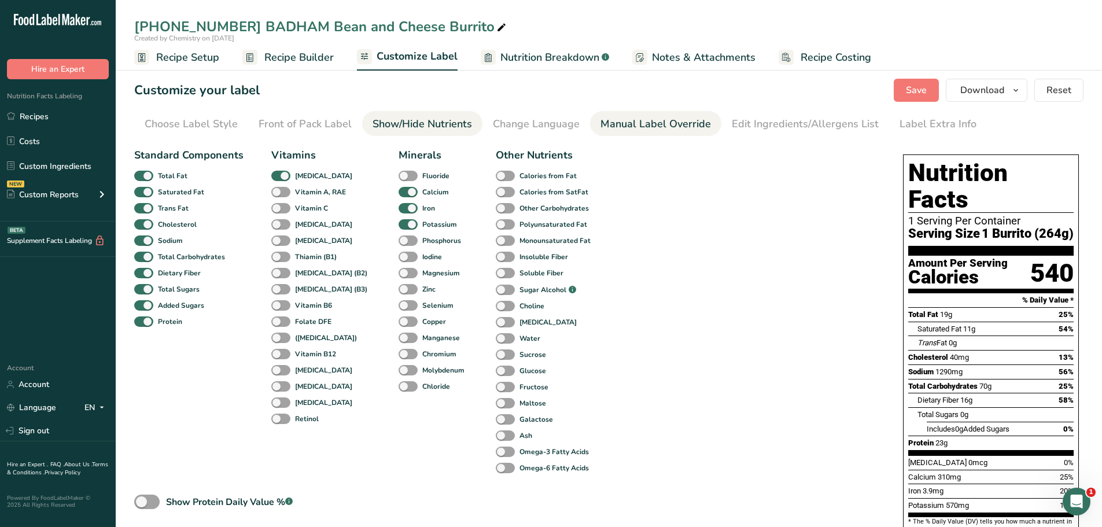
click at [632, 120] on div "Manual Label Override" at bounding box center [656, 124] width 110 height 16
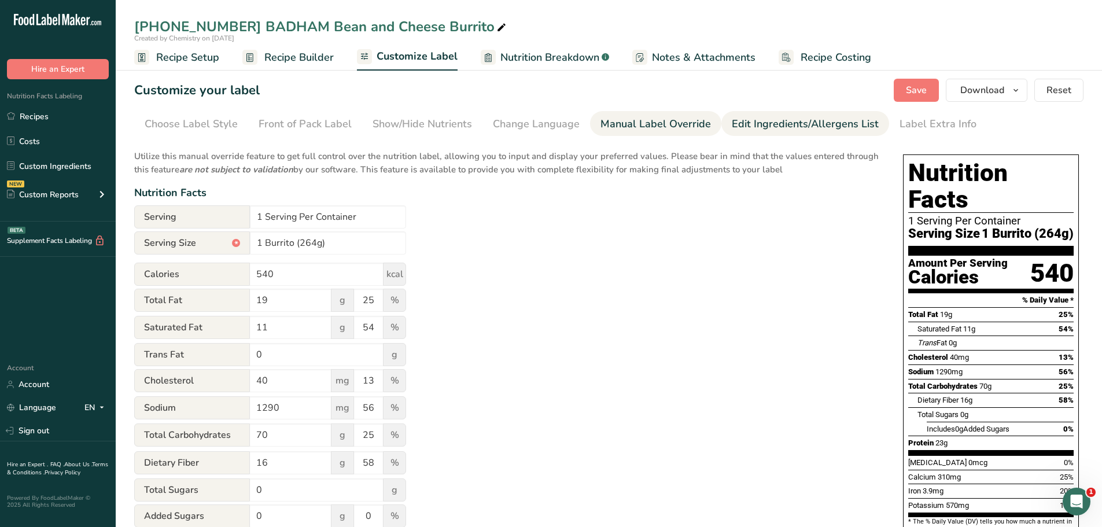
click at [793, 119] on div "Edit Ingredients/Allergens List" at bounding box center [805, 124] width 147 height 16
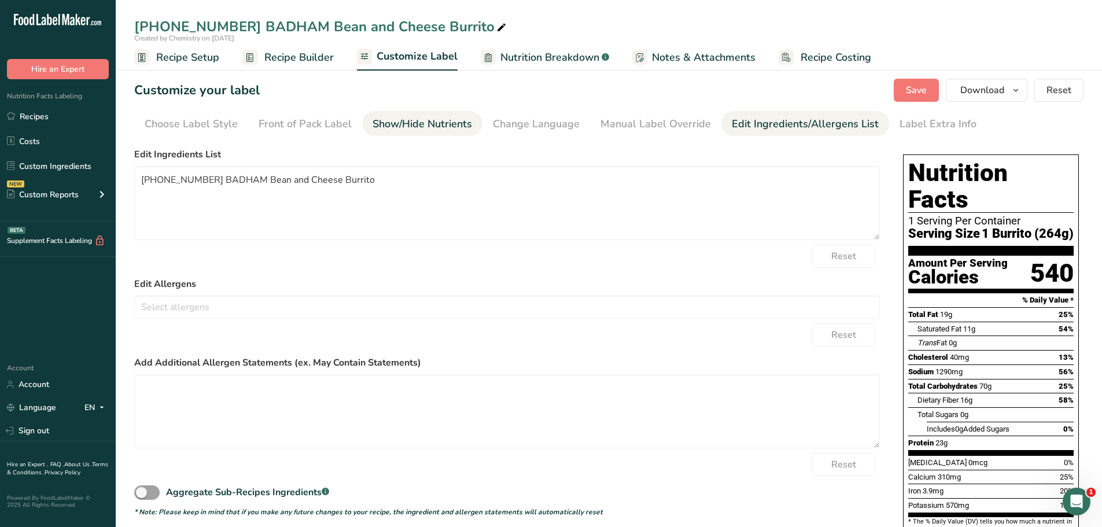
click at [412, 127] on div "Show/Hide Nutrients" at bounding box center [423, 124] width 100 height 16
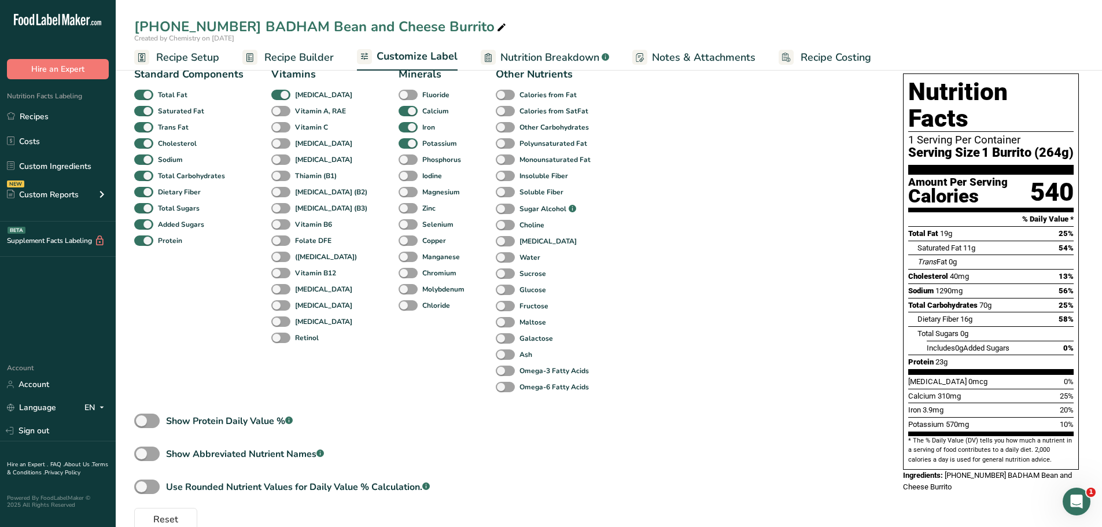
scroll to position [104, 0]
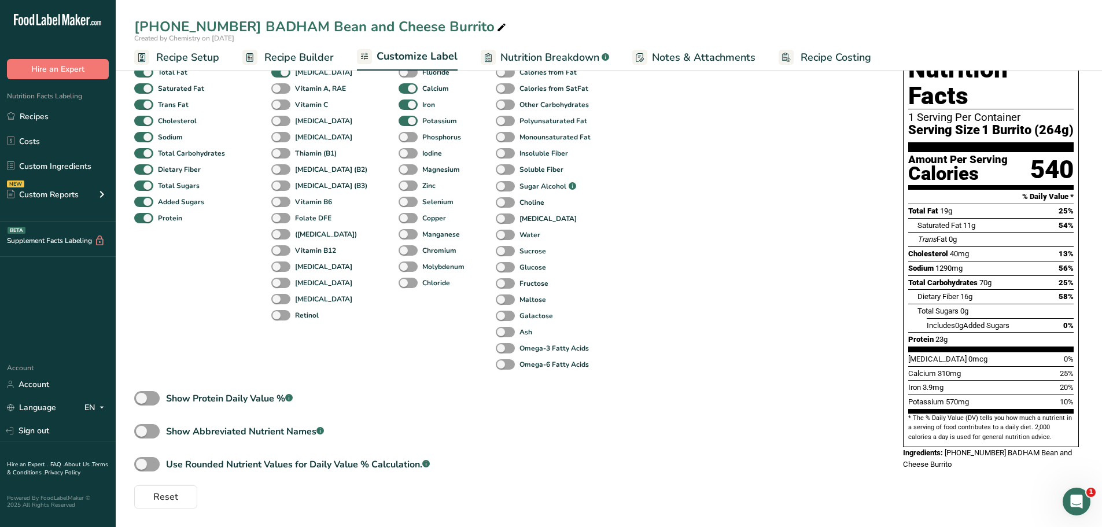
click at [666, 60] on span "Notes & Attachments" at bounding box center [704, 58] width 104 height 16
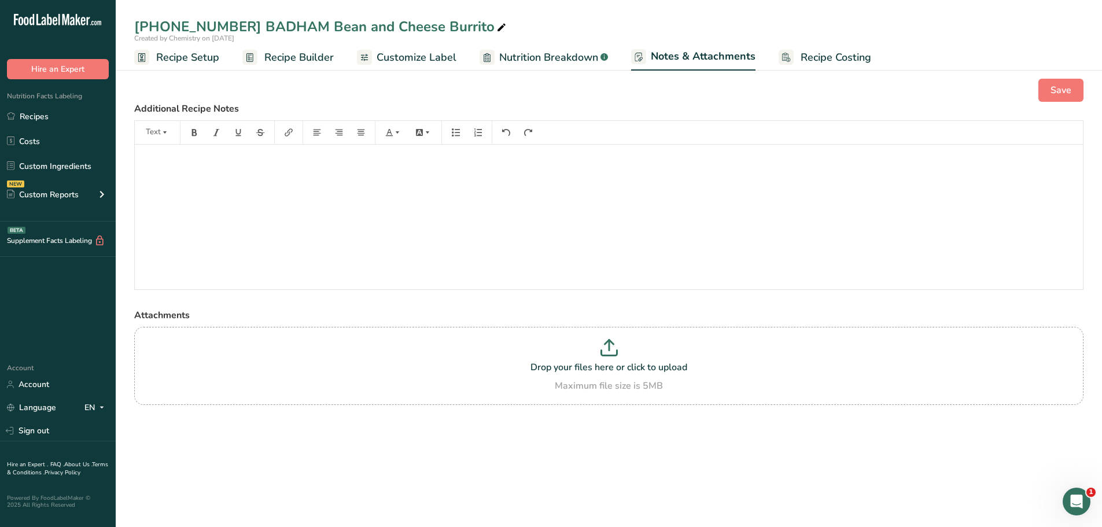
click at [546, 57] on span "Nutrition Breakdown" at bounding box center [548, 58] width 99 height 16
select select "Calories"
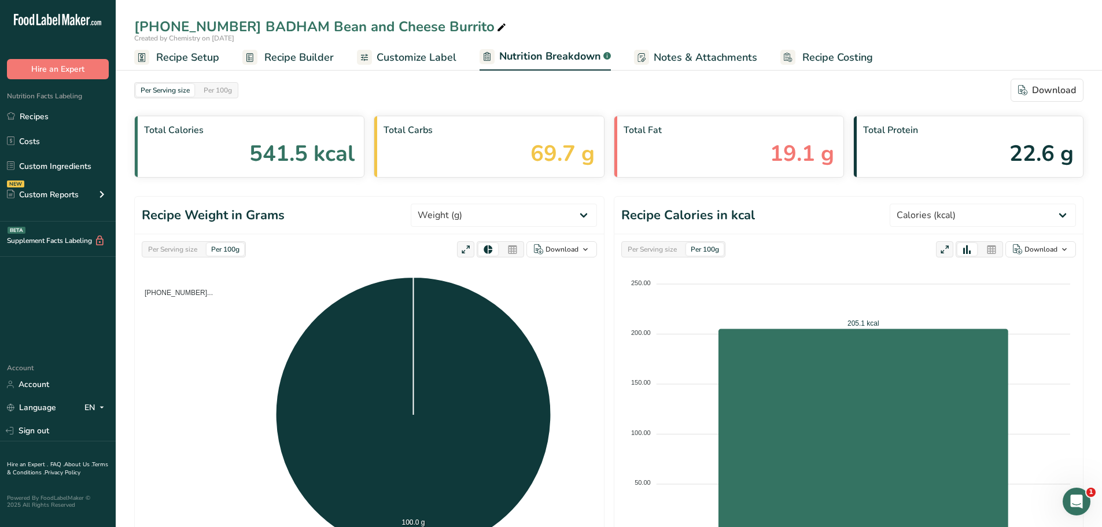
click at [434, 53] on span "Customize Label" at bounding box center [417, 58] width 80 height 16
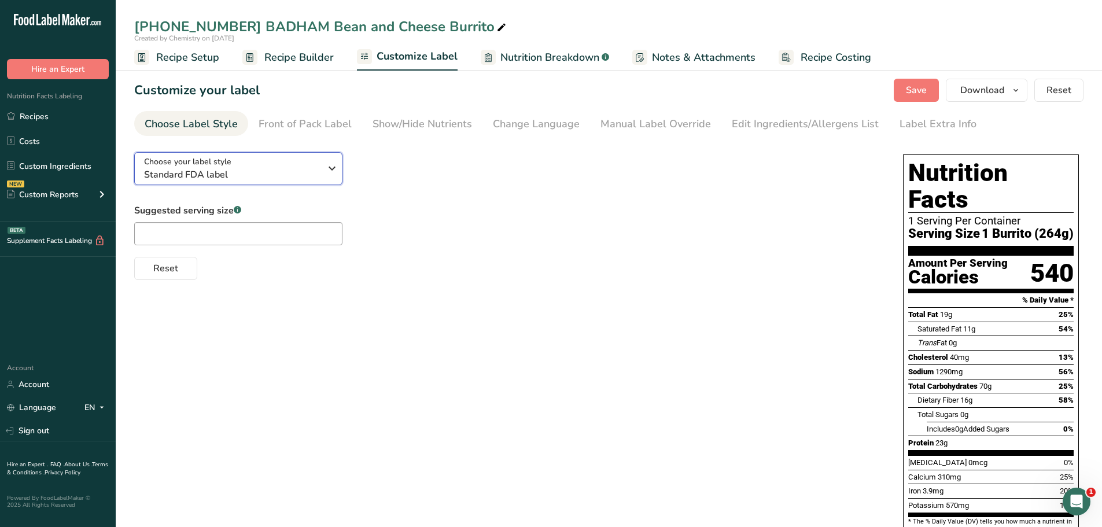
click at [331, 165] on icon "button" at bounding box center [332, 168] width 14 height 21
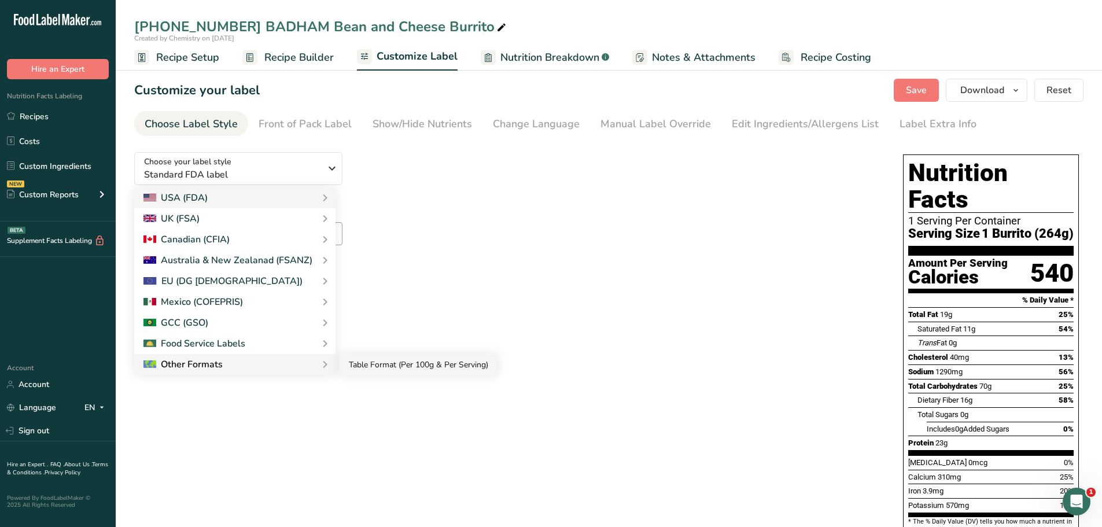
click at [356, 367] on link "Table Format (Per 100g & Per Serving)" at bounding box center [419, 364] width 158 height 21
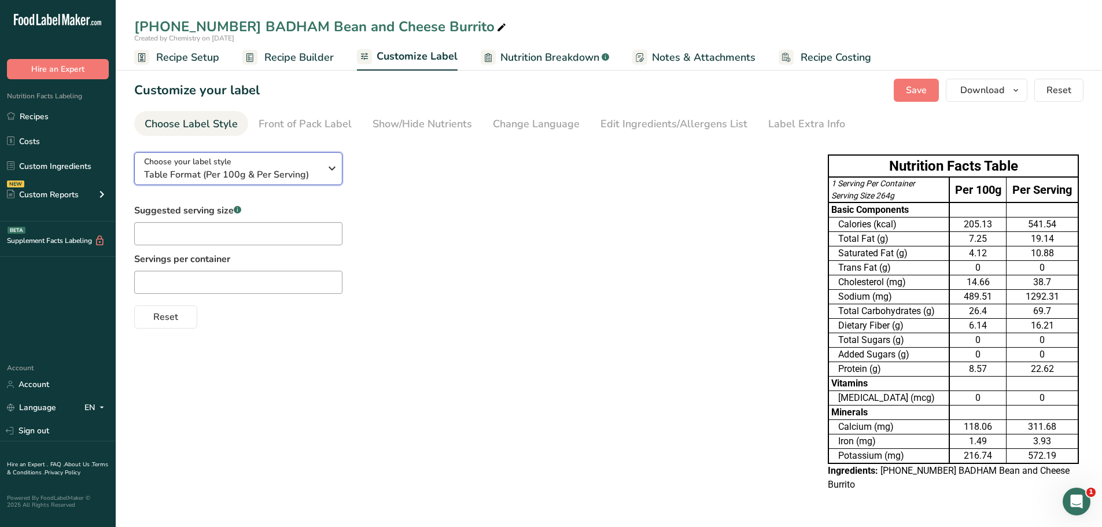
click at [326, 175] on icon "button" at bounding box center [332, 168] width 14 height 21
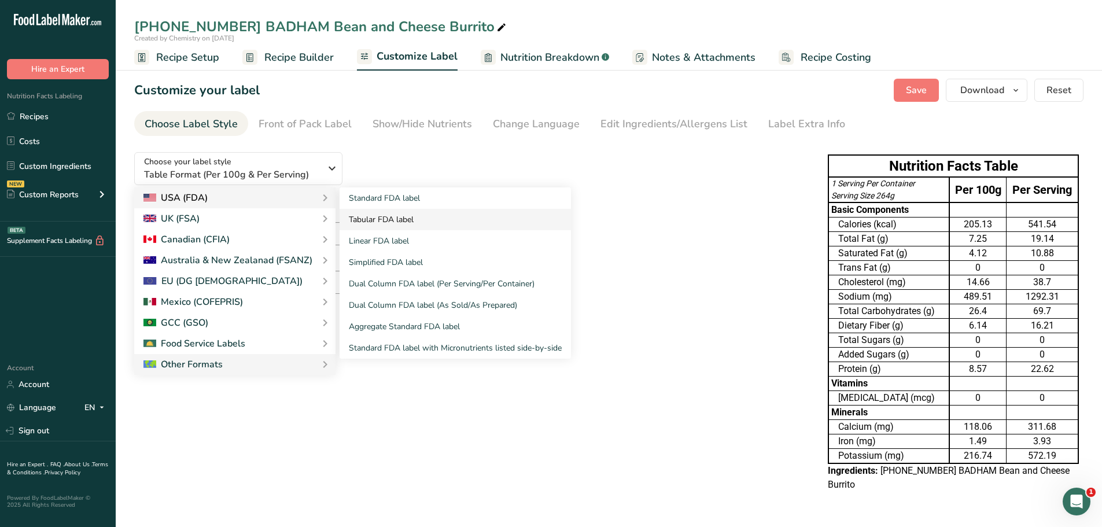
click at [393, 222] on link "Tabular FDA label" at bounding box center [455, 219] width 231 height 21
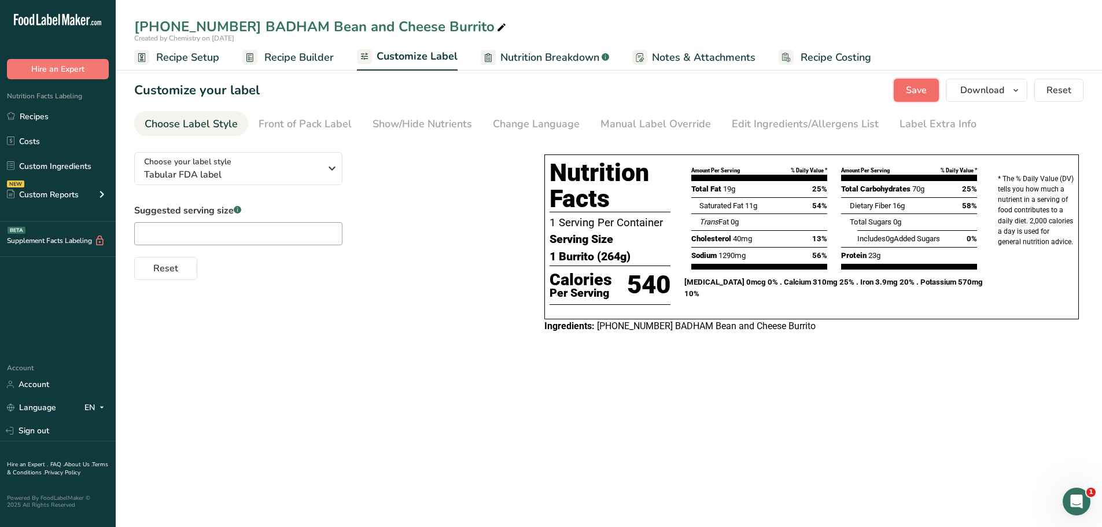
click at [915, 94] on span "Save" at bounding box center [916, 90] width 21 height 14
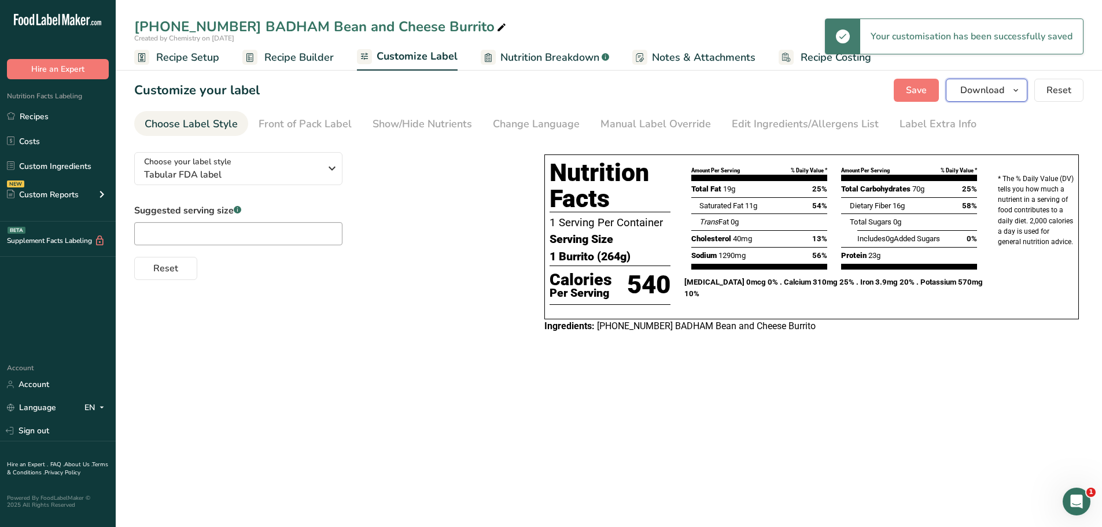
click at [1018, 90] on icon "button" at bounding box center [1015, 90] width 9 height 14
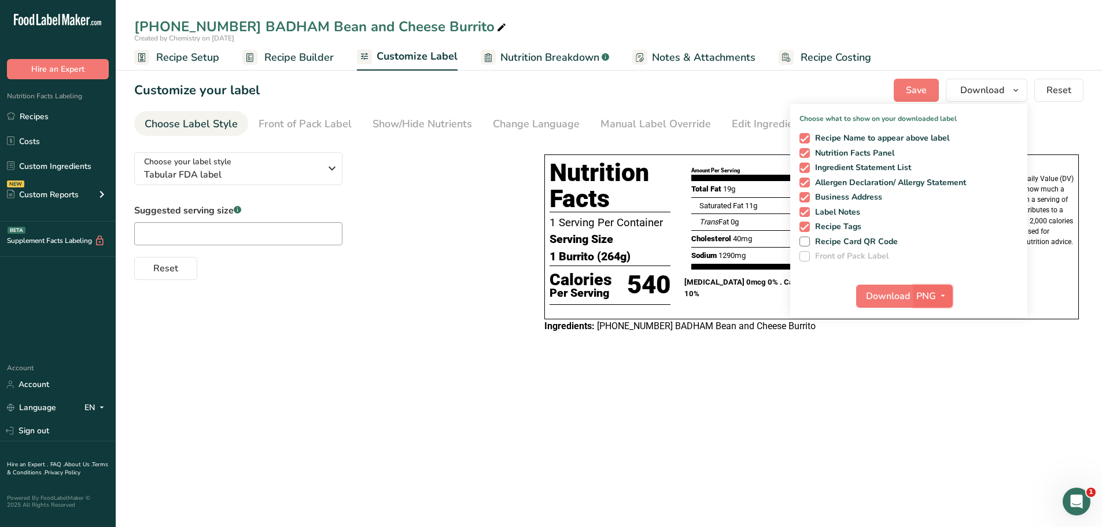
click at [940, 296] on icon "button" at bounding box center [942, 296] width 9 height 14
click at [941, 376] on link "PDF" at bounding box center [934, 376] width 37 height 19
click at [871, 292] on span "Download" at bounding box center [889, 296] width 44 height 14
